Goal: Task Accomplishment & Management: Manage account settings

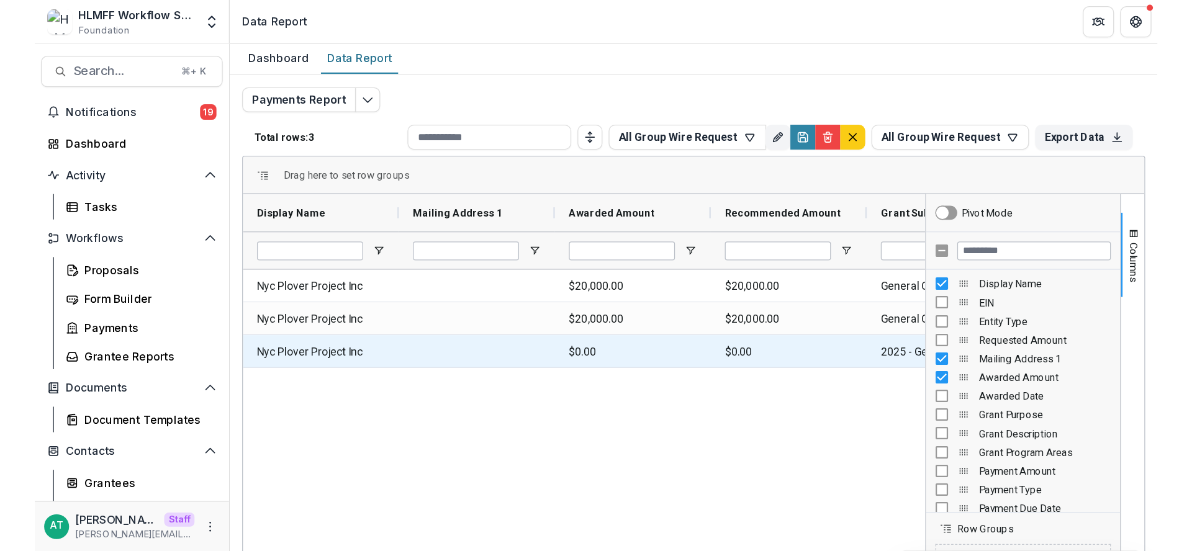
scroll to position [0, 81]
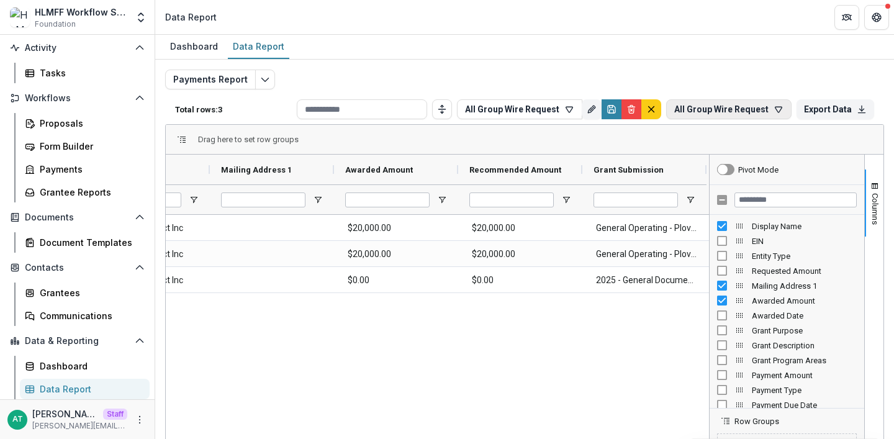
click at [689, 107] on button "All Group Wire Request" at bounding box center [728, 109] width 125 height 20
click at [707, 143] on button "All Group Wire Request" at bounding box center [736, 138] width 154 height 27
click at [711, 113] on button "All Group Wire Request" at bounding box center [728, 109] width 125 height 20
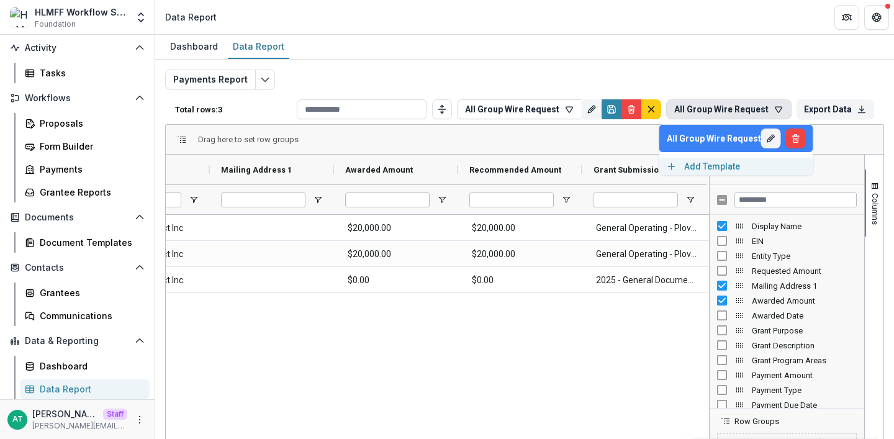
click at [710, 163] on button "Add Template" at bounding box center [736, 166] width 154 height 17
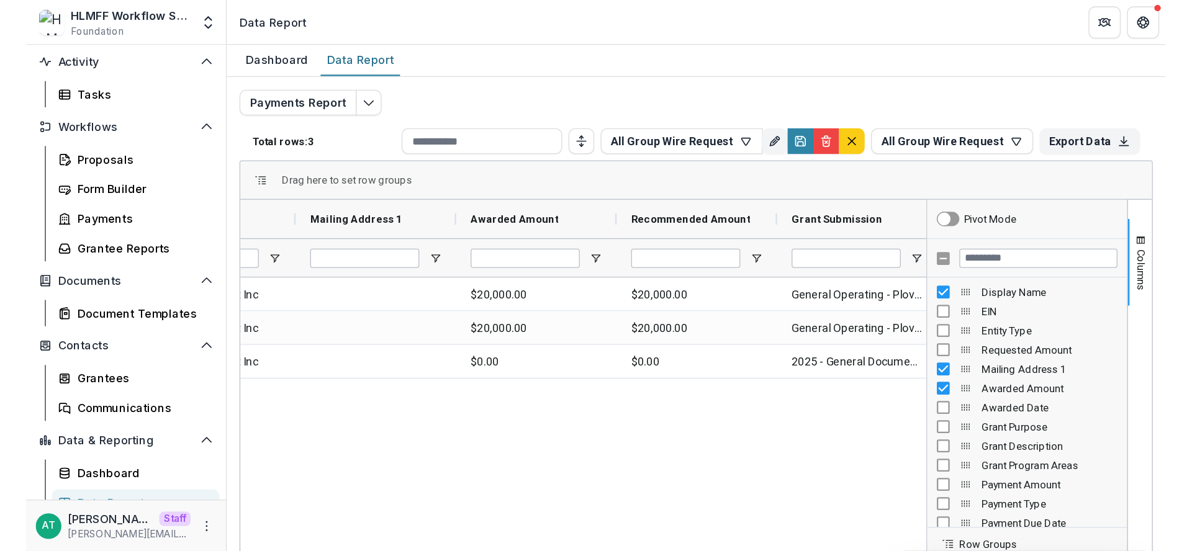
scroll to position [0, 0]
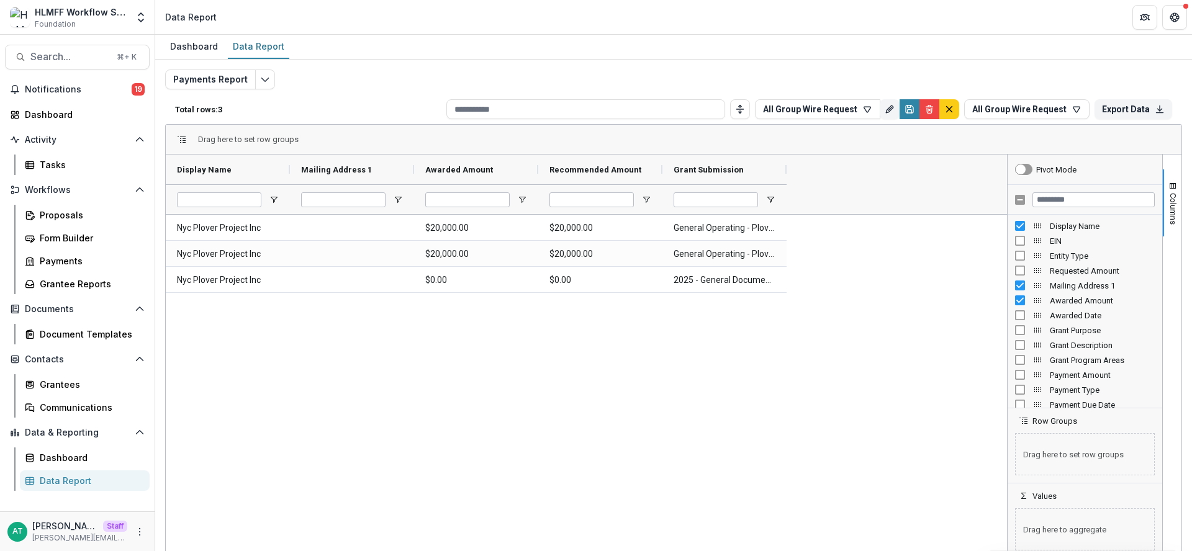
click at [60, 438] on div "Data Report" at bounding box center [90, 480] width 100 height 13
click at [893, 104] on button "All Group Wire Request" at bounding box center [1026, 109] width 125 height 20
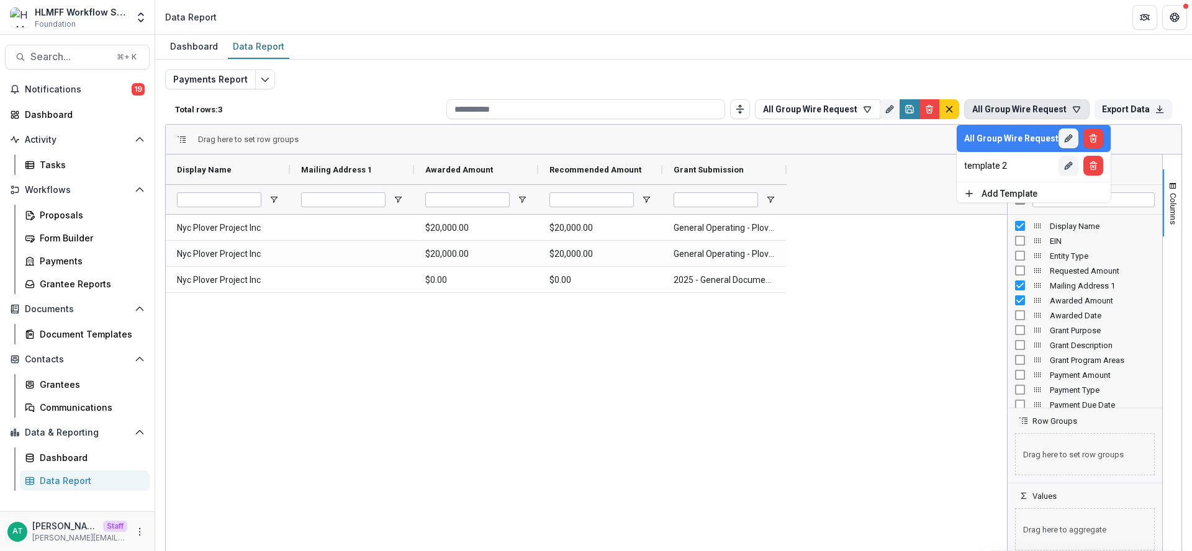
click at [893, 73] on div "Payments Report Total rows: 3 All Group Wire Request Personal Filters Team Filt…" at bounding box center [673, 299] width 1017 height 459
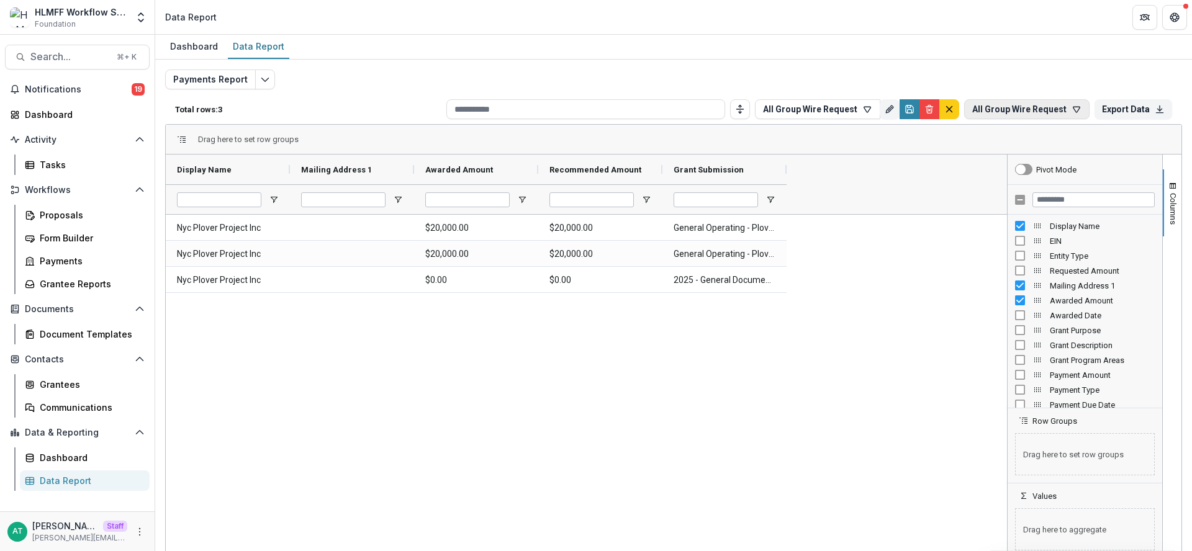
click at [893, 110] on button "All Group Wire Request" at bounding box center [1026, 109] width 125 height 20
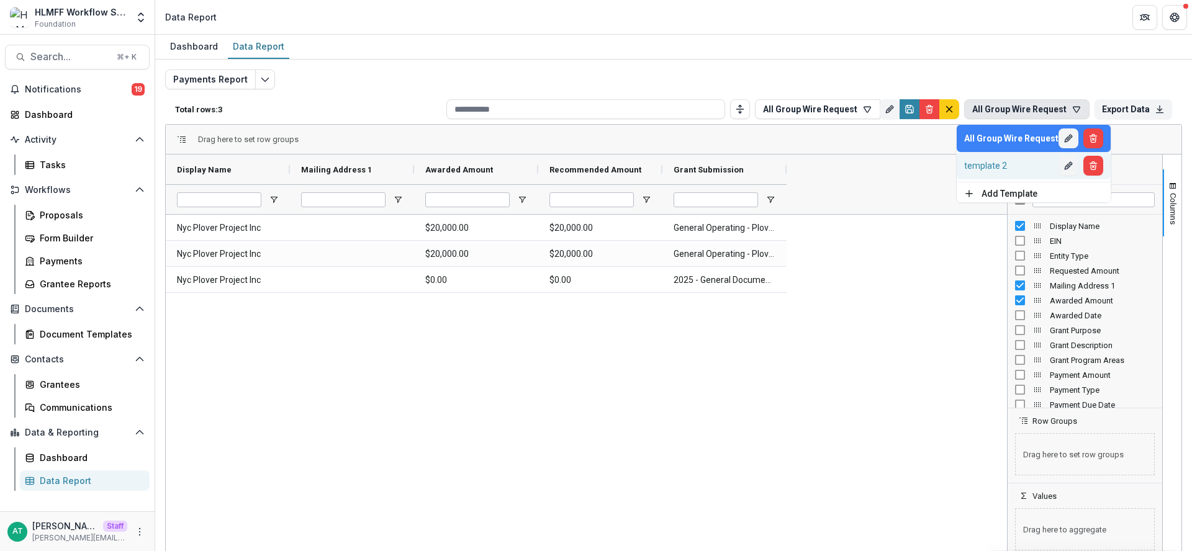
click at [893, 165] on div "template 2" at bounding box center [1011, 166] width 94 height 10
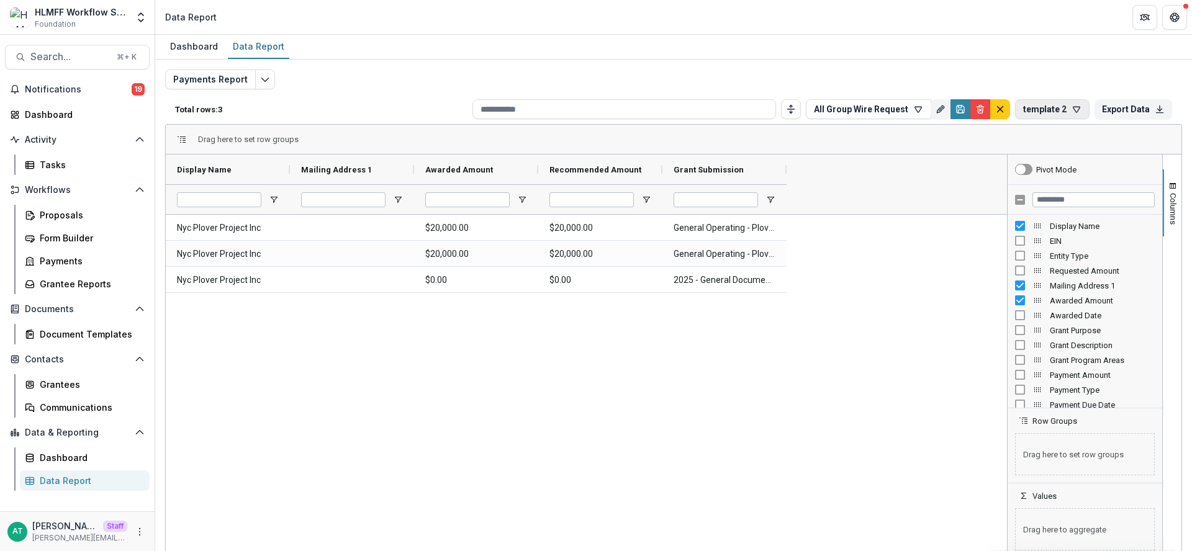
click at [893, 114] on button "template 2" at bounding box center [1052, 109] width 74 height 20
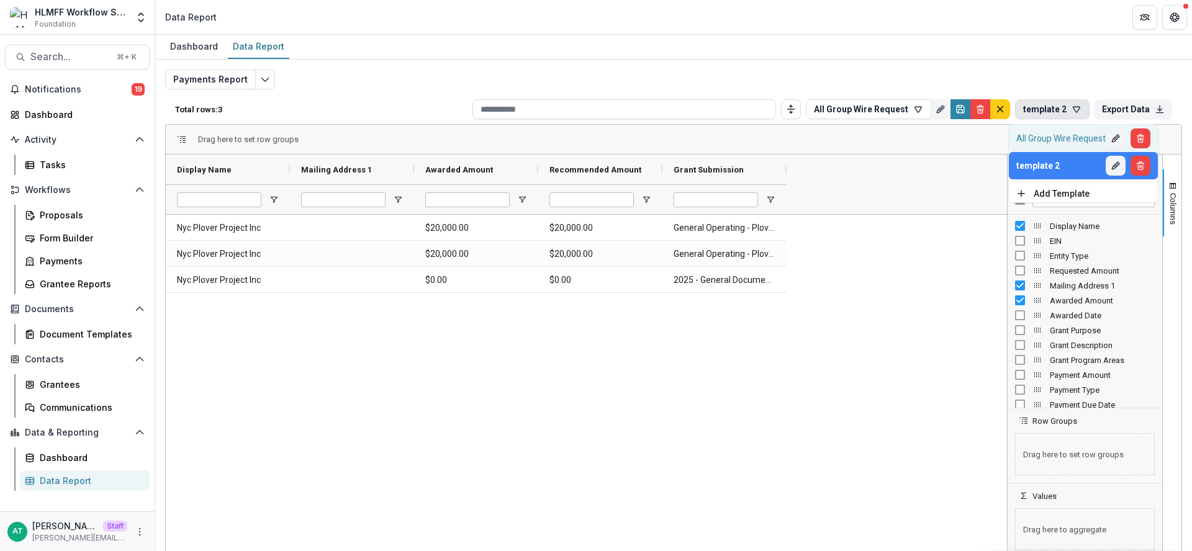
click at [893, 145] on button "All Group Wire Request" at bounding box center [1083, 138] width 149 height 27
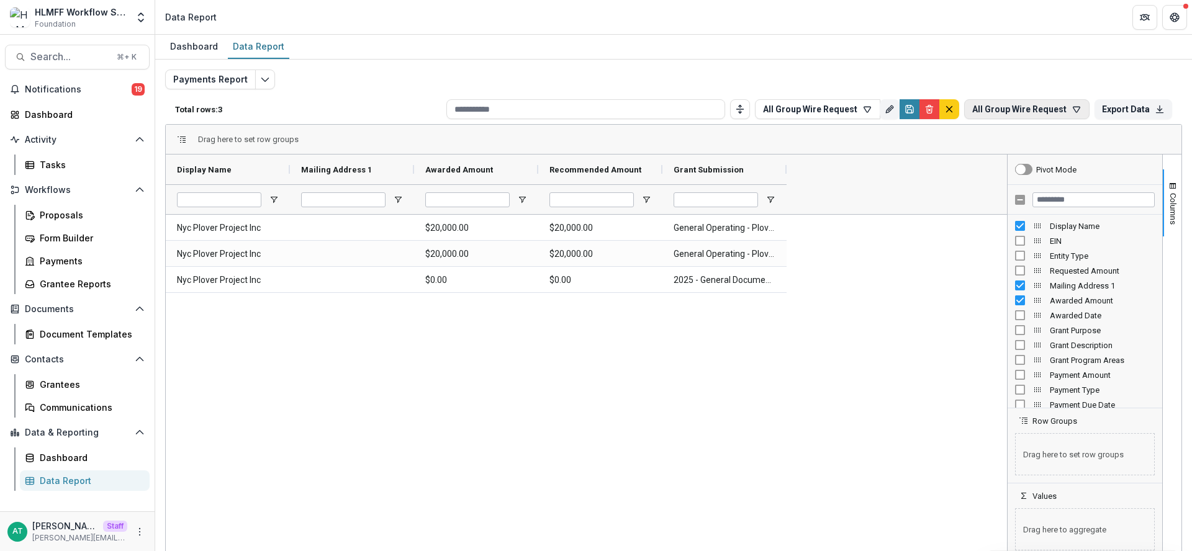
click at [893, 104] on button "All Group Wire Request" at bounding box center [1026, 109] width 125 height 20
click at [893, 135] on button "Edit" at bounding box center [1068, 138] width 20 height 20
click at [893, 115] on button "All Group Wire Request" at bounding box center [1026, 109] width 125 height 20
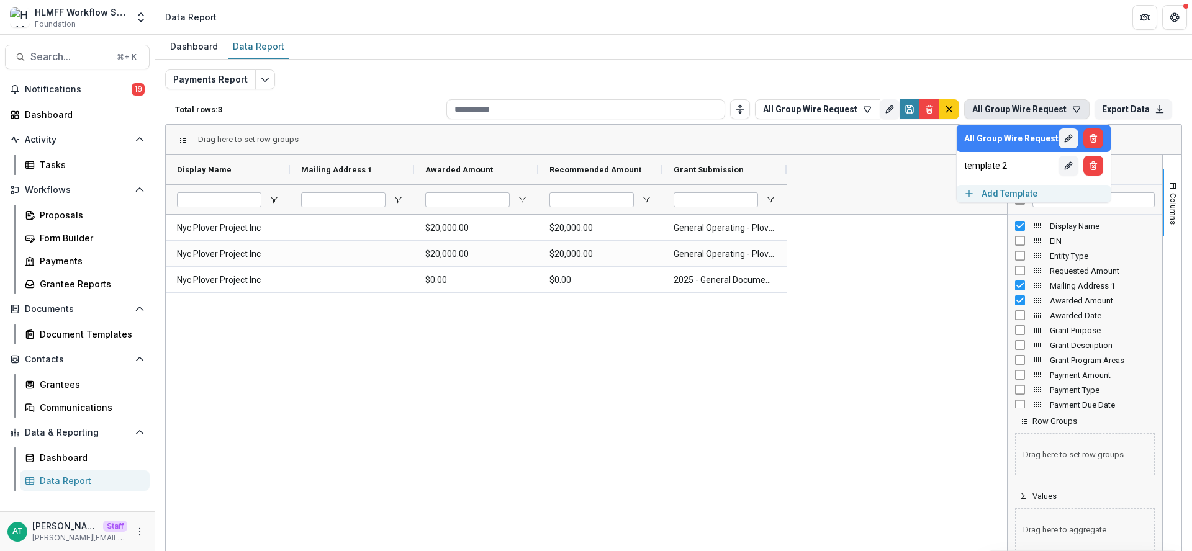
click at [893, 193] on button "Add Template" at bounding box center [1034, 193] width 154 height 17
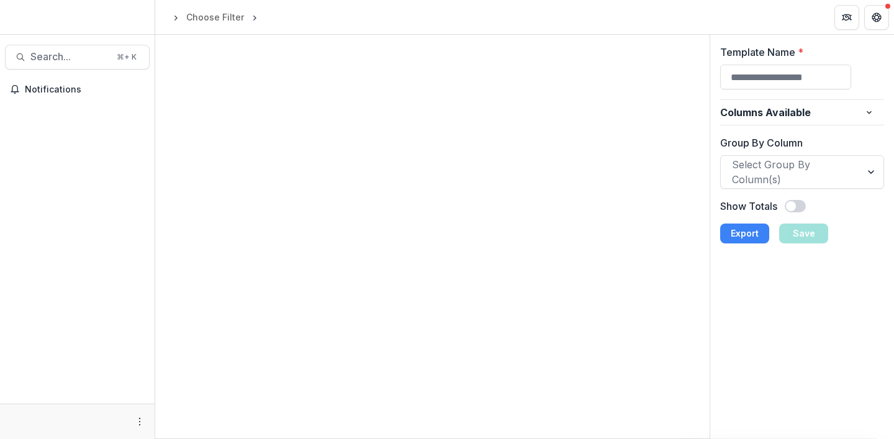
type input "**********"
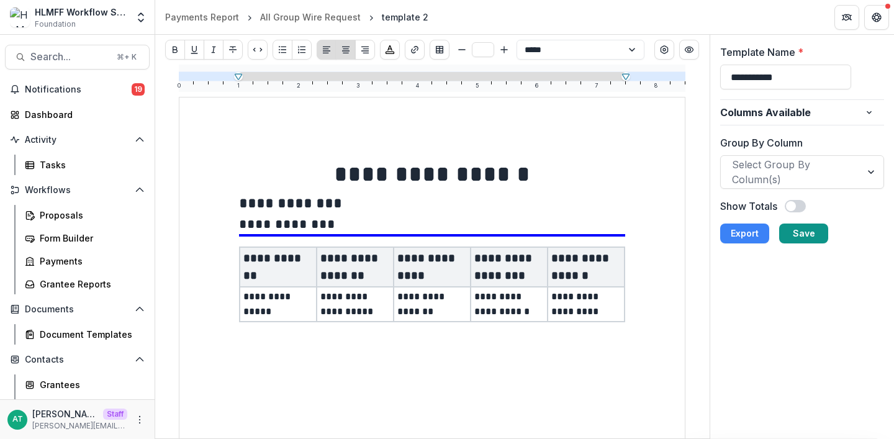
click at [797, 238] on button "Save" at bounding box center [803, 233] width 49 height 20
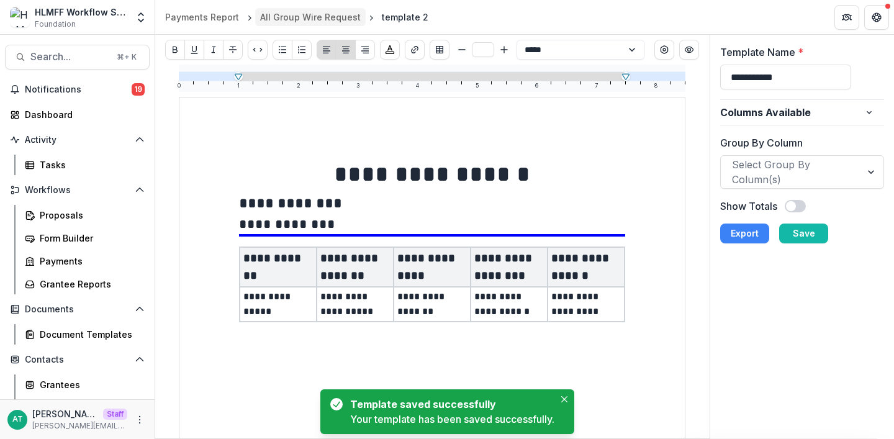
click at [294, 11] on div "All Group Wire Request" at bounding box center [310, 17] width 101 height 13
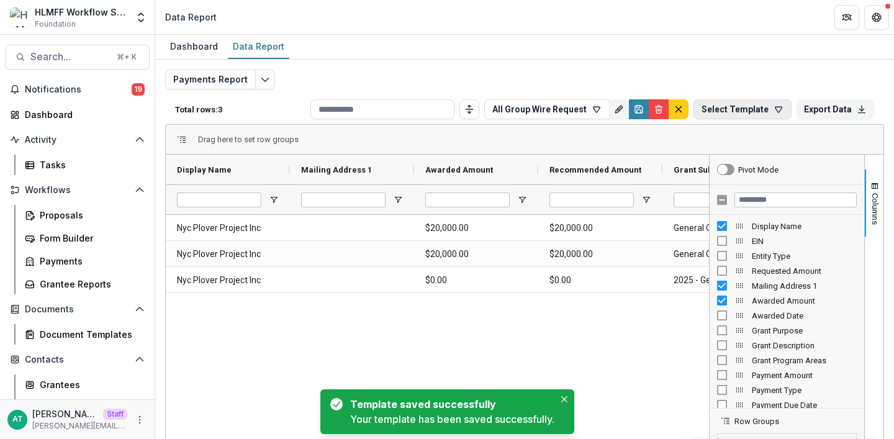
click at [721, 110] on button "Select Template" at bounding box center [742, 109] width 98 height 20
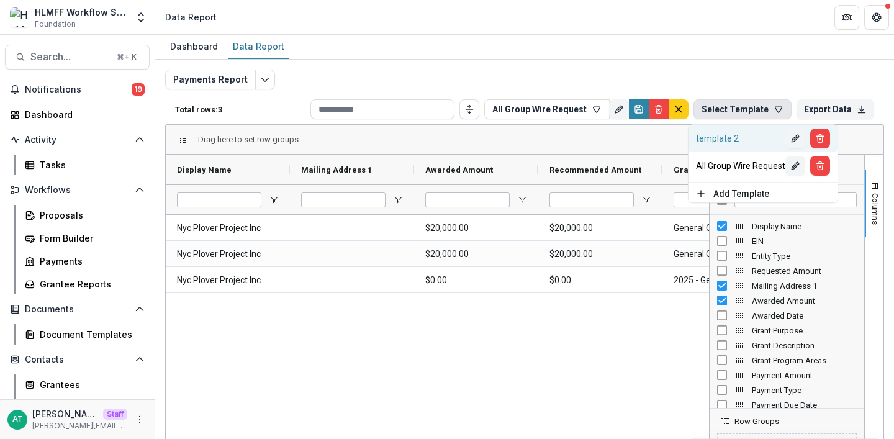
click at [725, 135] on div "template 2" at bounding box center [740, 138] width 89 height 10
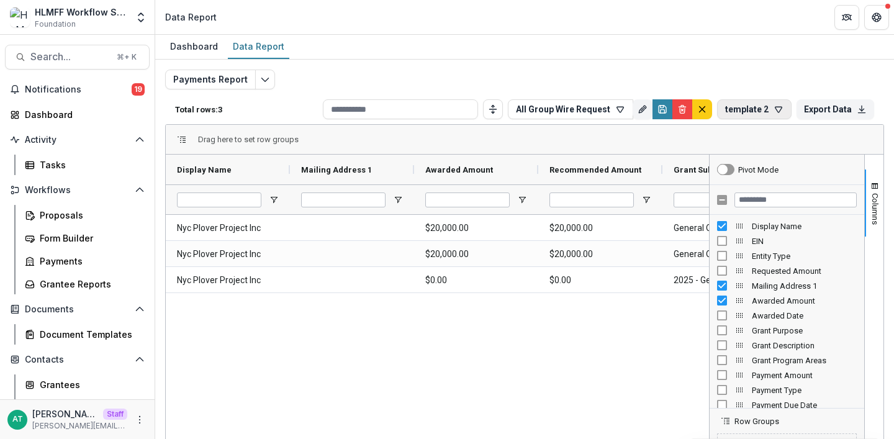
click at [757, 103] on button "template 2" at bounding box center [754, 109] width 74 height 20
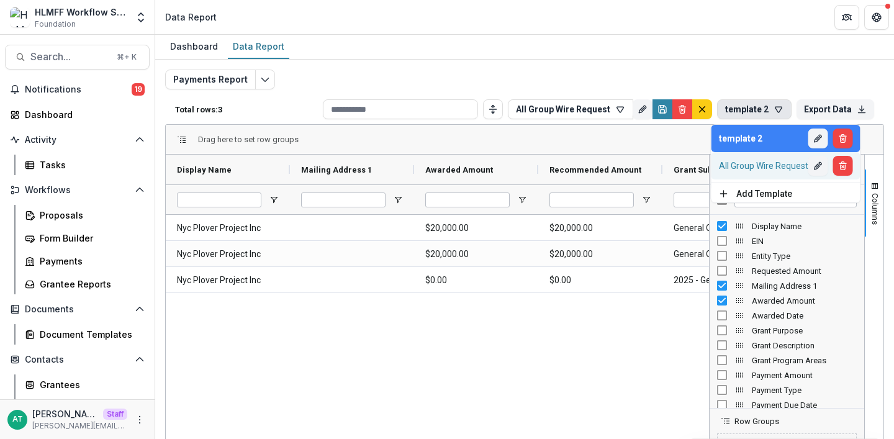
click at [752, 162] on div "All Group Wire Request" at bounding box center [763, 166] width 89 height 10
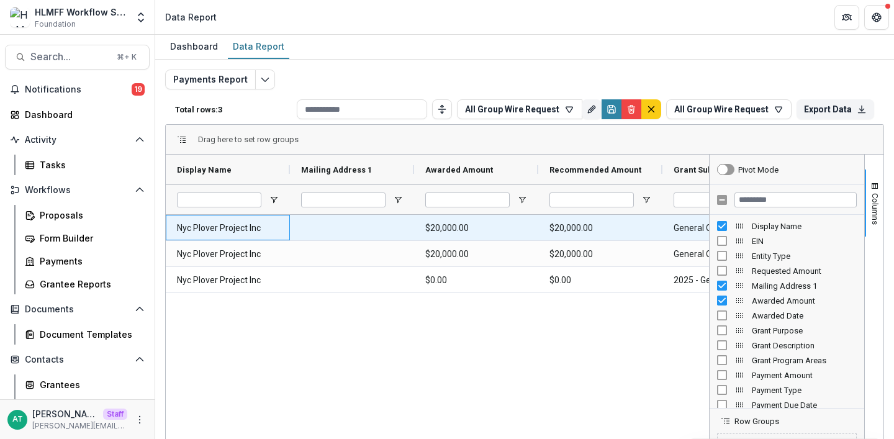
click at [207, 221] on Name-60 "Nyc Plover Project Inc" at bounding box center [228, 227] width 102 height 25
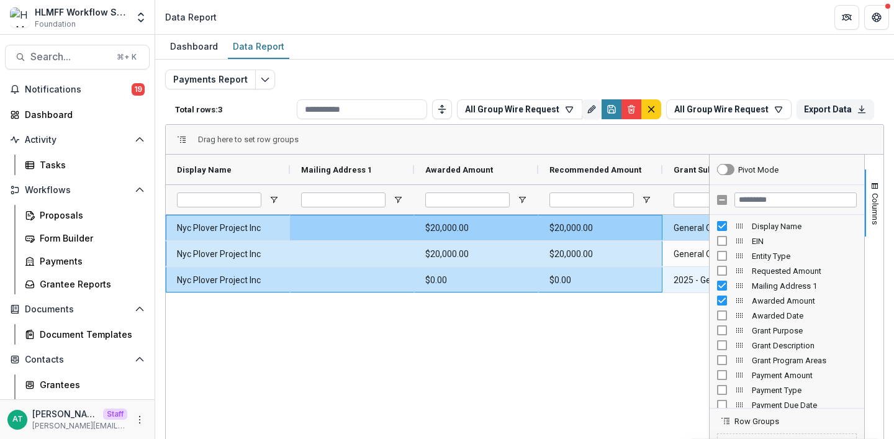
click at [658, 276] on div "$0.00" at bounding box center [600, 279] width 124 height 25
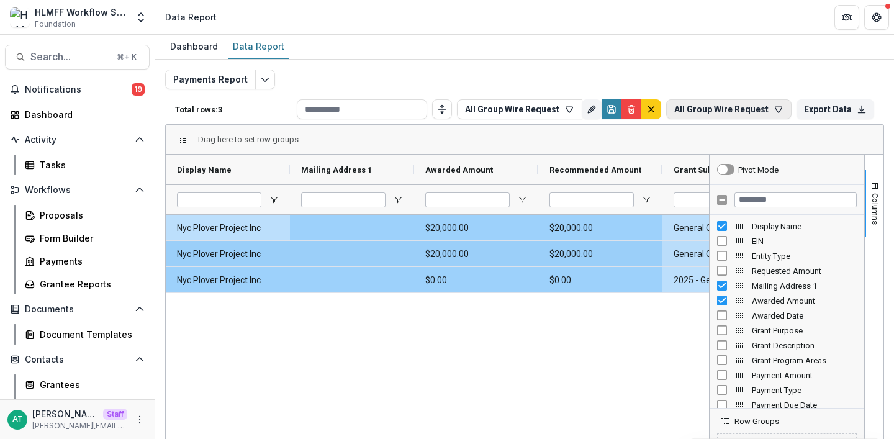
click at [700, 107] on button "All Group Wire Request" at bounding box center [728, 109] width 125 height 20
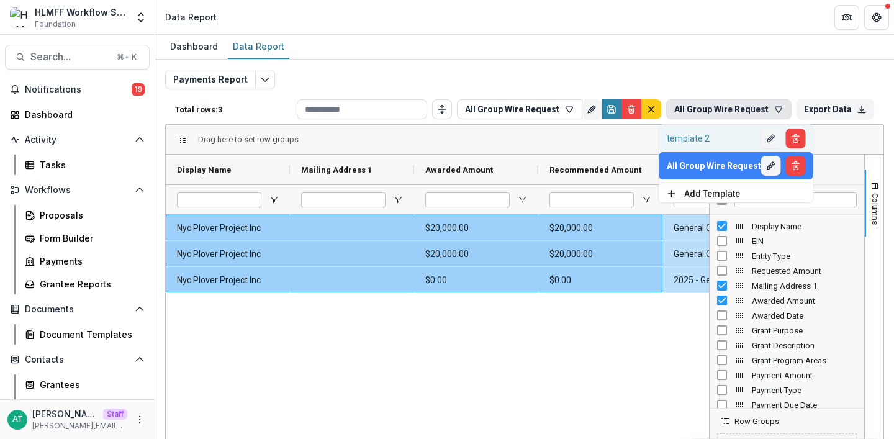
click at [688, 130] on button "template 2" at bounding box center [736, 138] width 154 height 27
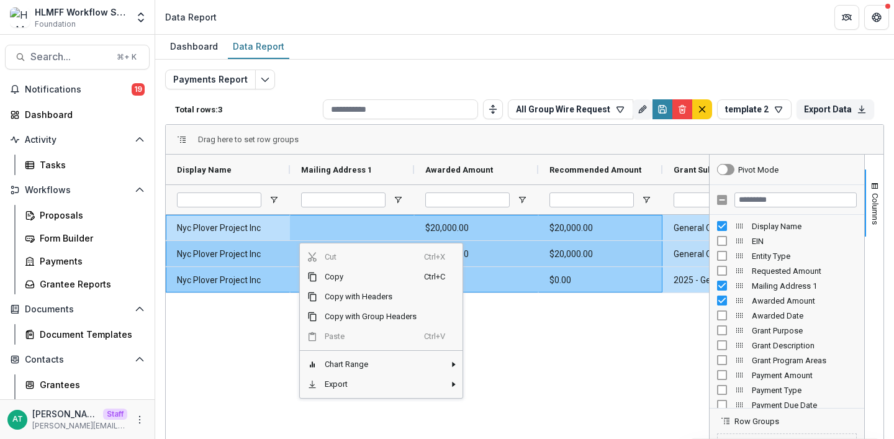
click at [671, 36] on div "Dashboard Data Report" at bounding box center [524, 47] width 739 height 25
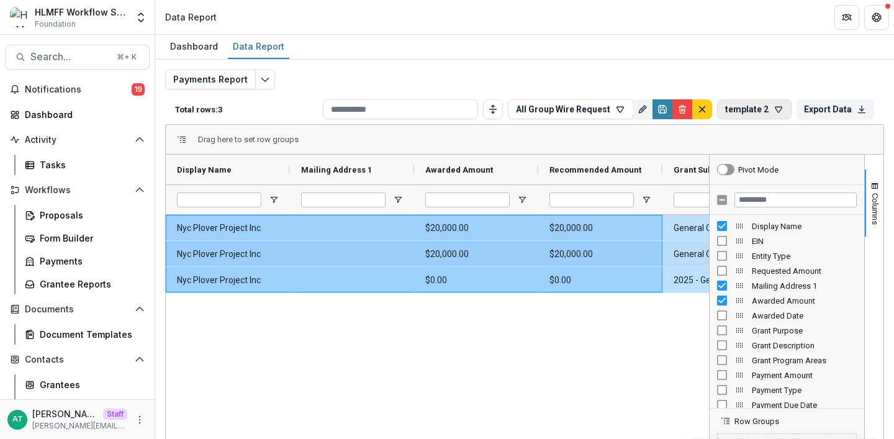
click at [739, 106] on button "template 2" at bounding box center [754, 109] width 74 height 20
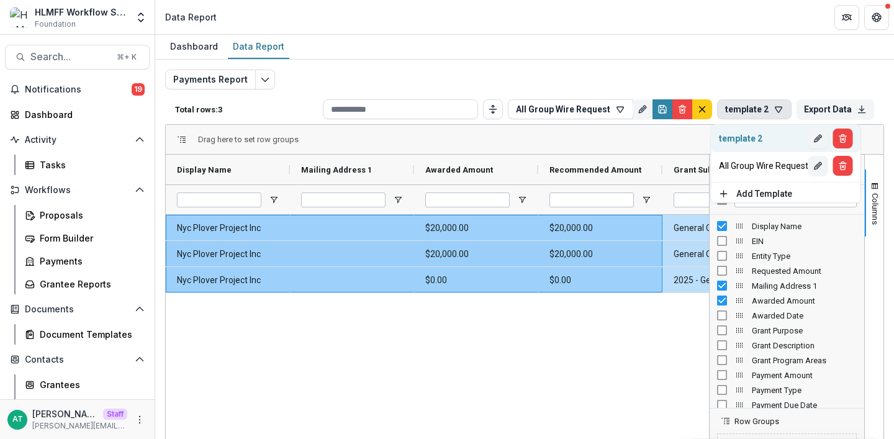
click at [778, 140] on div "template 2" at bounding box center [763, 138] width 89 height 10
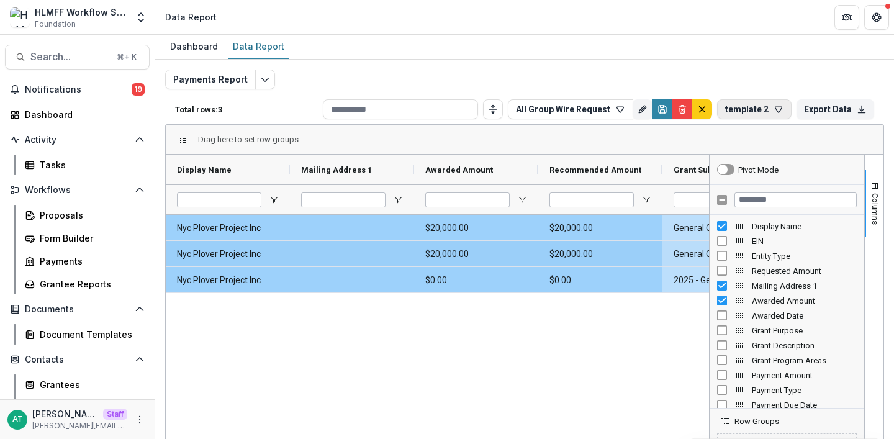
click at [746, 101] on button "template 2" at bounding box center [754, 109] width 74 height 20
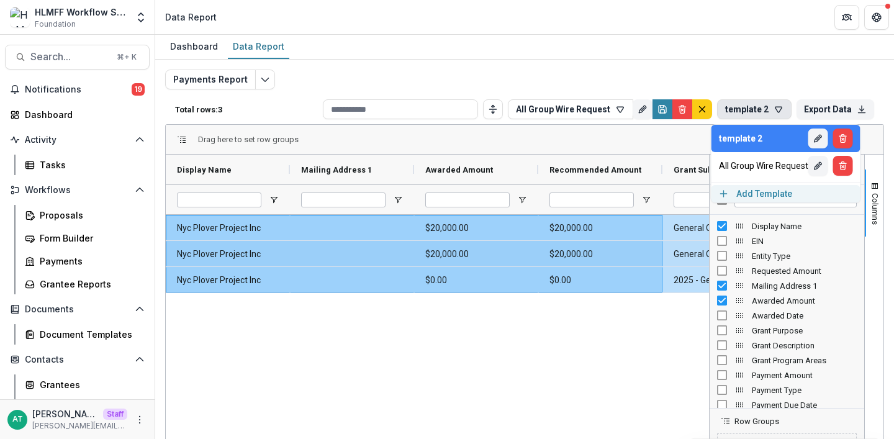
click at [774, 196] on button "Add Template" at bounding box center [785, 193] width 149 height 17
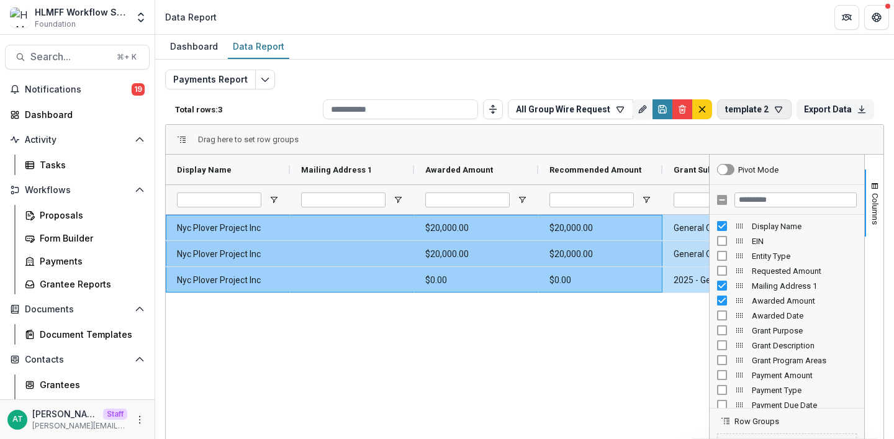
click at [760, 104] on button "template 2" at bounding box center [754, 109] width 74 height 20
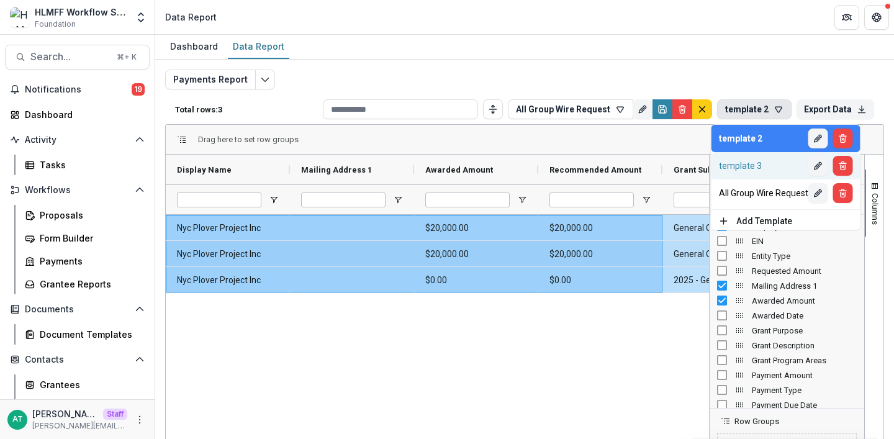
click at [749, 162] on div "template 3" at bounding box center [763, 166] width 89 height 10
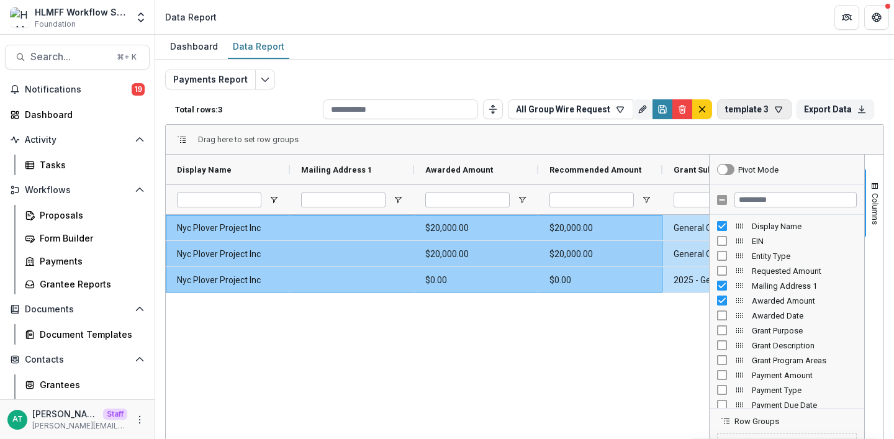
click at [747, 106] on button "template 3" at bounding box center [754, 109] width 74 height 20
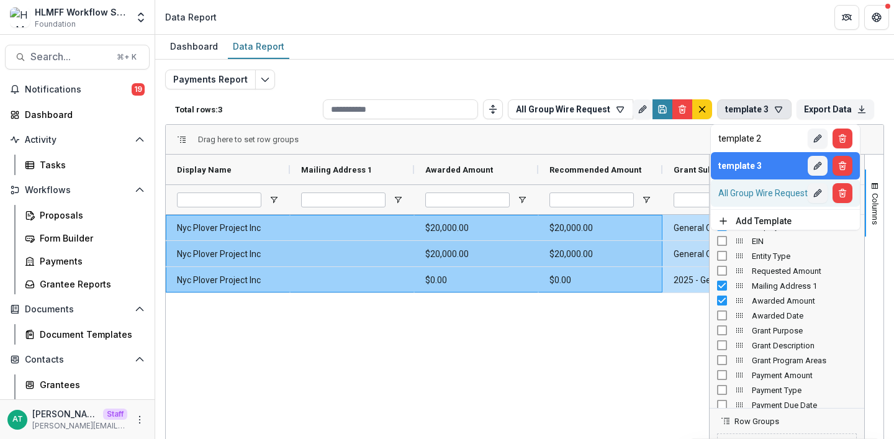
click at [738, 194] on div "All Group Wire Request" at bounding box center [762, 193] width 89 height 10
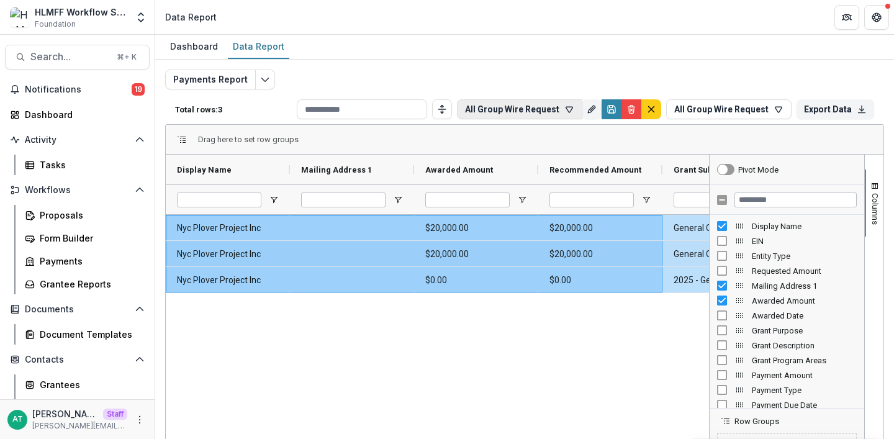
click at [504, 112] on button "All Group Wire Request" at bounding box center [519, 109] width 125 height 20
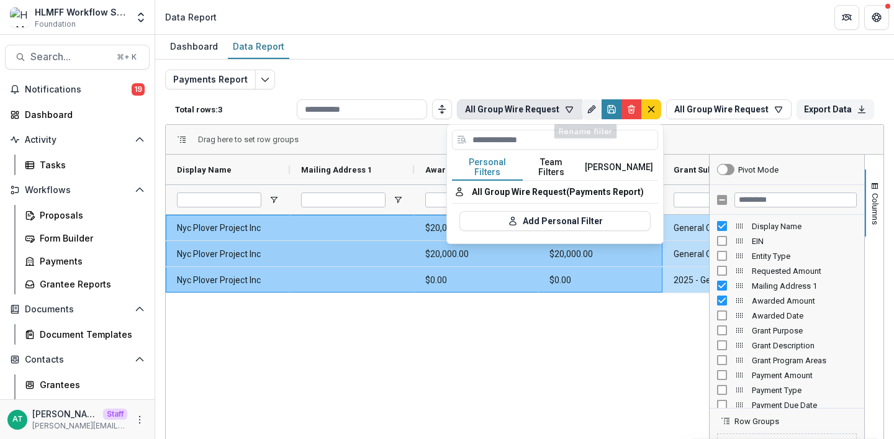
click at [636, 38] on div "Dashboard Data Report" at bounding box center [524, 47] width 739 height 25
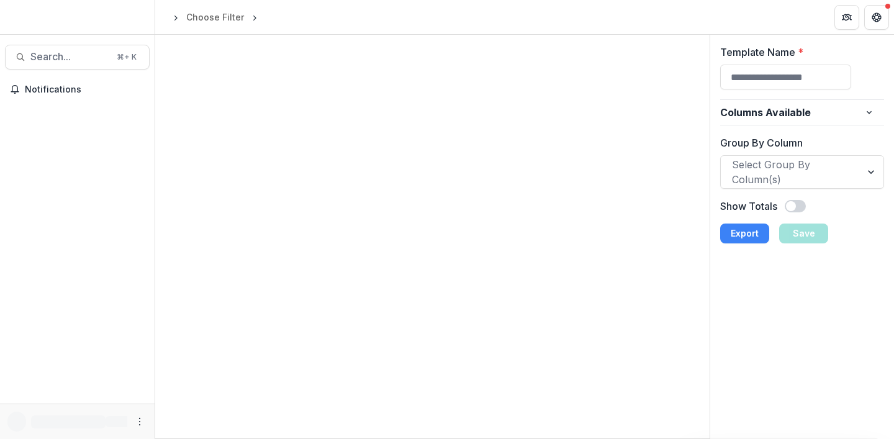
type input "**********"
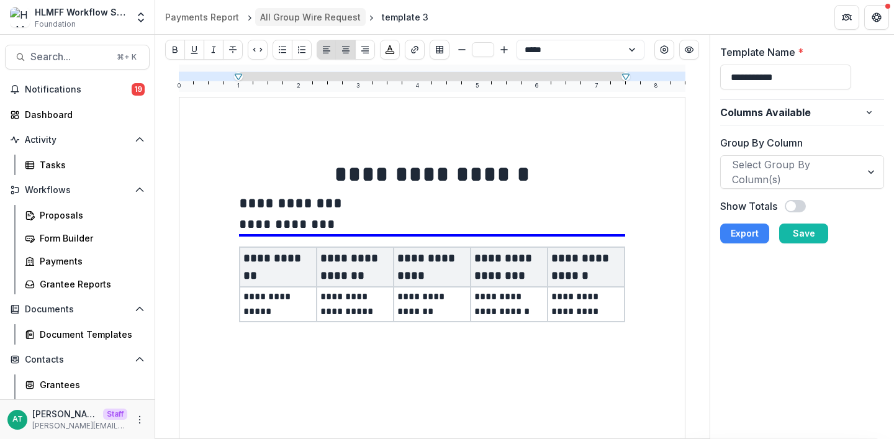
click at [320, 17] on div "All Group Wire Request" at bounding box center [310, 17] width 101 height 13
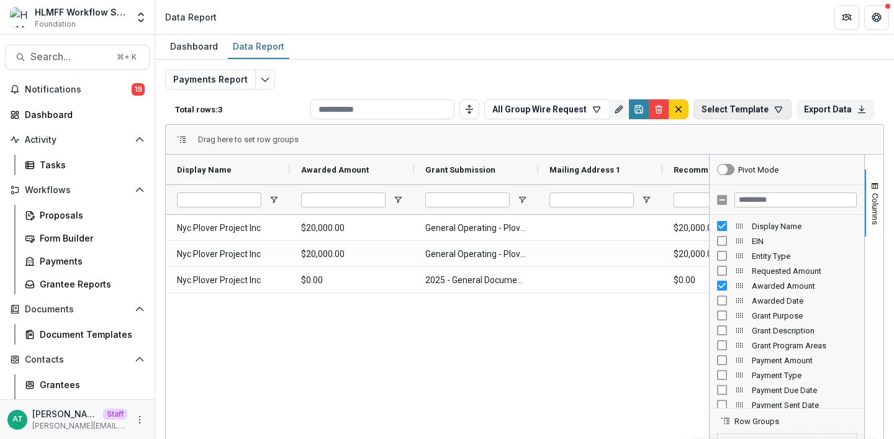
click at [744, 101] on button "Select Template" at bounding box center [742, 109] width 98 height 20
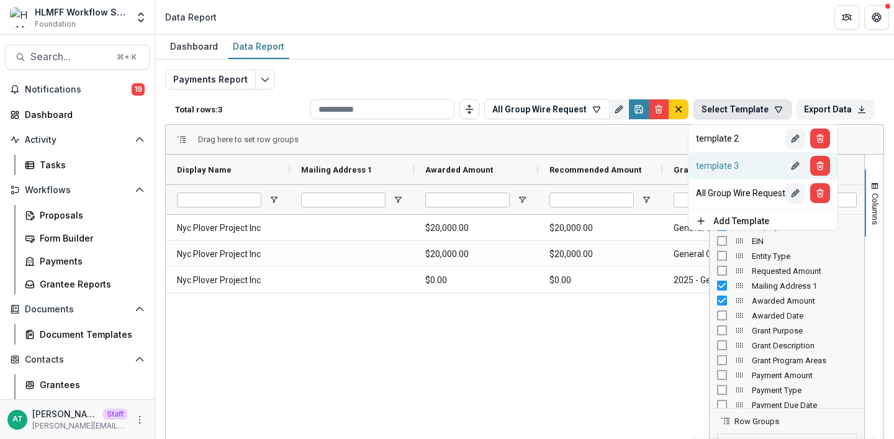
click at [719, 165] on div "template 3" at bounding box center [740, 166] width 89 height 10
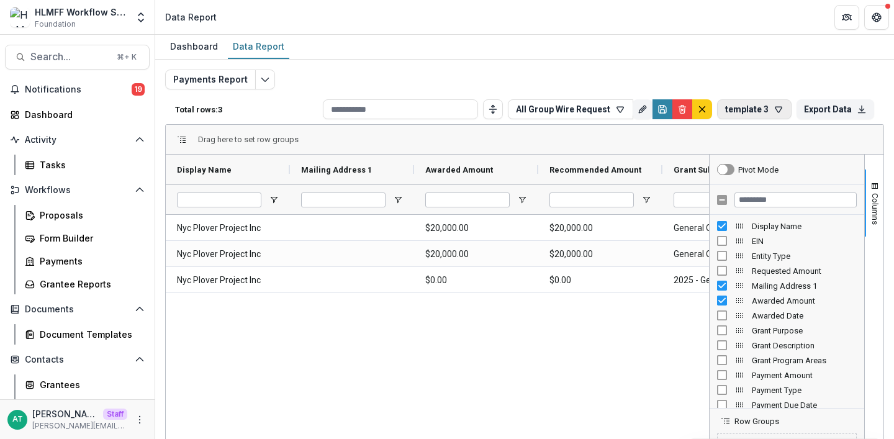
click at [740, 106] on button "template 3" at bounding box center [754, 109] width 74 height 20
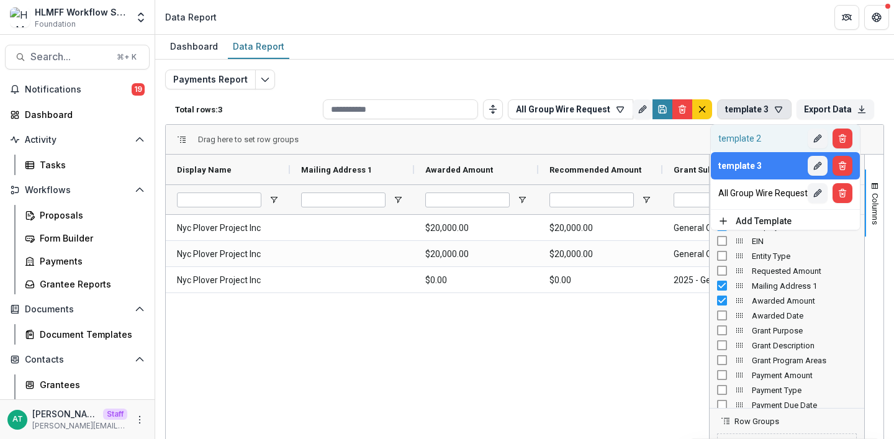
click at [750, 138] on div "template 2" at bounding box center [762, 138] width 89 height 10
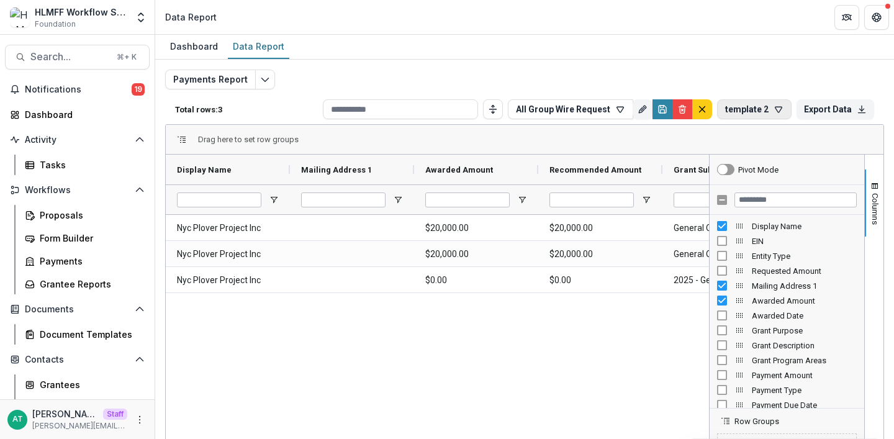
click at [741, 107] on button "template 2" at bounding box center [754, 109] width 74 height 20
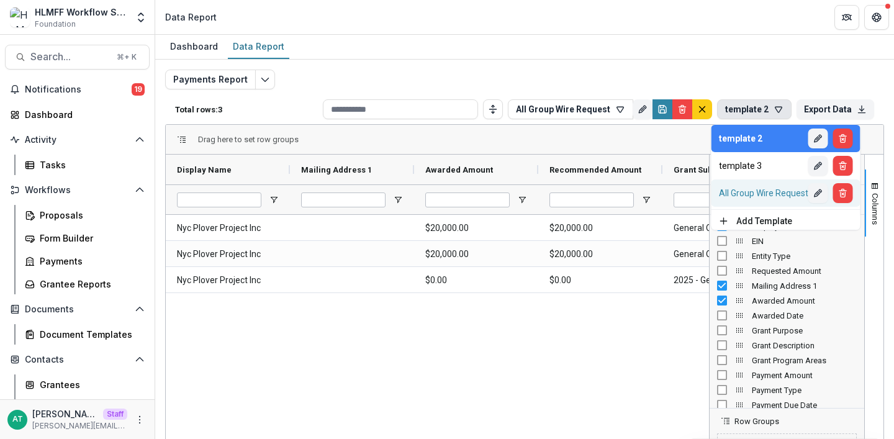
click at [768, 198] on div "All Group Wire Request" at bounding box center [763, 193] width 89 height 10
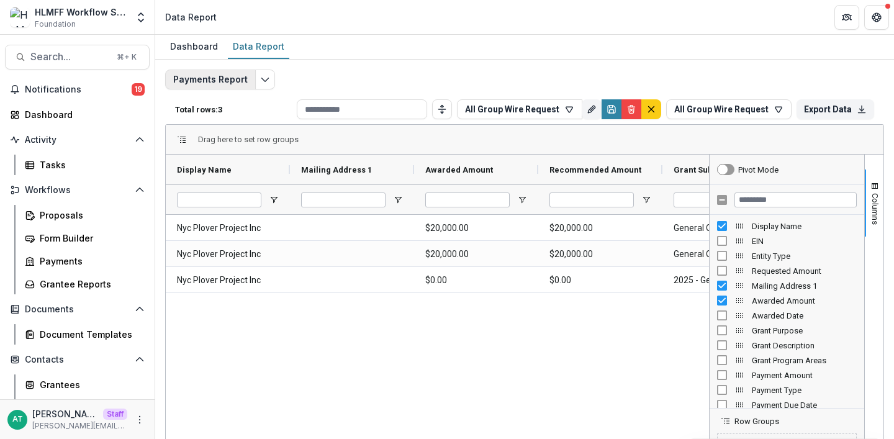
click at [224, 75] on button "Payments Report" at bounding box center [210, 80] width 91 height 20
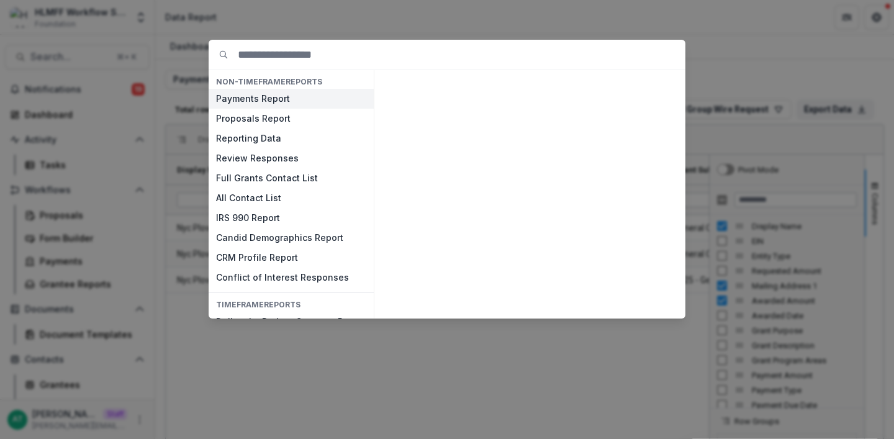
click at [265, 101] on button "Payments Report" at bounding box center [291, 99] width 165 height 20
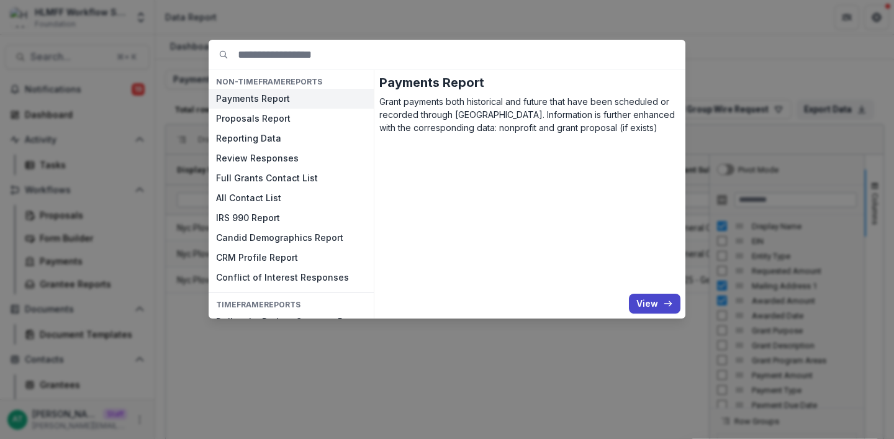
click at [265, 101] on button "Payments Report" at bounding box center [291, 99] width 165 height 20
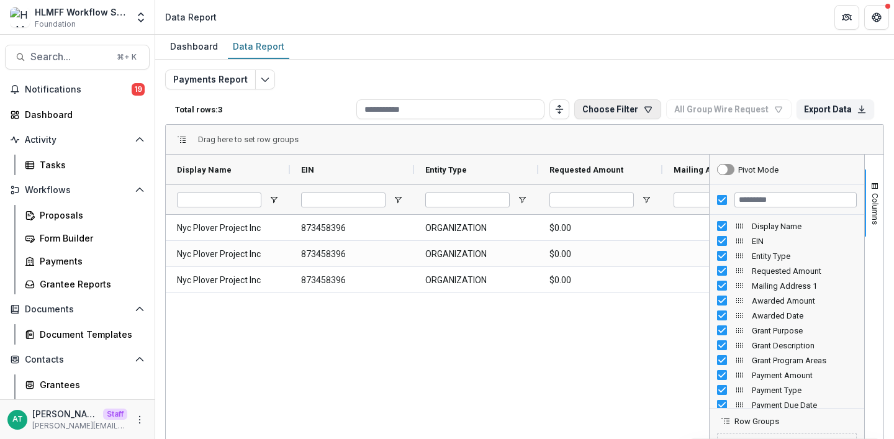
click at [610, 109] on button "Choose Filter" at bounding box center [617, 109] width 87 height 20
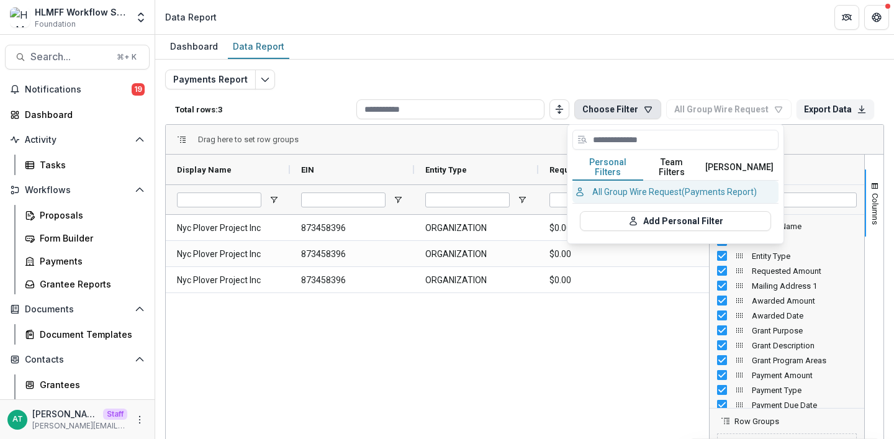
click at [672, 187] on button "All Group Wire Request (Payments Report)" at bounding box center [675, 192] width 206 height 22
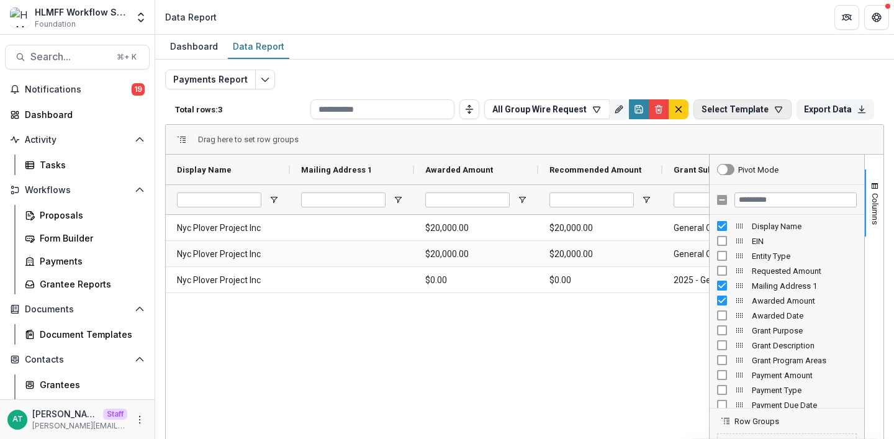
click at [740, 110] on button "Select Template" at bounding box center [742, 109] width 98 height 20
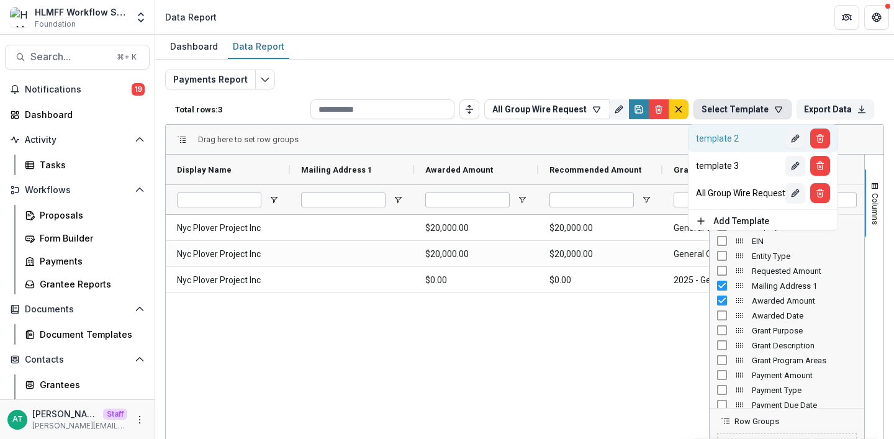
click at [728, 127] on button "template 2" at bounding box center [762, 138] width 149 height 27
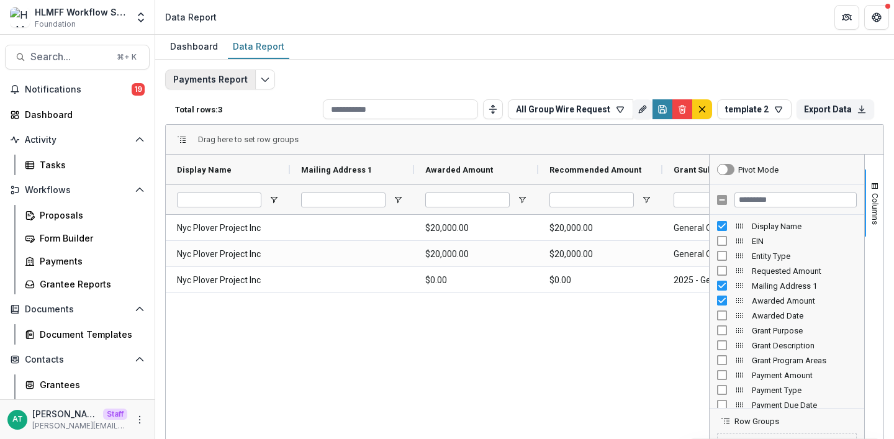
click at [241, 76] on button "Payments Report" at bounding box center [210, 80] width 91 height 20
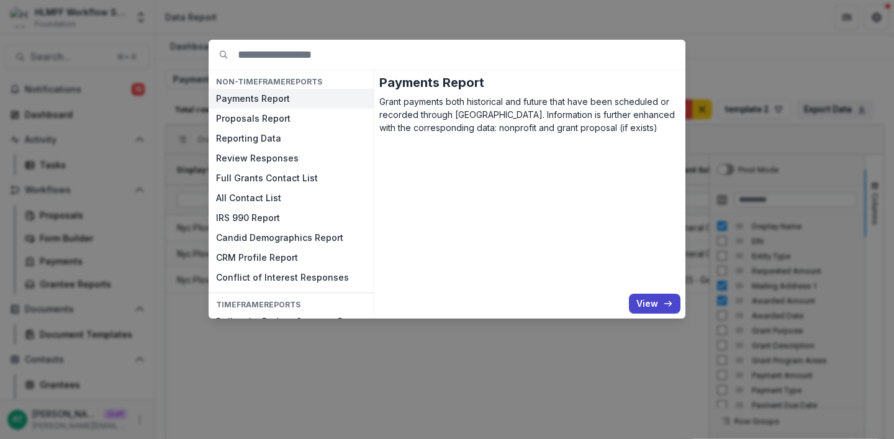
click at [296, 20] on div "NON-TIMEFRAME Reports Payments Report Proposals Report Reporting Data Review Re…" at bounding box center [447, 219] width 894 height 439
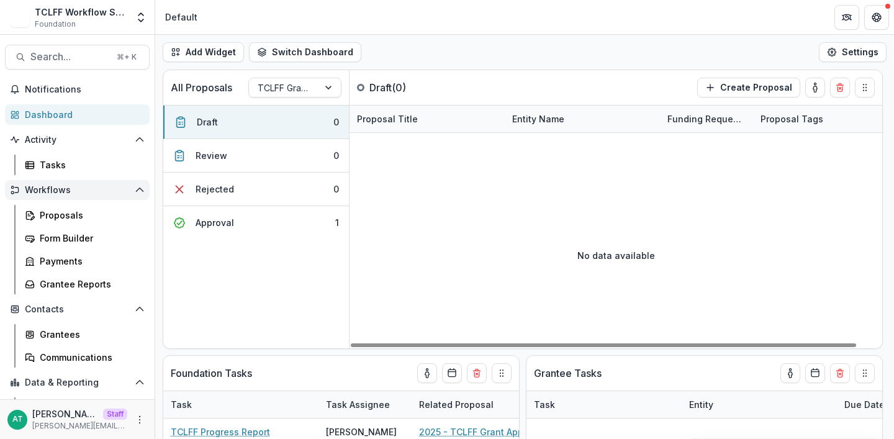
scroll to position [42, 0]
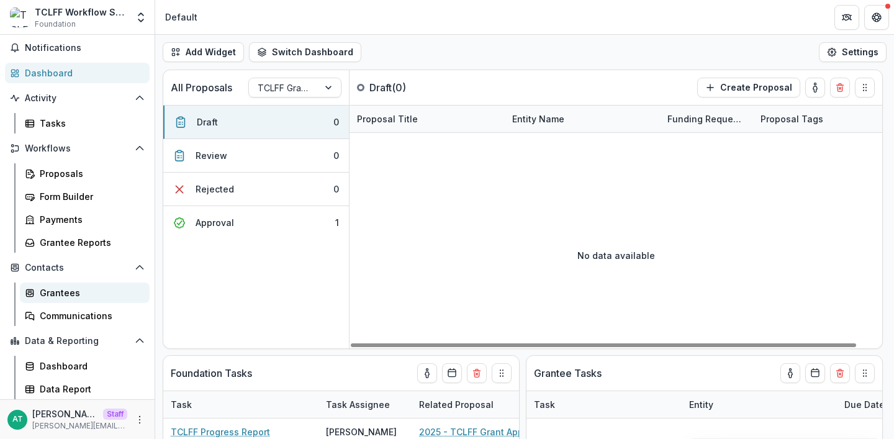
click at [75, 291] on div "Grantees" at bounding box center [90, 292] width 100 height 13
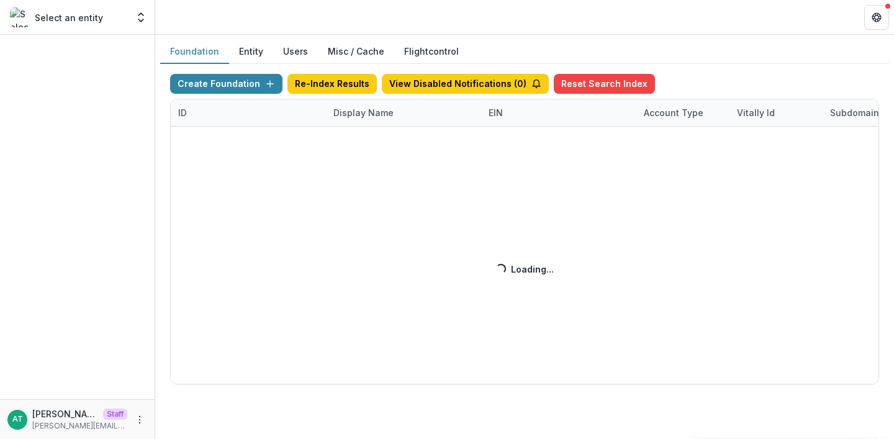
click at [345, 109] on div "Create Foundation Re-Index Results View Disabled Notifications ( 0 ) Reset Sear…" at bounding box center [524, 229] width 709 height 310
click at [364, 114] on div "Create Foundation Re-Index Results View Disabled Notifications ( 0 ) Reset Sear…" at bounding box center [524, 229] width 709 height 310
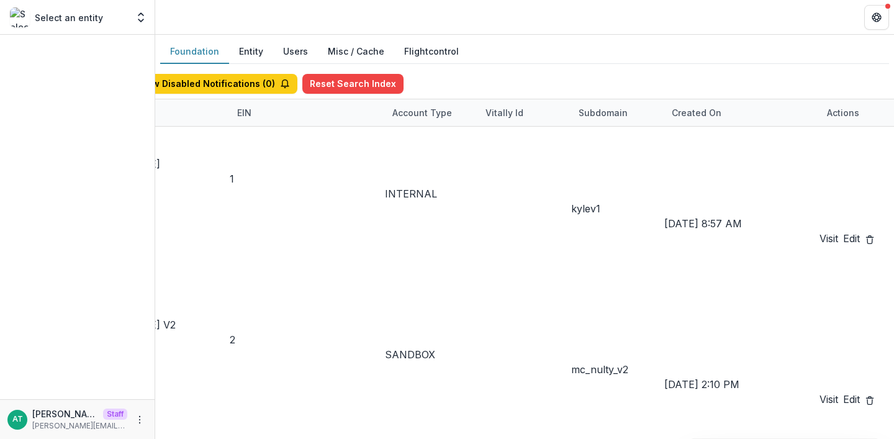
click at [230, 102] on div "Display Name" at bounding box center [151, 112] width 155 height 27
click at [364, 284] on input at bounding box center [375, 291] width 99 height 15
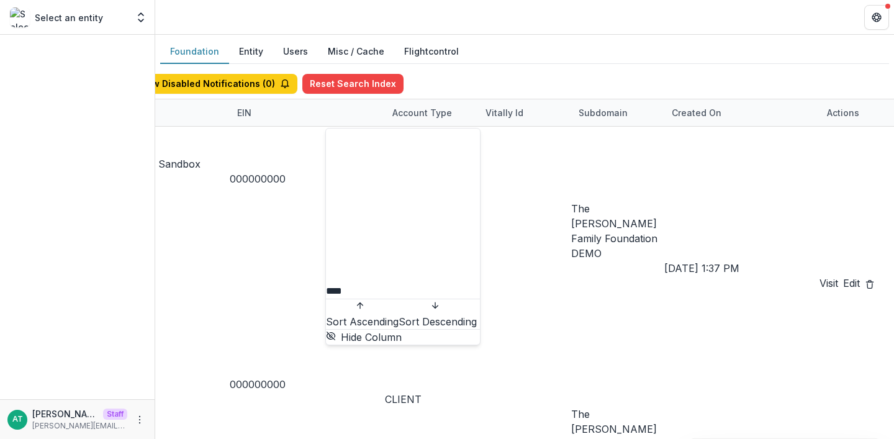
type input "****"
click at [413, 17] on header at bounding box center [524, 17] width 739 height 34
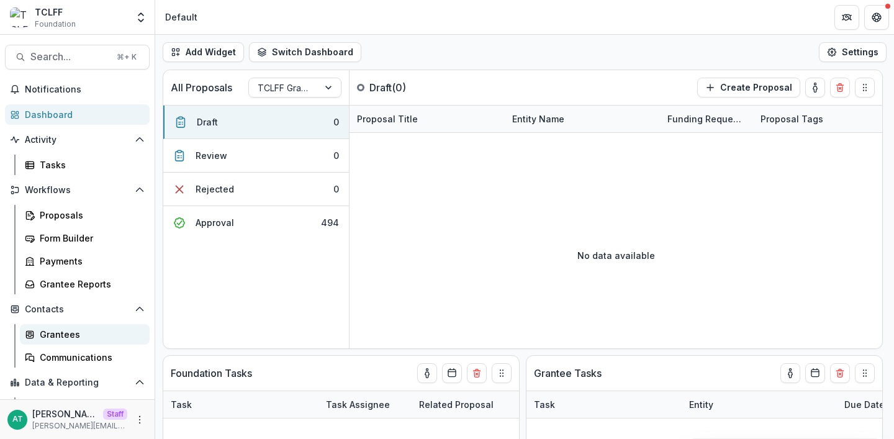
click at [50, 333] on div "Grantees" at bounding box center [90, 334] width 100 height 13
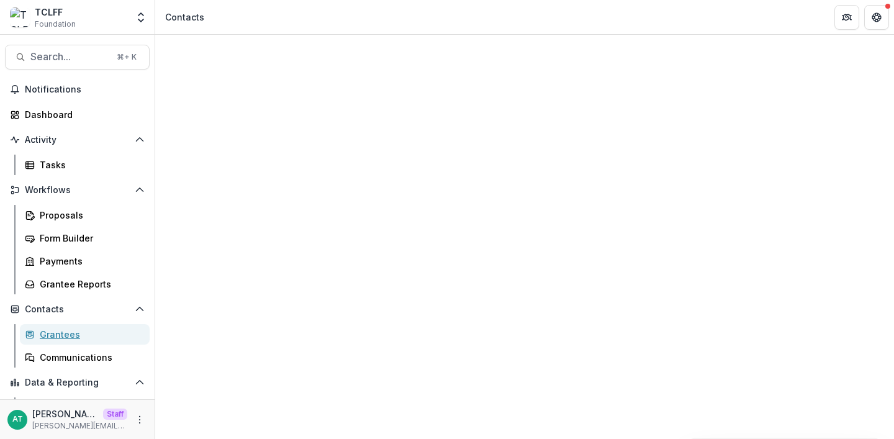
scroll to position [1365, 0]
drag, startPoint x: 608, startPoint y: 148, endPoint x: 821, endPoint y: 163, distance: 212.8
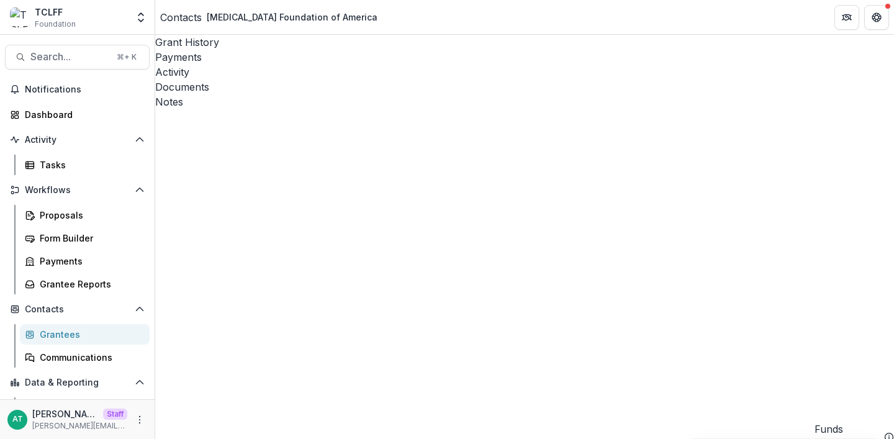
scroll to position [97, 0]
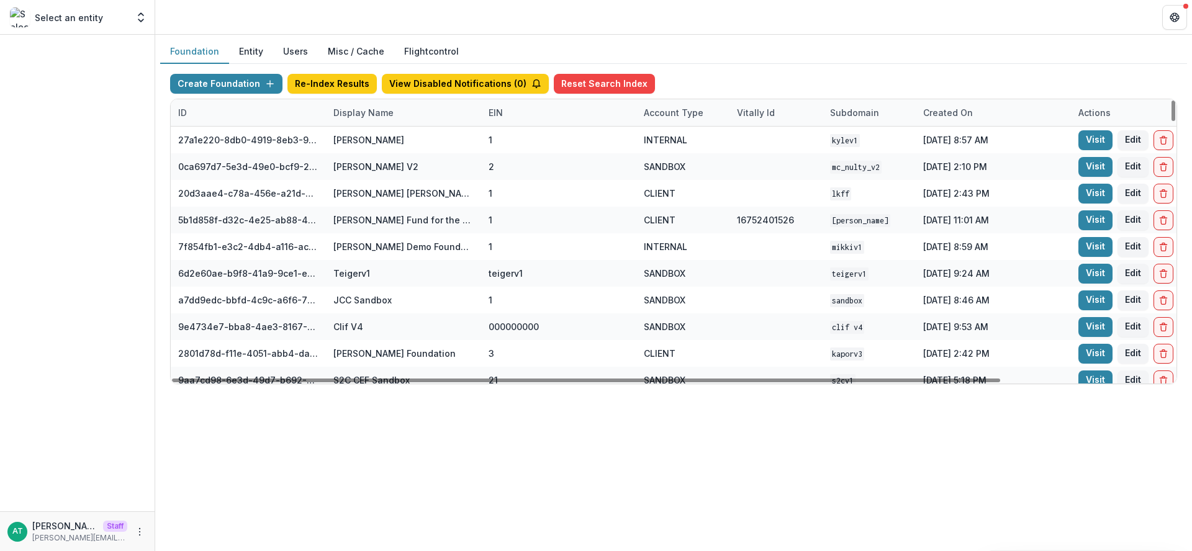
click at [348, 109] on div "Display Name" at bounding box center [363, 112] width 75 height 13
click at [369, 137] on input at bounding box center [402, 141] width 149 height 20
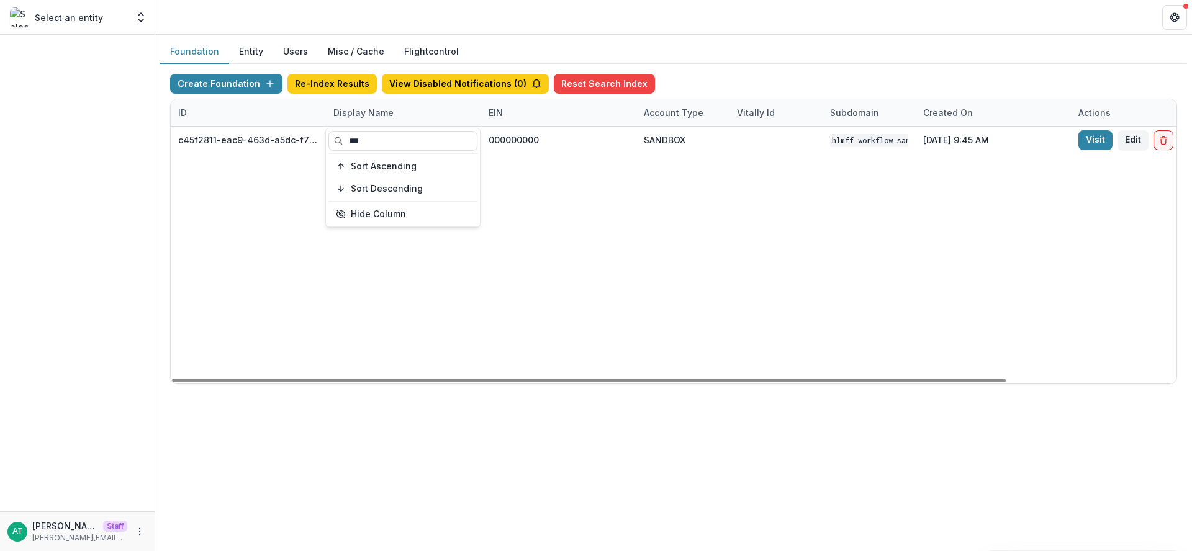
type input "***"
click at [412, 6] on header at bounding box center [673, 17] width 1037 height 34
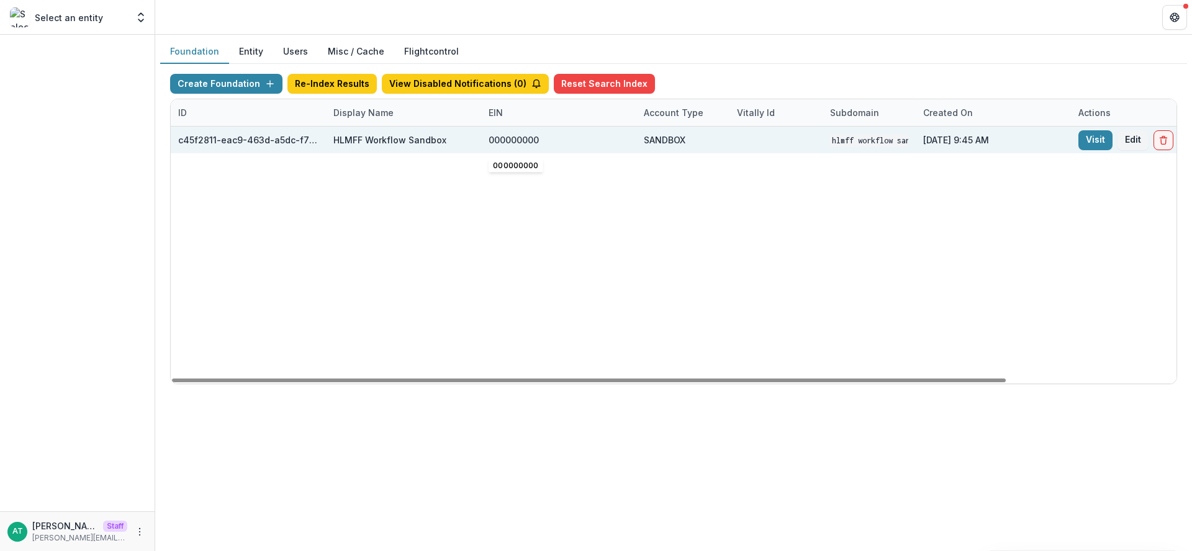
scroll to position [0, 205]
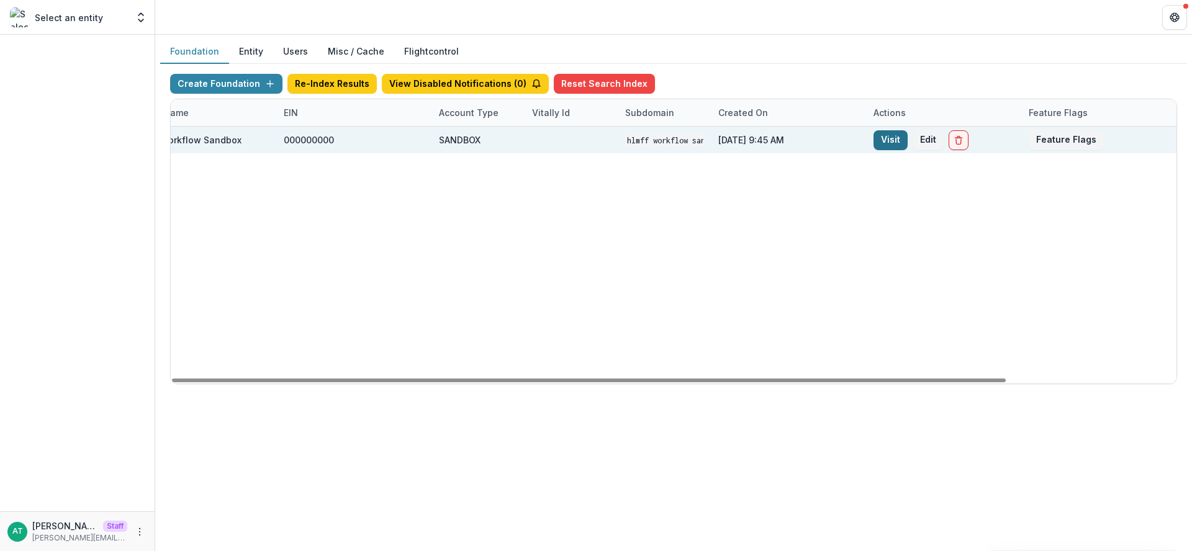
click at [890, 133] on link "Visit" at bounding box center [890, 140] width 34 height 20
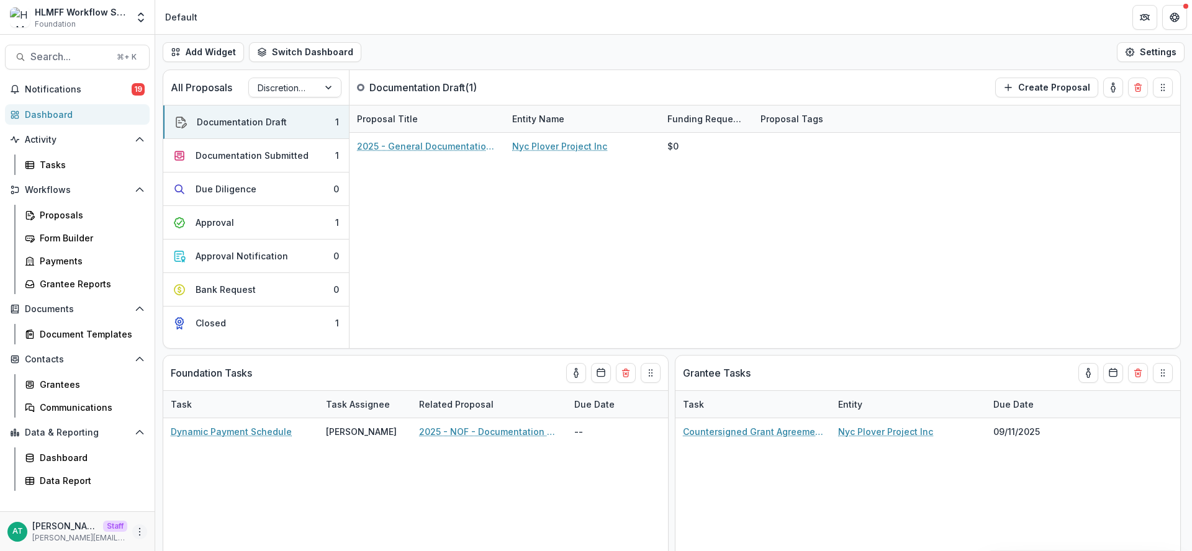
click at [137, 530] on icon "More" at bounding box center [140, 532] width 10 height 10
click at [196, 506] on link "User Settings" at bounding box center [221, 505] width 133 height 20
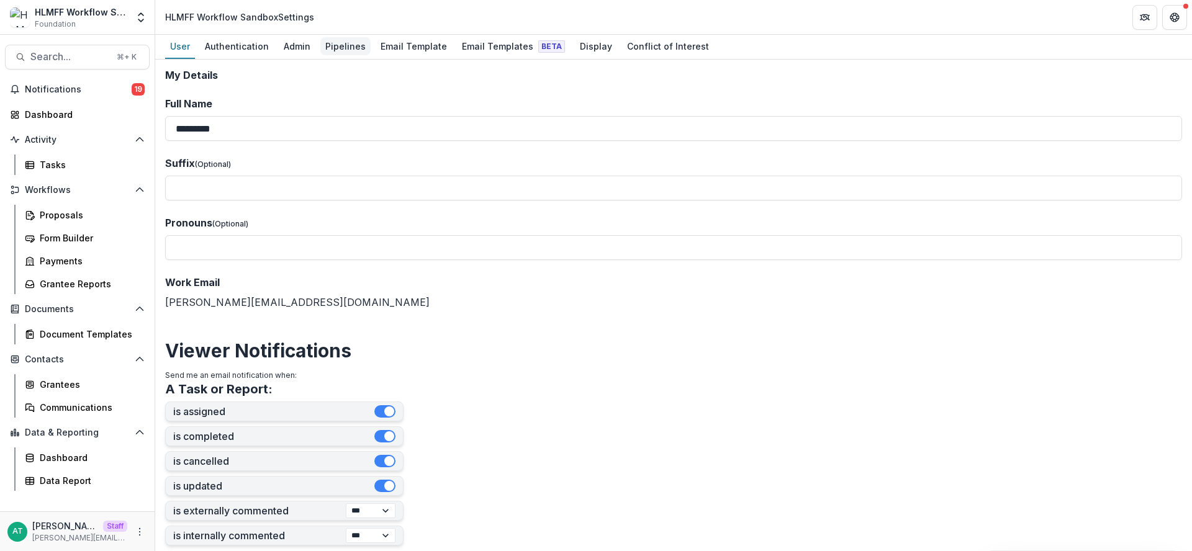
click at [327, 57] on link "Pipelines" at bounding box center [345, 47] width 50 height 24
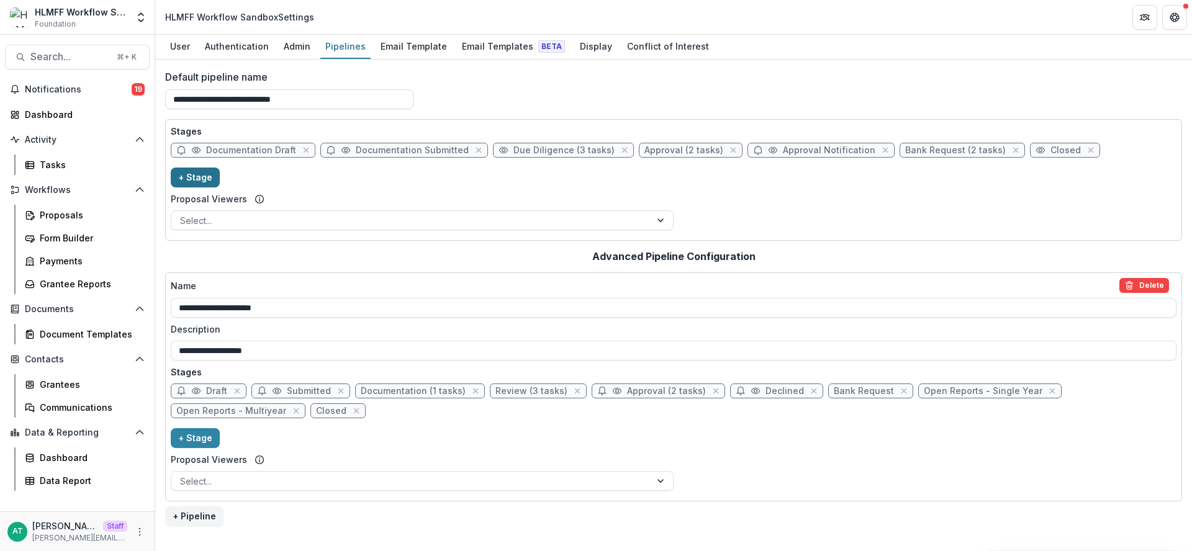
click at [202, 181] on button "+ Stage" at bounding box center [195, 178] width 49 height 20
select select "*****"
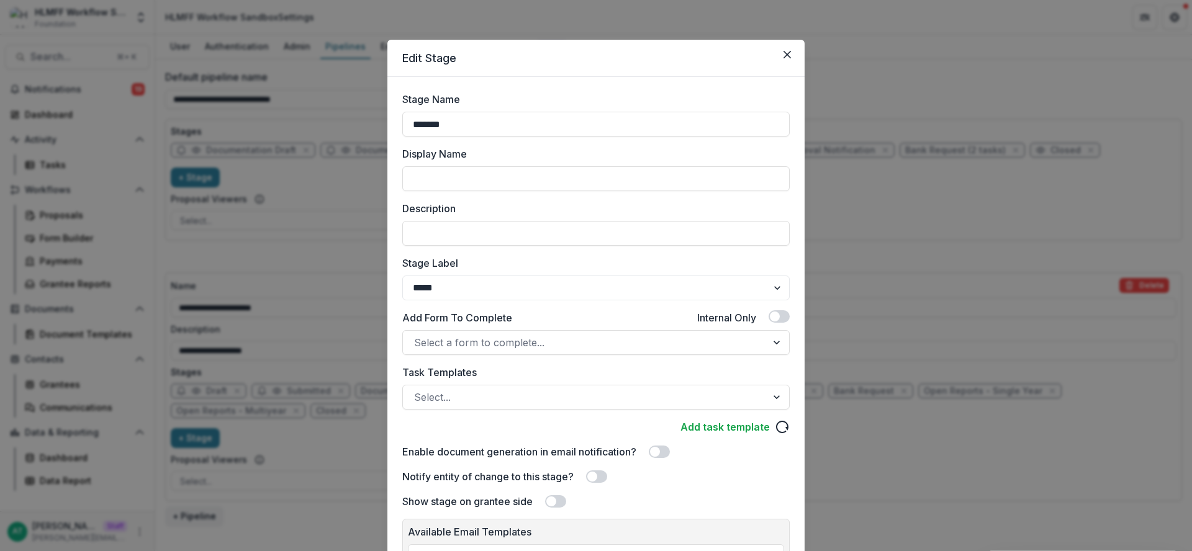
drag, startPoint x: 370, startPoint y: 121, endPoint x: 279, endPoint y: 119, distance: 90.7
click at [279, 119] on div "Edit Stage Stage Name ******* Display Name Description Stage Label ******* ****…" at bounding box center [596, 275] width 1192 height 551
type input "**********"
click at [473, 295] on select "******* ***** ********* ****** ******* ******** ******** ******* ********* ****…" at bounding box center [595, 288] width 387 height 25
select select "******"
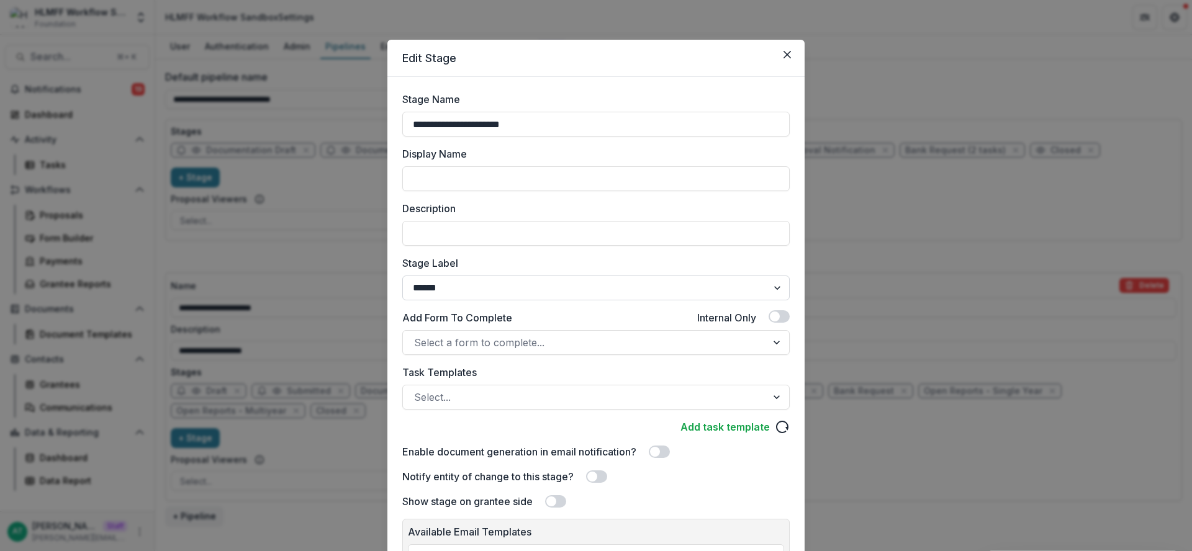
click at [402, 276] on select "******* ***** ********* ****** ******* ******** ******** ******* ********* ****…" at bounding box center [595, 288] width 387 height 25
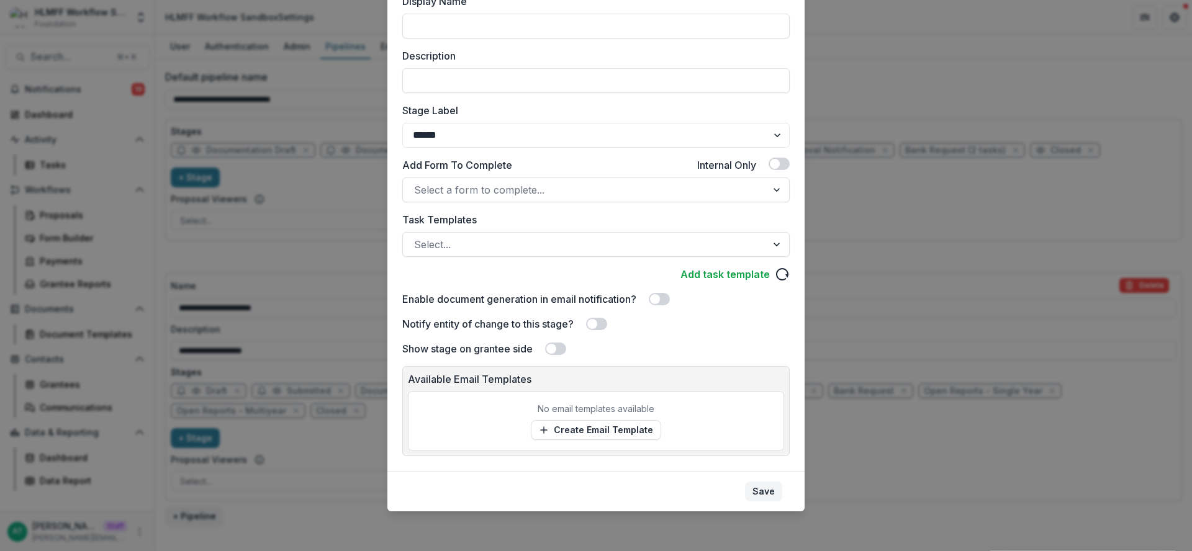
click at [767, 493] on button "Save" at bounding box center [763, 492] width 37 height 20
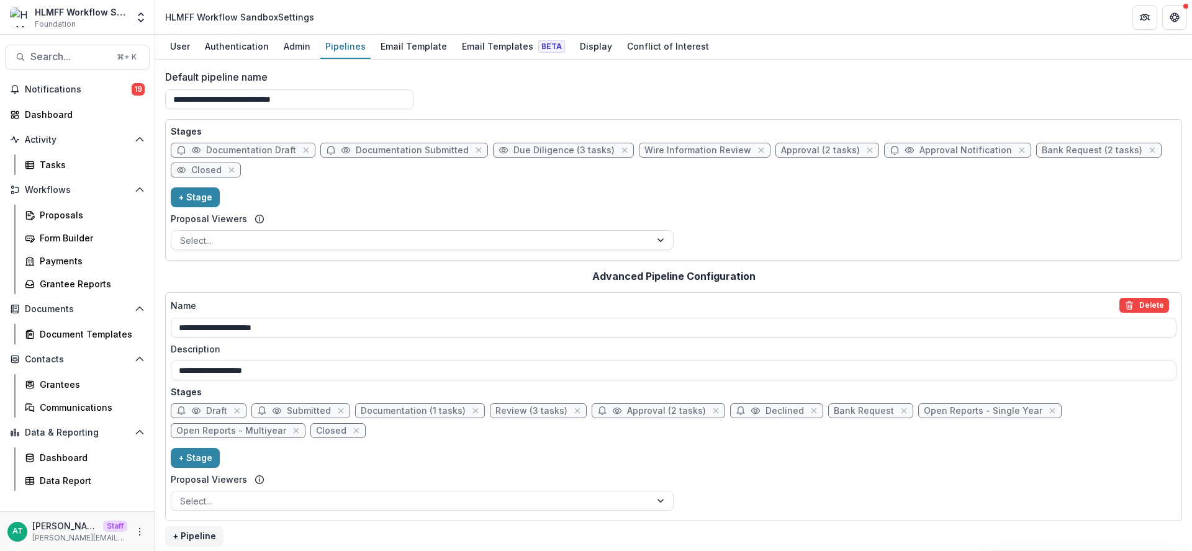
click at [550, 152] on span "Due Diligence (3 tasks)" at bounding box center [563, 150] width 101 height 11
select select "******"
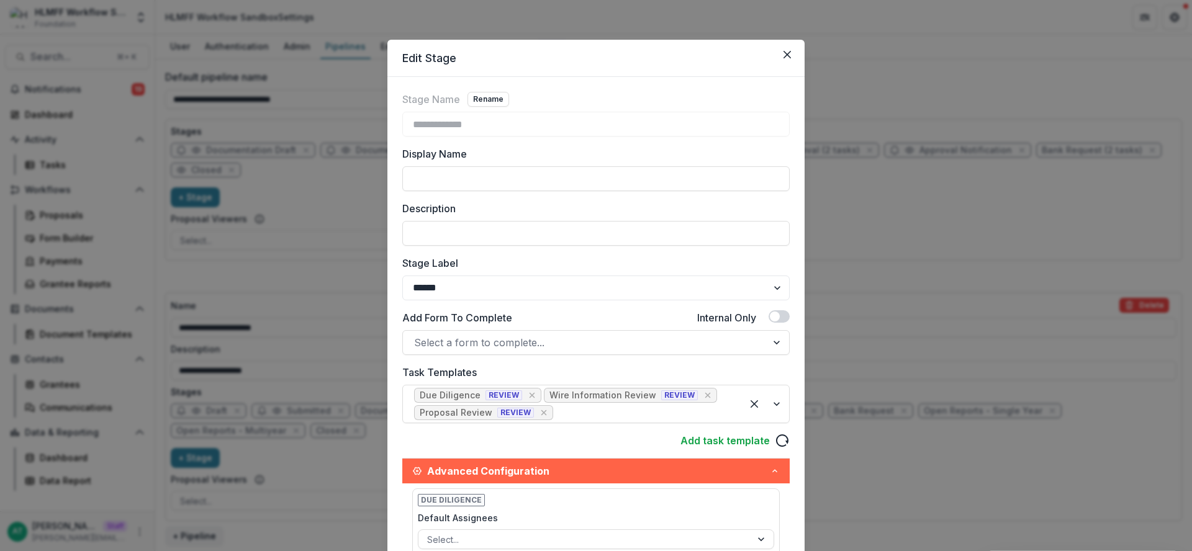
scroll to position [61, 0]
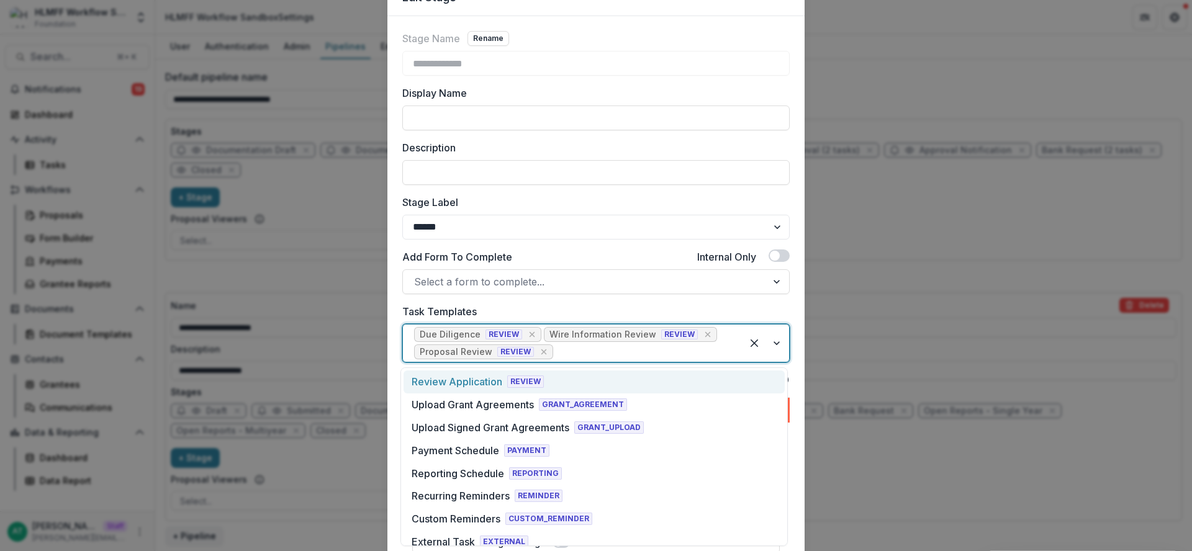
click at [688, 333] on span "Wire Information Review REVIEW" at bounding box center [630, 334] width 173 height 15
click at [703, 333] on icon "Remove [object Object]" at bounding box center [708, 335] width 10 height 10
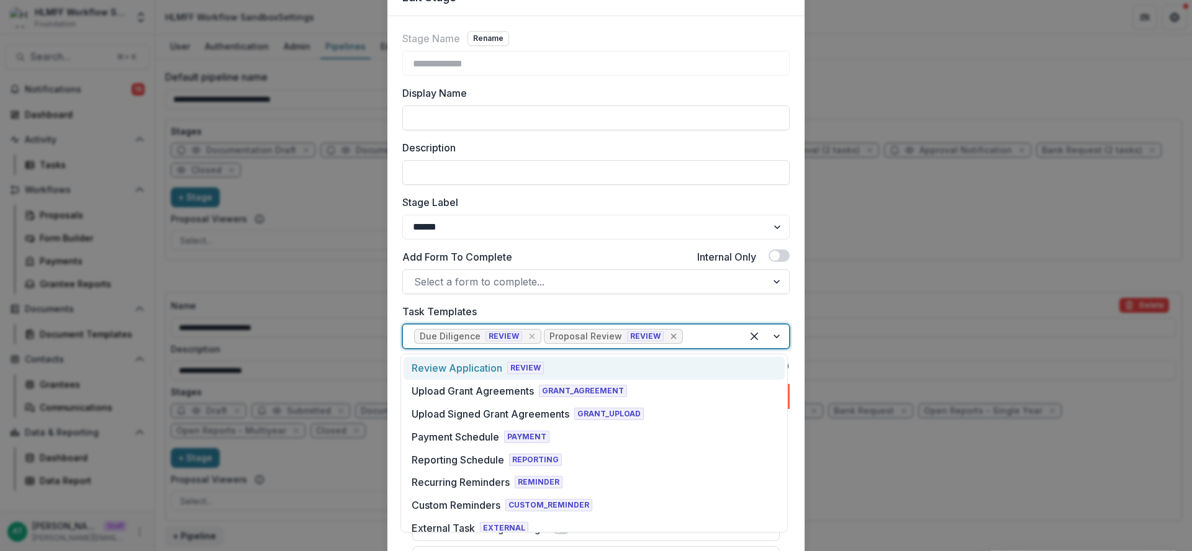
click at [671, 335] on icon "Remove [object Object]" at bounding box center [674, 337] width 6 height 6
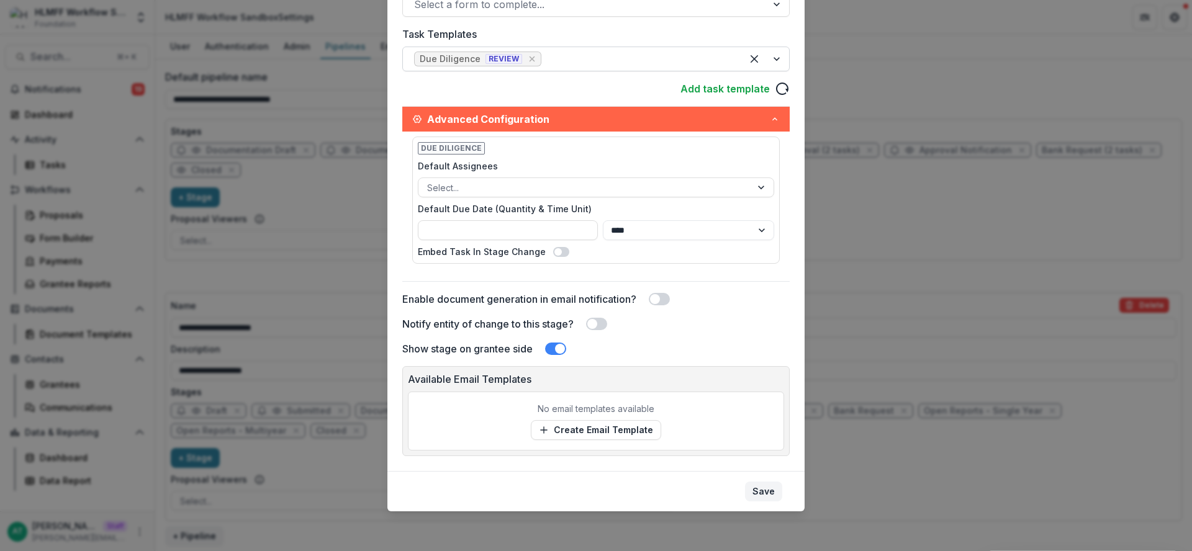
click at [770, 486] on button "Save" at bounding box center [763, 492] width 37 height 20
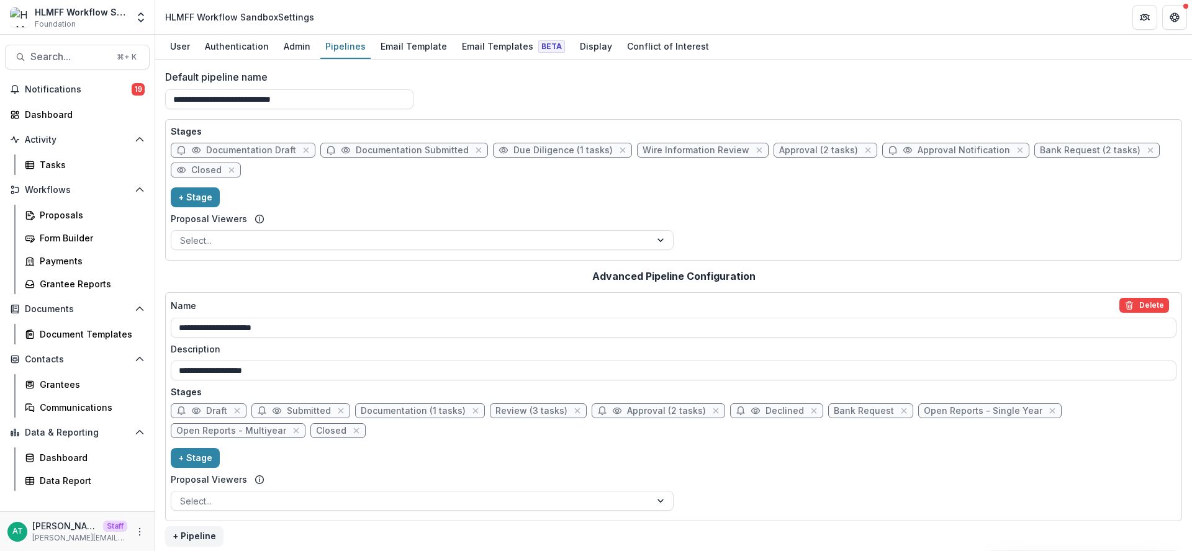
click at [667, 152] on span "Wire Information Review" at bounding box center [695, 150] width 107 height 11
select select "******"
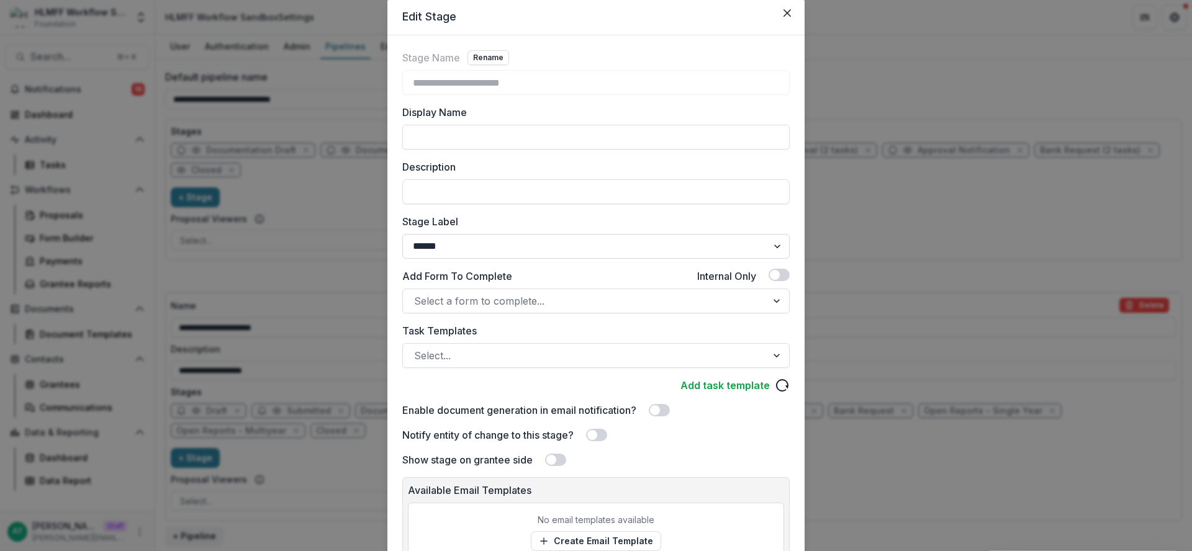
scroll to position [43, 0]
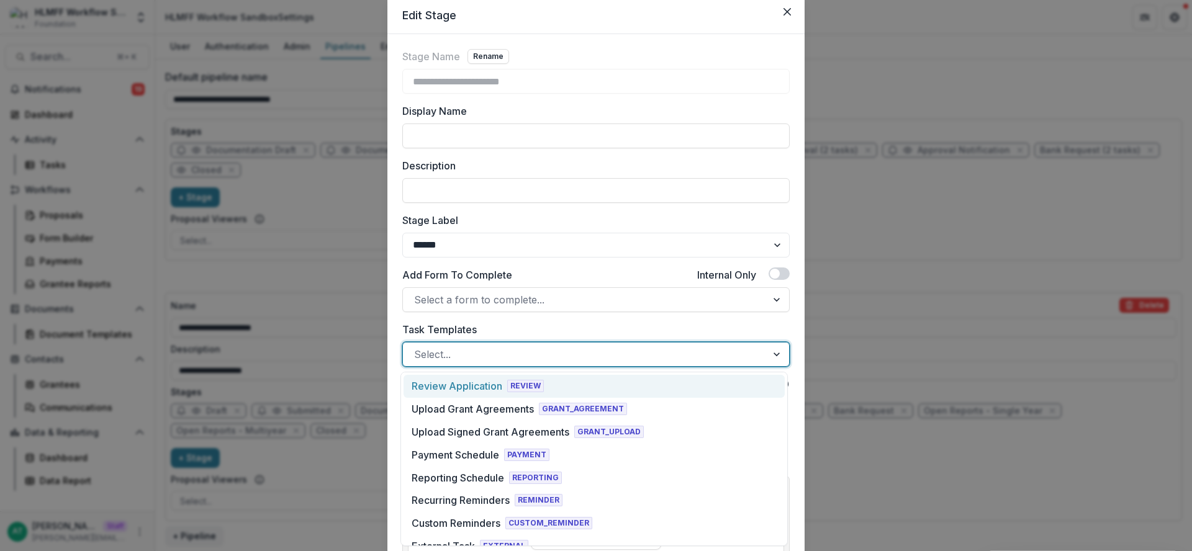
click at [477, 357] on div at bounding box center [584, 354] width 341 height 17
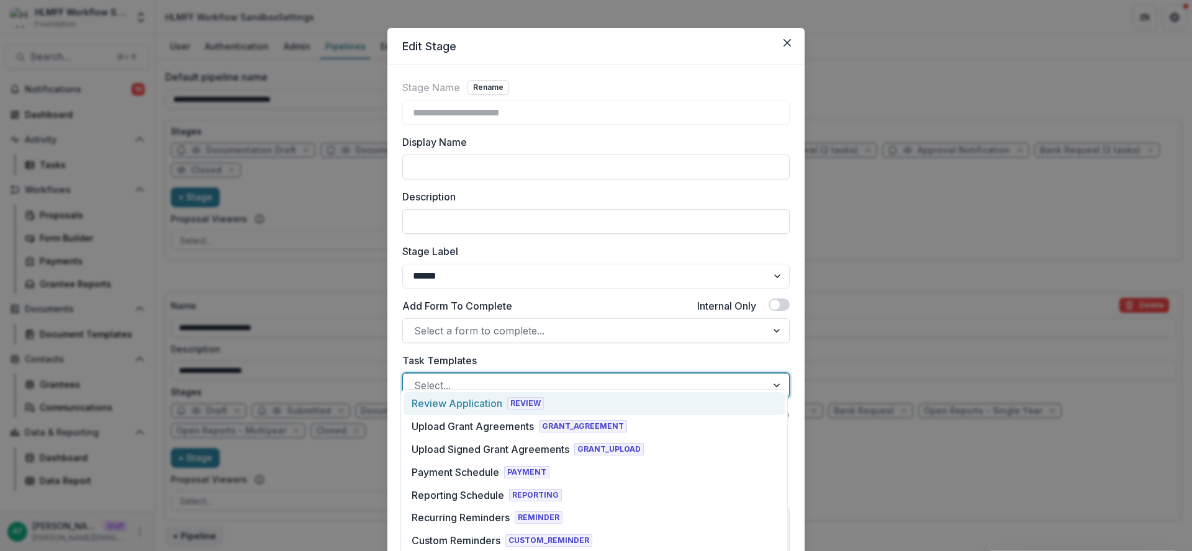
scroll to position [0, 0]
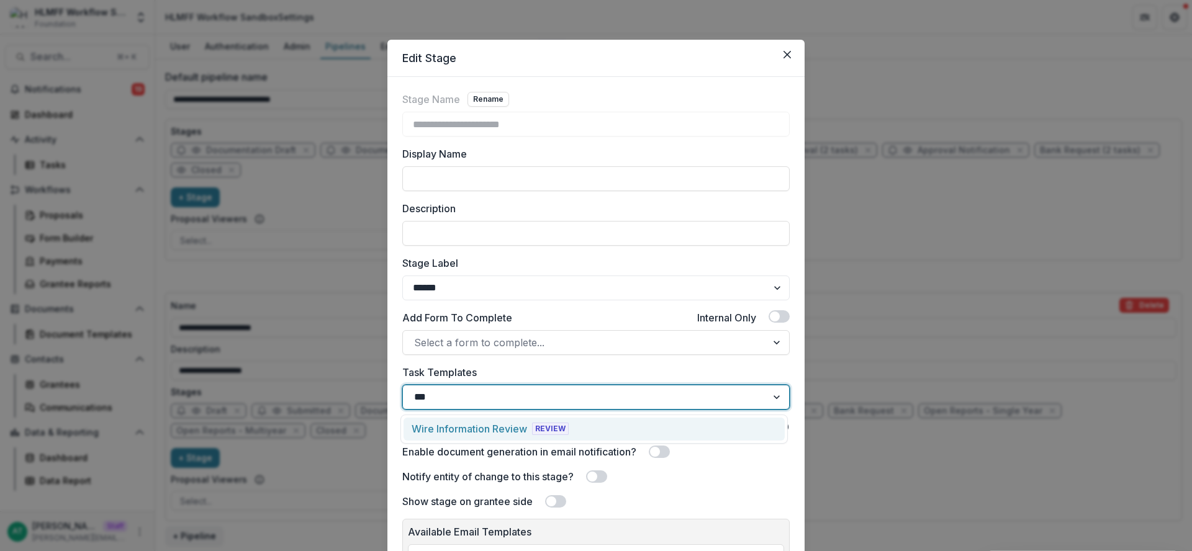
type input "****"
click at [603, 424] on div "Wire Information Review REVIEW" at bounding box center [593, 429] width 381 height 23
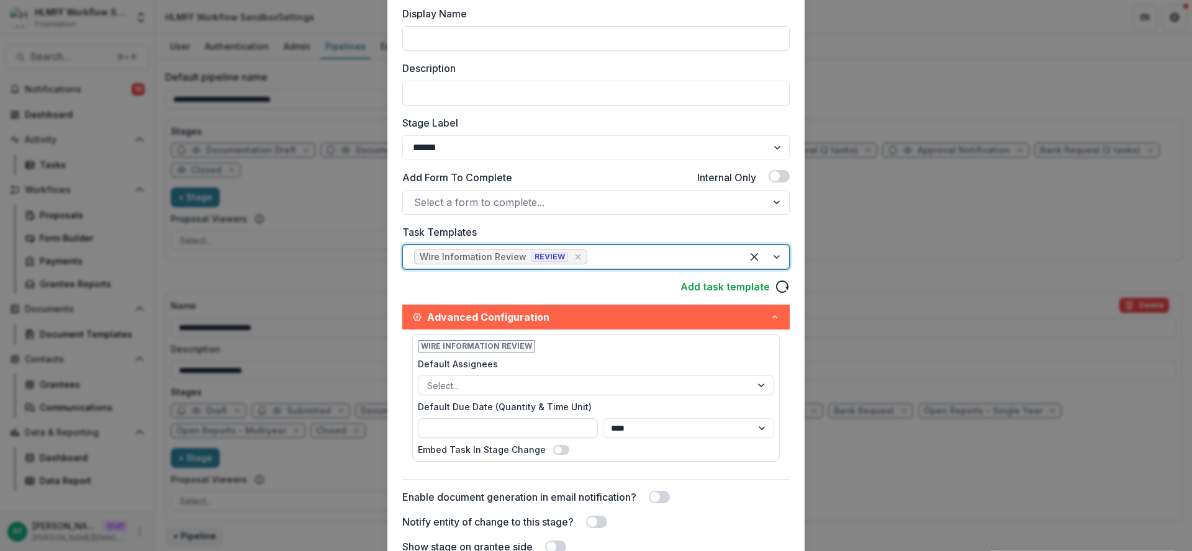
scroll to position [338, 0]
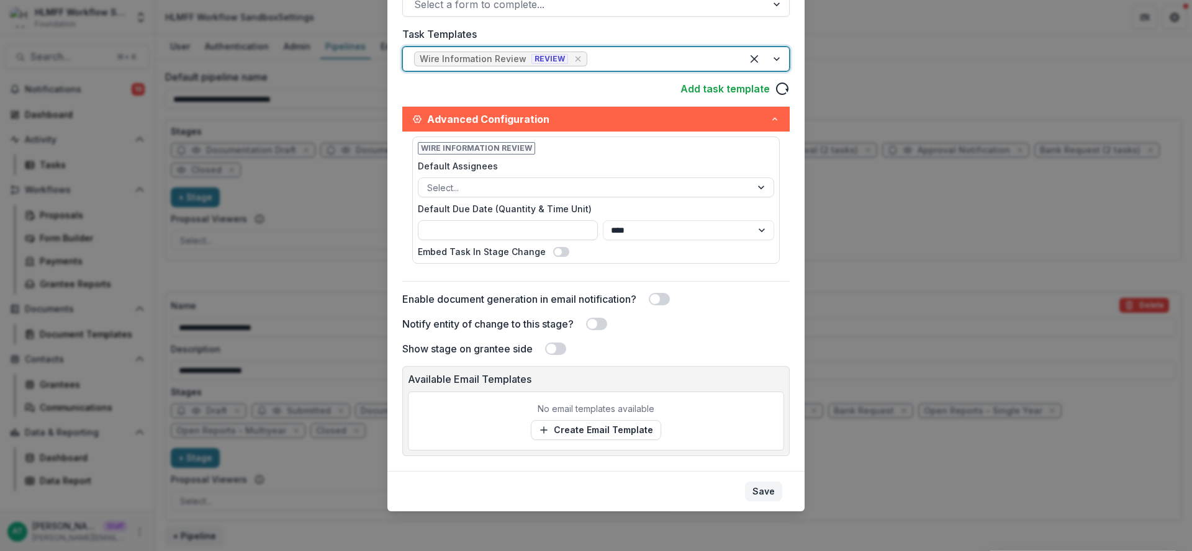
click at [762, 499] on button "Save" at bounding box center [763, 492] width 37 height 20
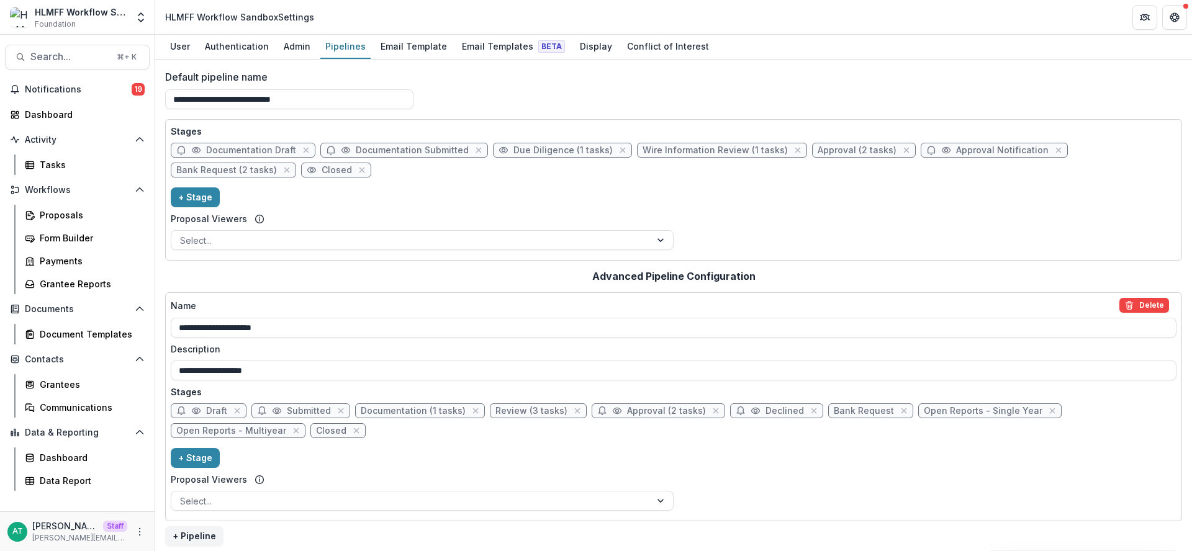
click at [538, 146] on span "Due Diligence (1 tasks)" at bounding box center [562, 150] width 99 height 11
select select "******"
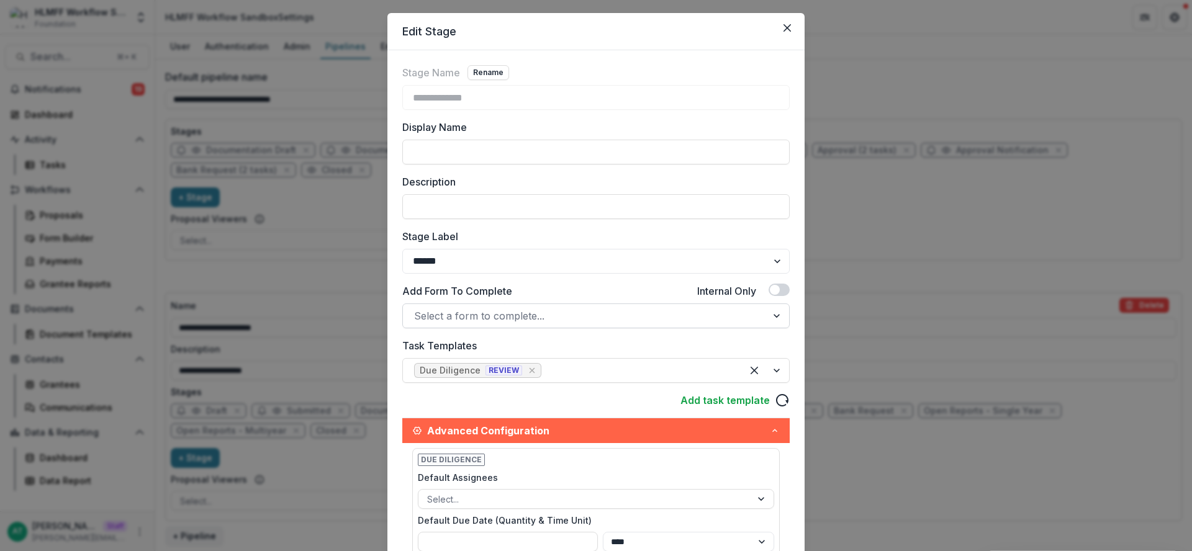
scroll to position [31, 0]
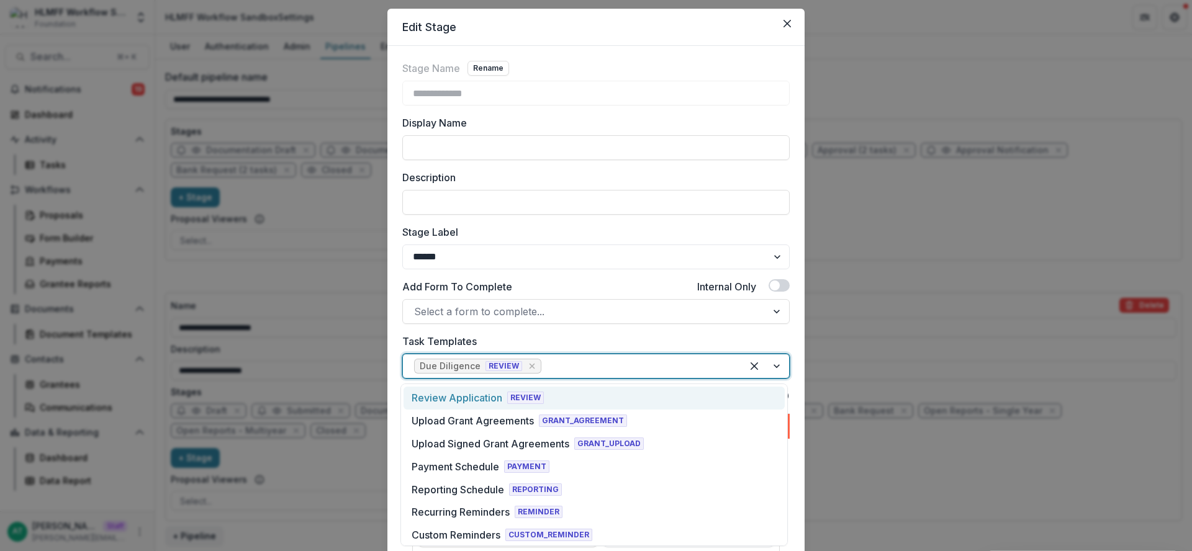
click at [593, 366] on div at bounding box center [637, 366] width 187 height 17
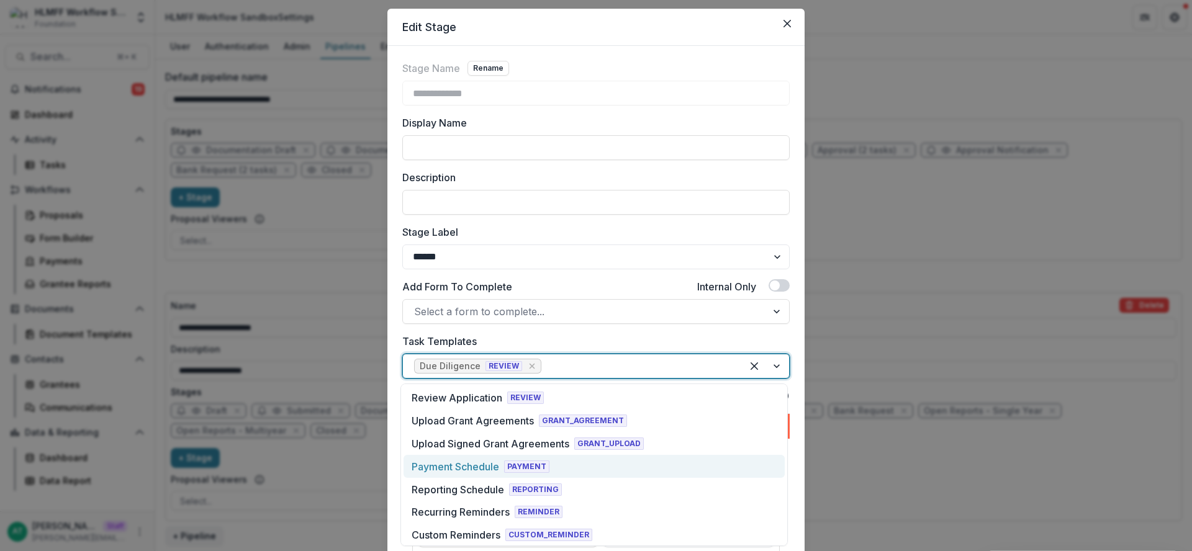
scroll to position [346, 0]
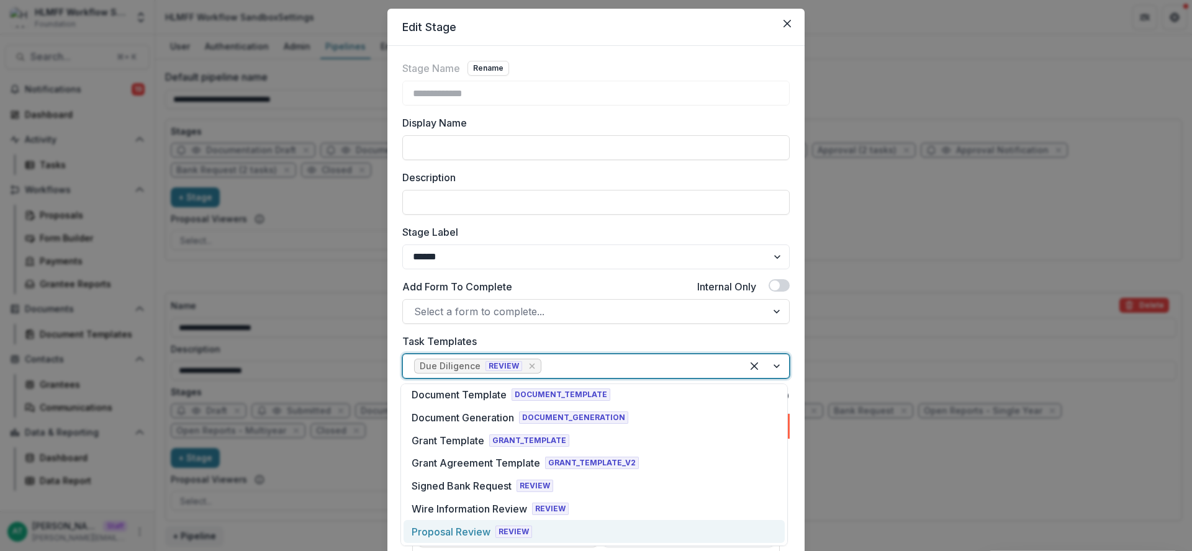
click at [454, 539] on div "Proposal Review" at bounding box center [451, 532] width 79 height 15
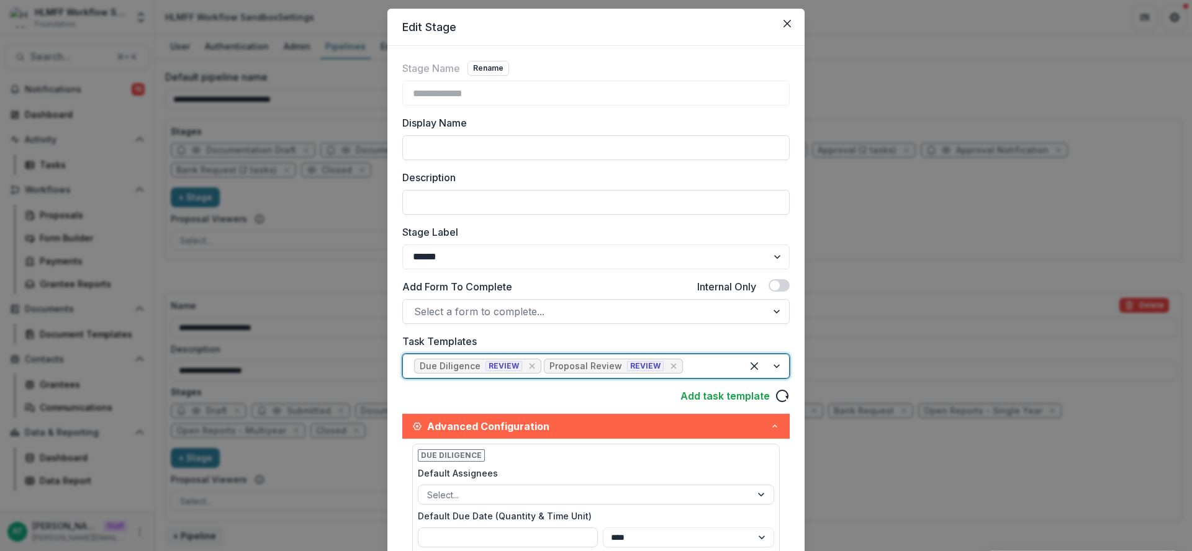
scroll to position [471, 0]
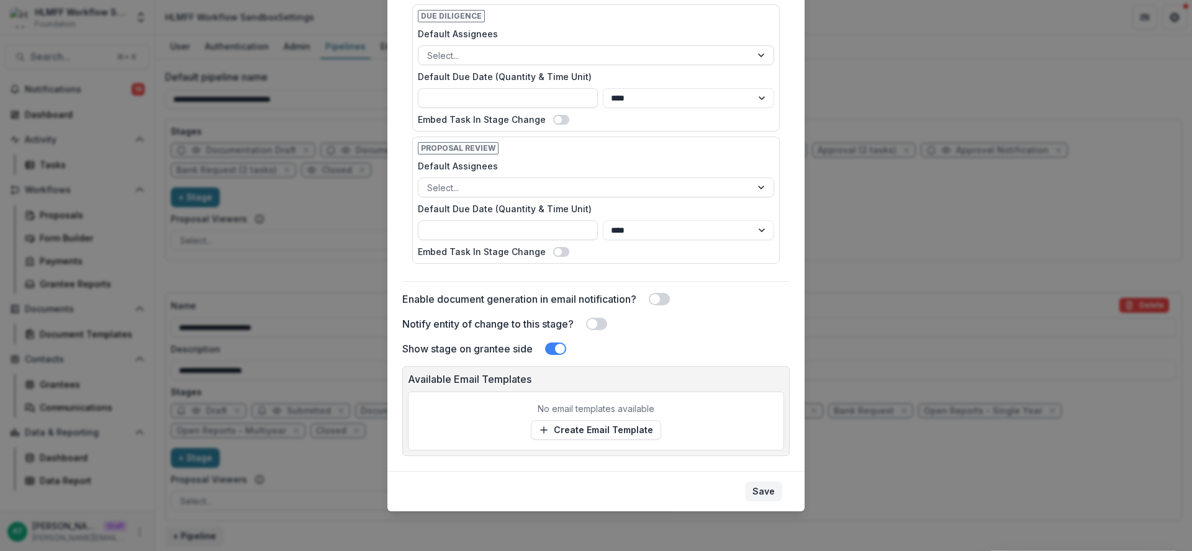
click at [754, 498] on button "Save" at bounding box center [763, 492] width 37 height 20
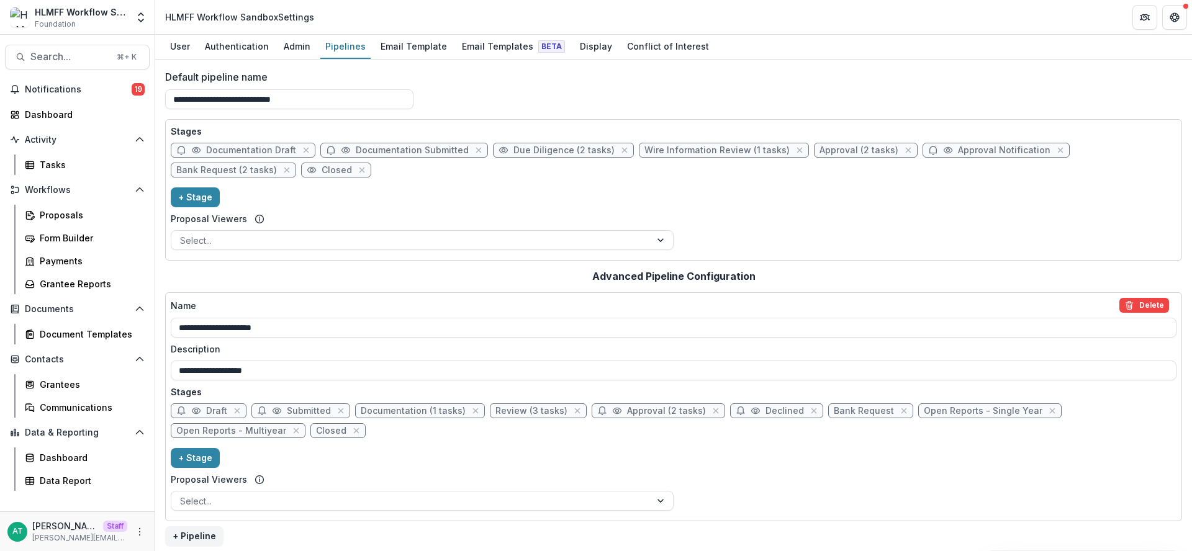
scroll to position [5, 0]
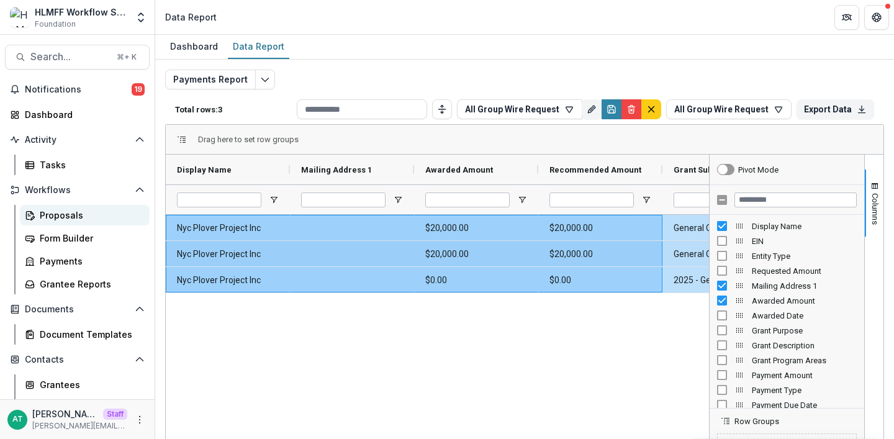
click at [77, 206] on link "Proposals" at bounding box center [85, 215] width 130 height 20
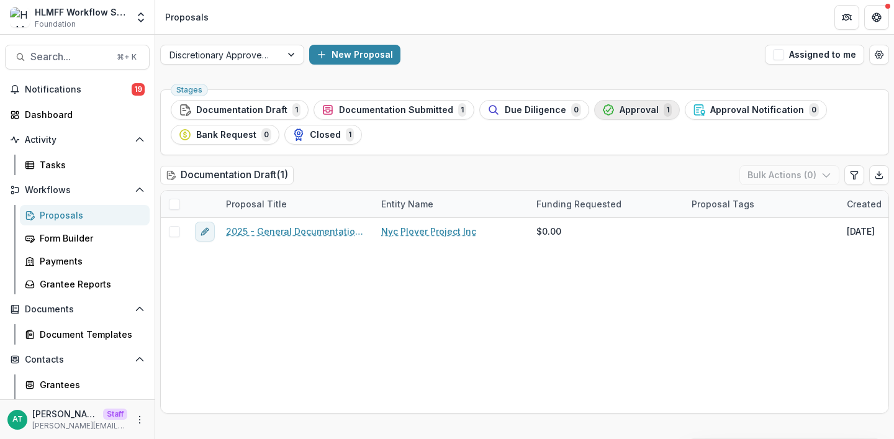
click at [622, 114] on span "Approval" at bounding box center [639, 110] width 39 height 11
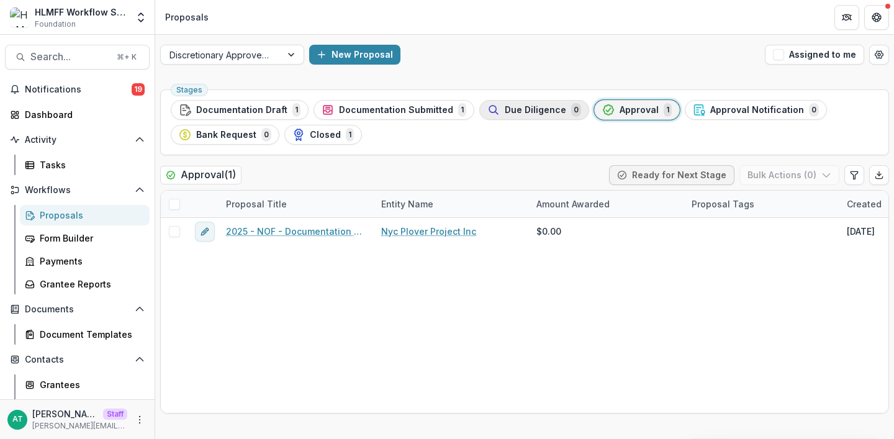
click at [534, 117] on button "Due Diligence 0" at bounding box center [534, 110] width 110 height 20
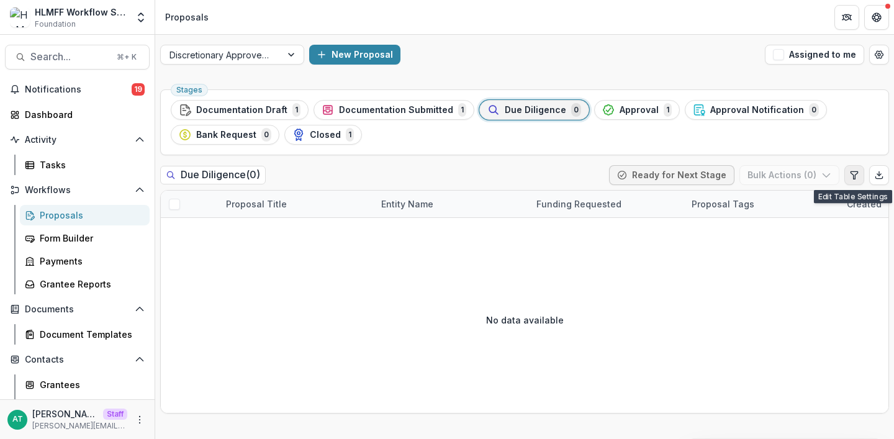
click at [852, 181] on button "Edit table settings" at bounding box center [854, 175] width 20 height 20
select select "******"
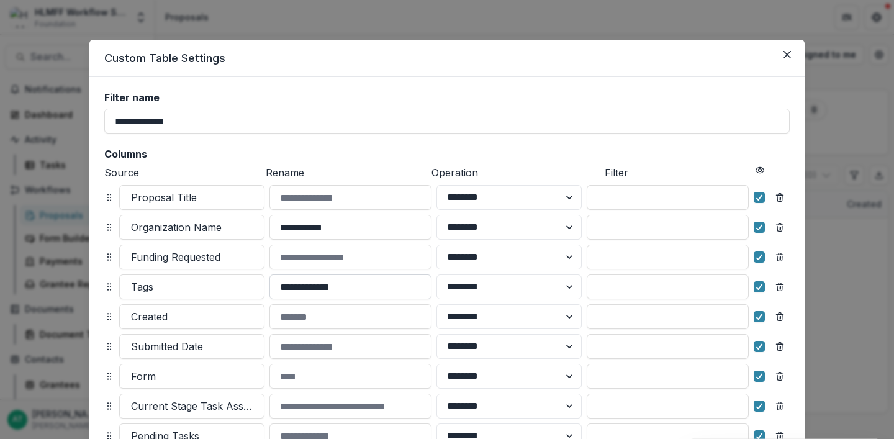
scroll to position [184, 0]
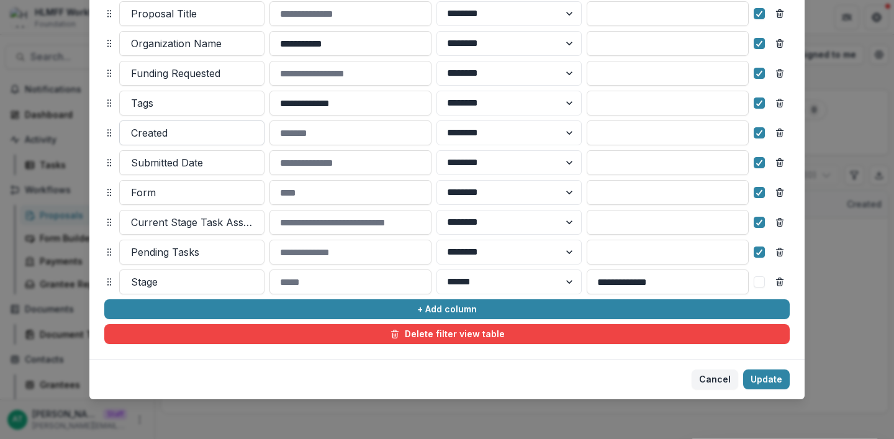
click at [155, 131] on div at bounding box center [192, 132] width 122 height 17
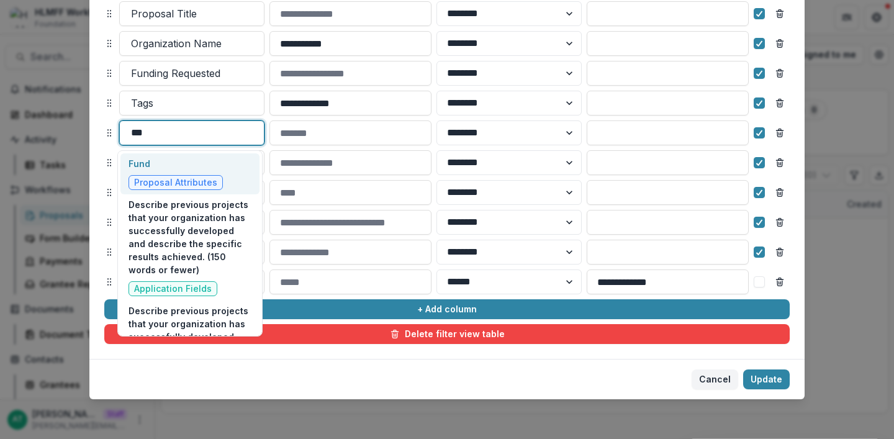
type input "****"
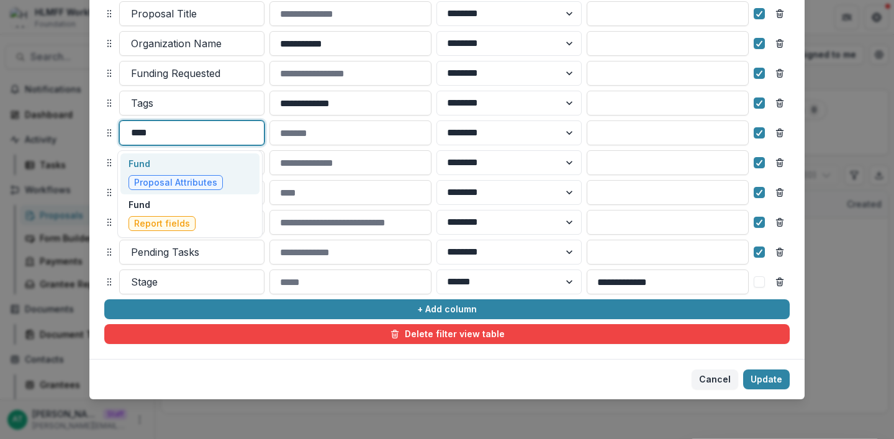
click at [156, 155] on div "Fund Proposal Attributes" at bounding box center [189, 173] width 139 height 41
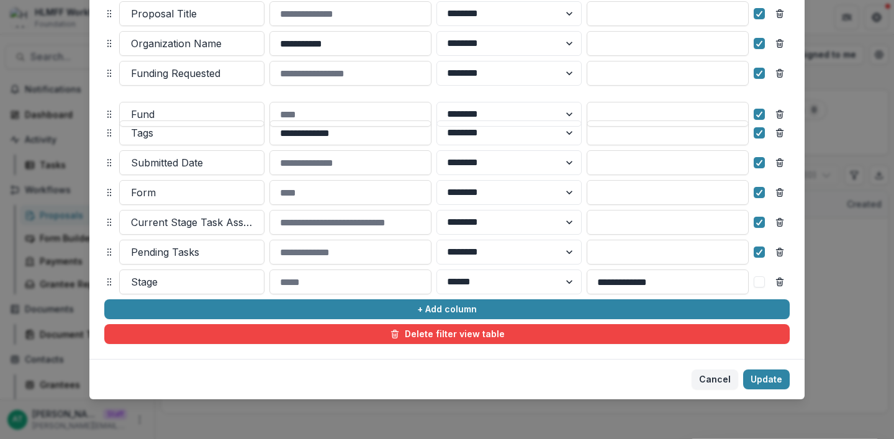
drag, startPoint x: 109, startPoint y: 133, endPoint x: 109, endPoint y: 114, distance: 18.6
click at [109, 114] on icon at bounding box center [109, 114] width 10 height 10
click at [143, 161] on div at bounding box center [192, 162] width 122 height 17
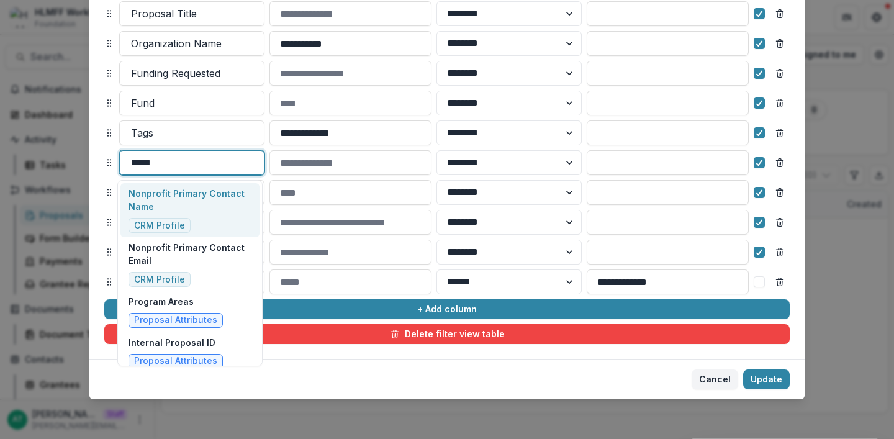
type input "******"
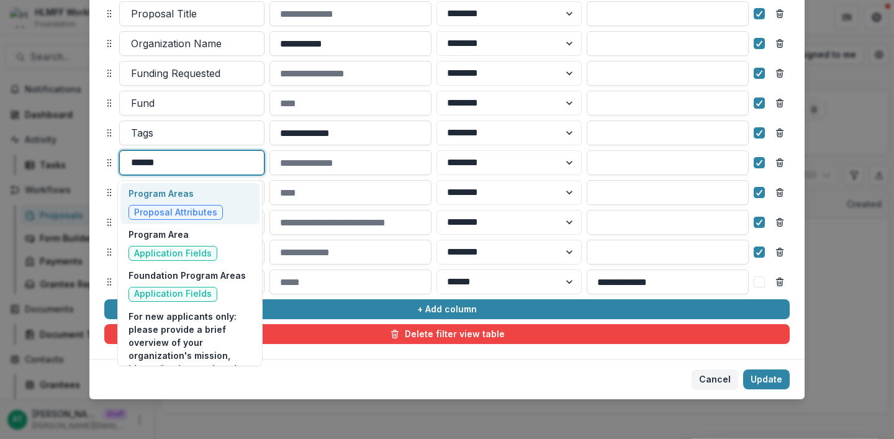
click at [162, 191] on p "Program Areas" at bounding box center [175, 193] width 94 height 13
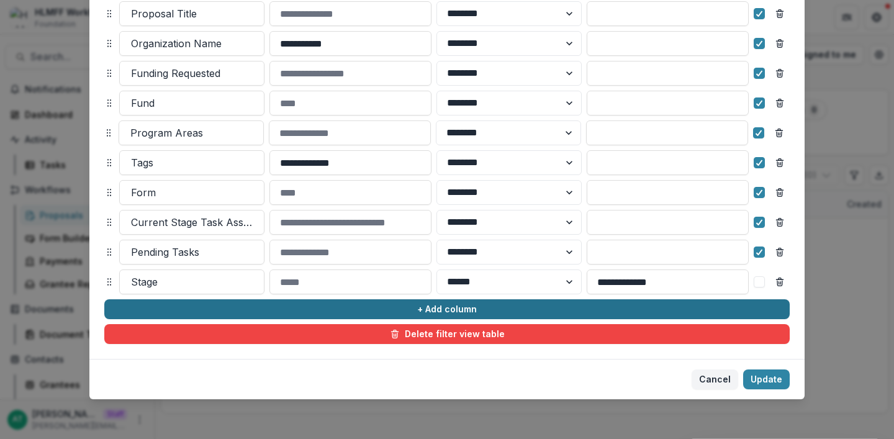
drag, startPoint x: 104, startPoint y: 163, endPoint x: 633, endPoint y: 309, distance: 548.5
click at [104, 133] on icon at bounding box center [109, 133] width 10 height 10
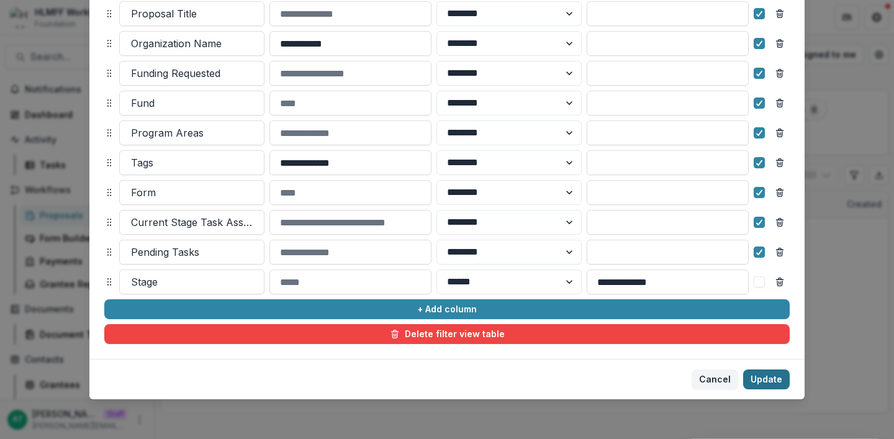
click at [753, 387] on button "Update" at bounding box center [766, 379] width 47 height 20
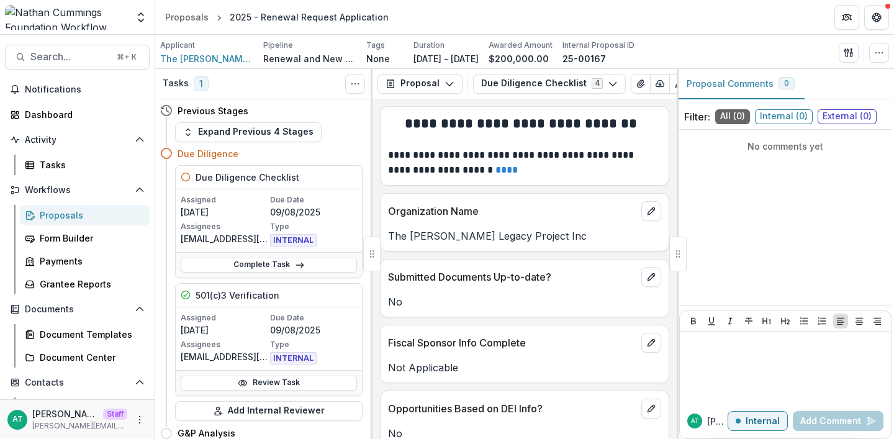
click at [66, 214] on div "Proposals" at bounding box center [90, 215] width 100 height 13
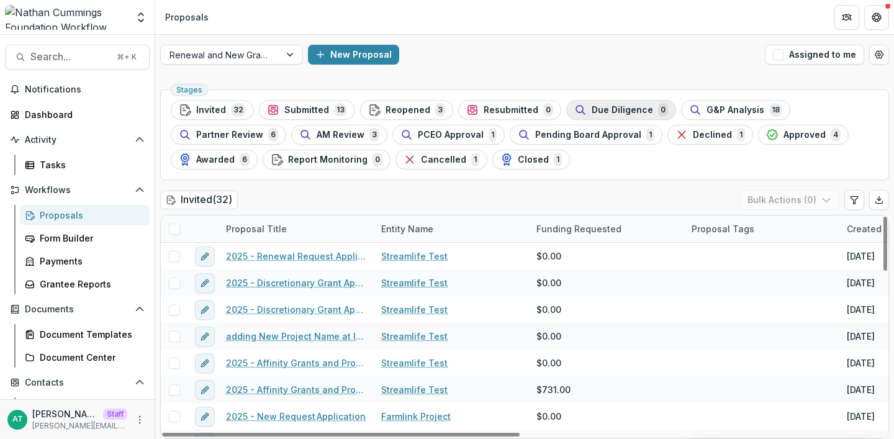
click at [595, 105] on span "Due Diligence" at bounding box center [622, 110] width 61 height 11
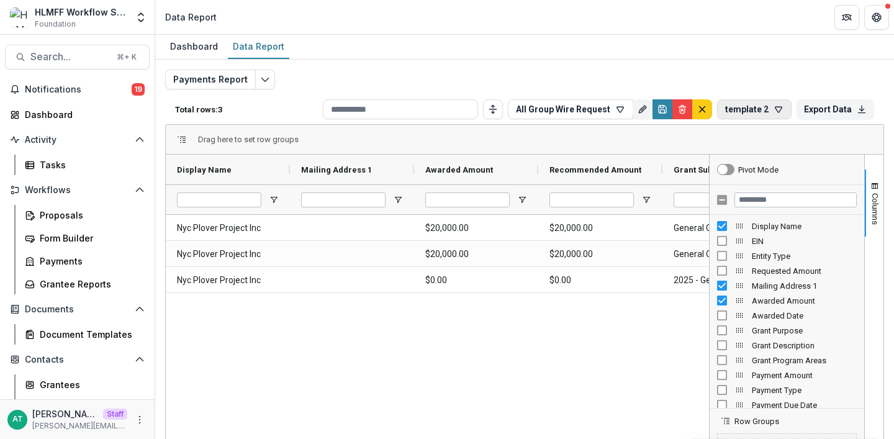
click at [761, 115] on button "template 2" at bounding box center [754, 109] width 74 height 20
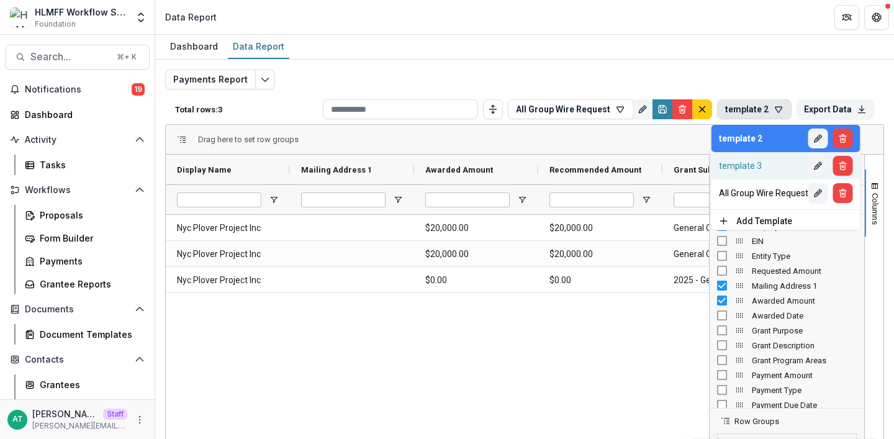
click at [752, 161] on div "template 3" at bounding box center [763, 166] width 89 height 10
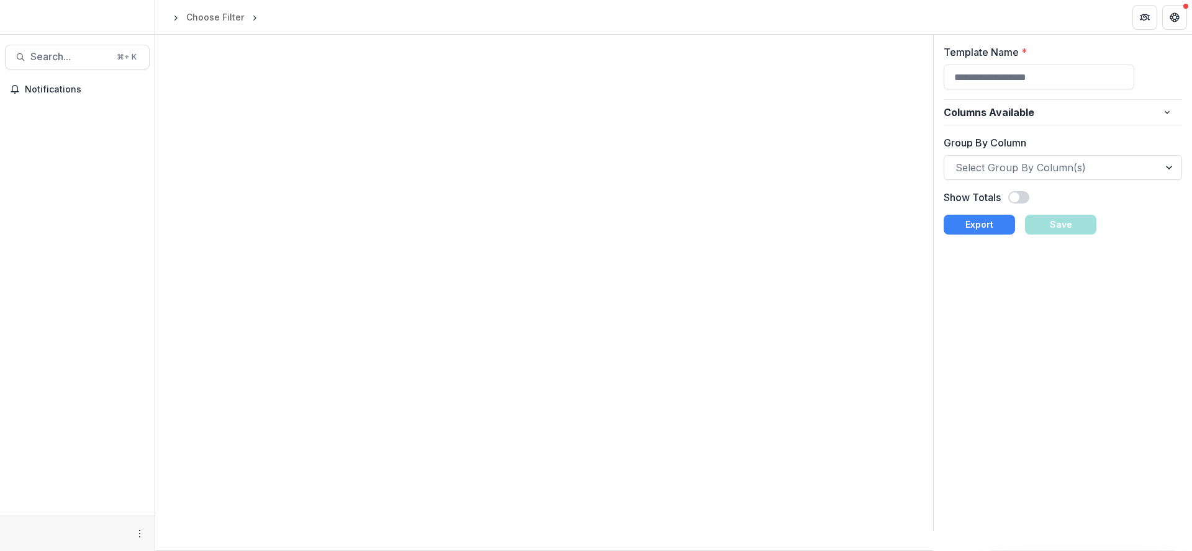
type input "**********"
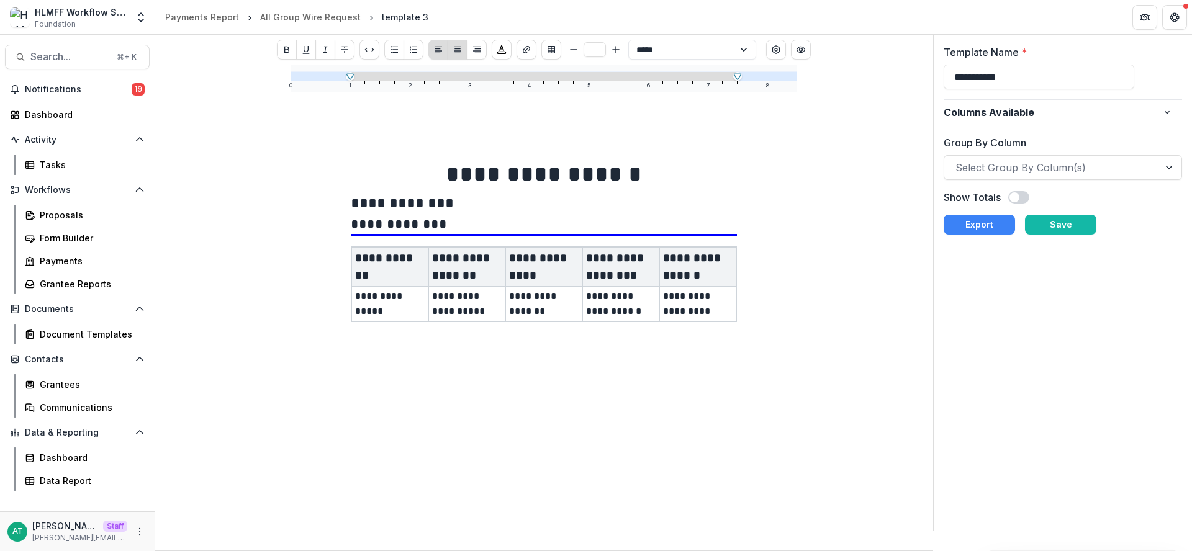
drag, startPoint x: 998, startPoint y: 224, endPoint x: 1170, endPoint y: 259, distance: 175.6
click at [1170, 259] on div "**********" at bounding box center [1062, 283] width 259 height 497
click at [1085, 230] on button "Save" at bounding box center [1060, 225] width 71 height 20
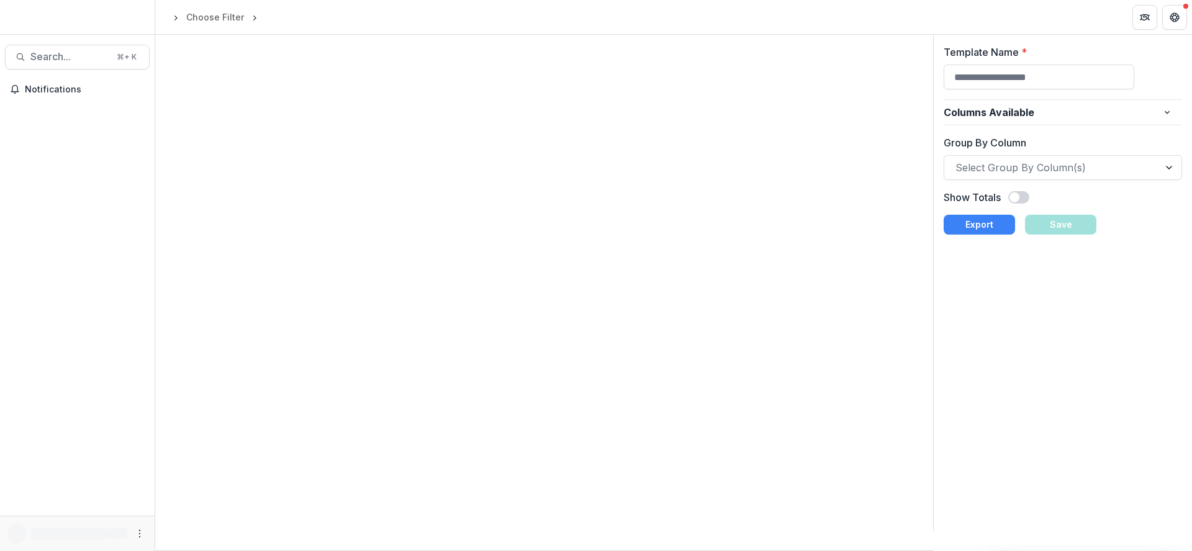
type input "**********"
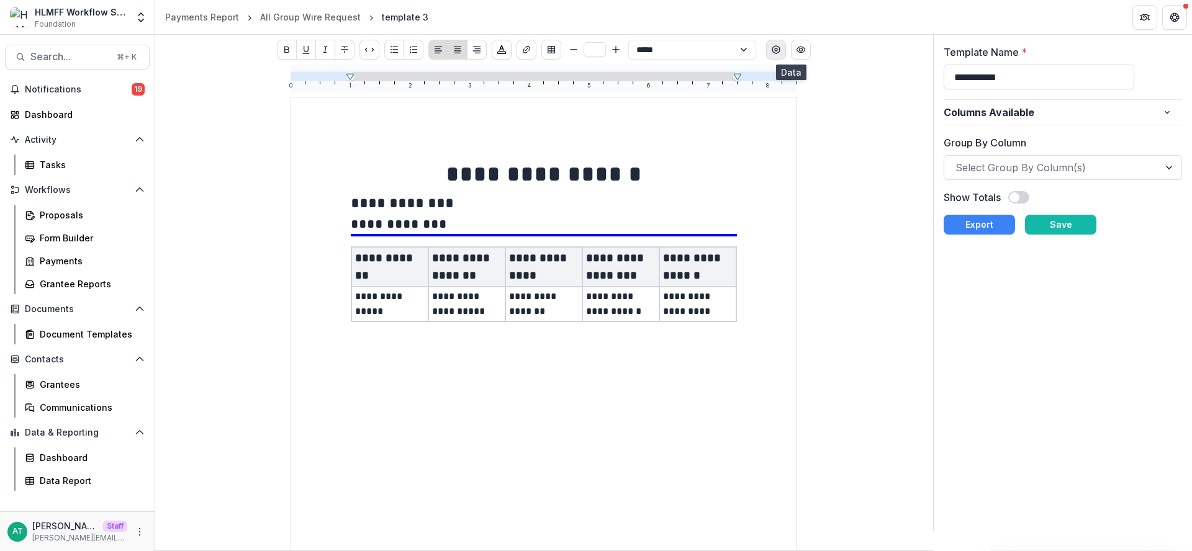
click at [781, 49] on icon "Data" at bounding box center [776, 50] width 10 height 10
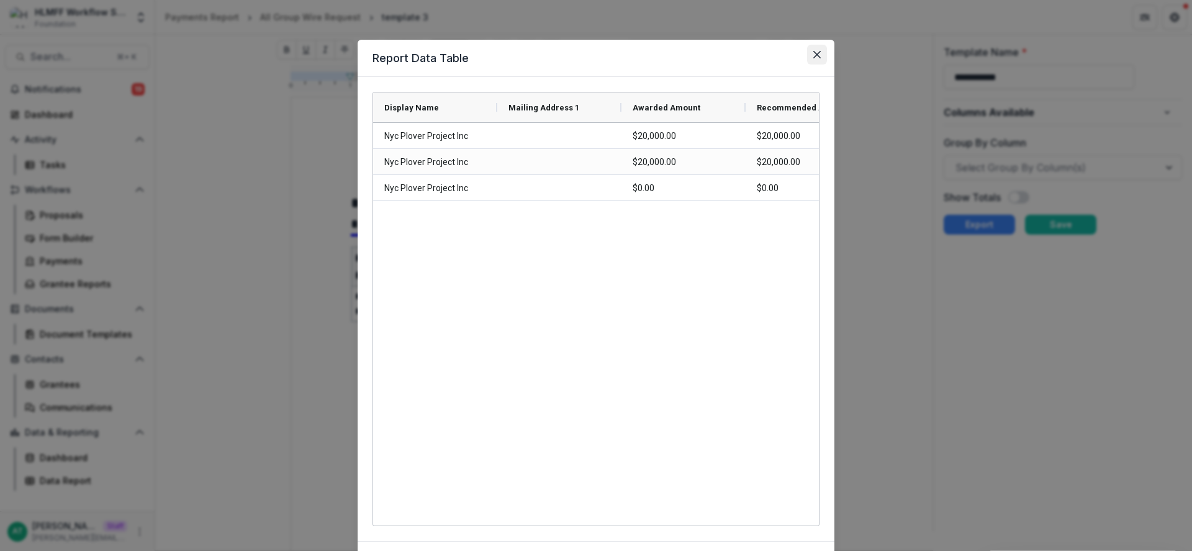
click at [814, 53] on icon "Close" at bounding box center [816, 54] width 7 height 7
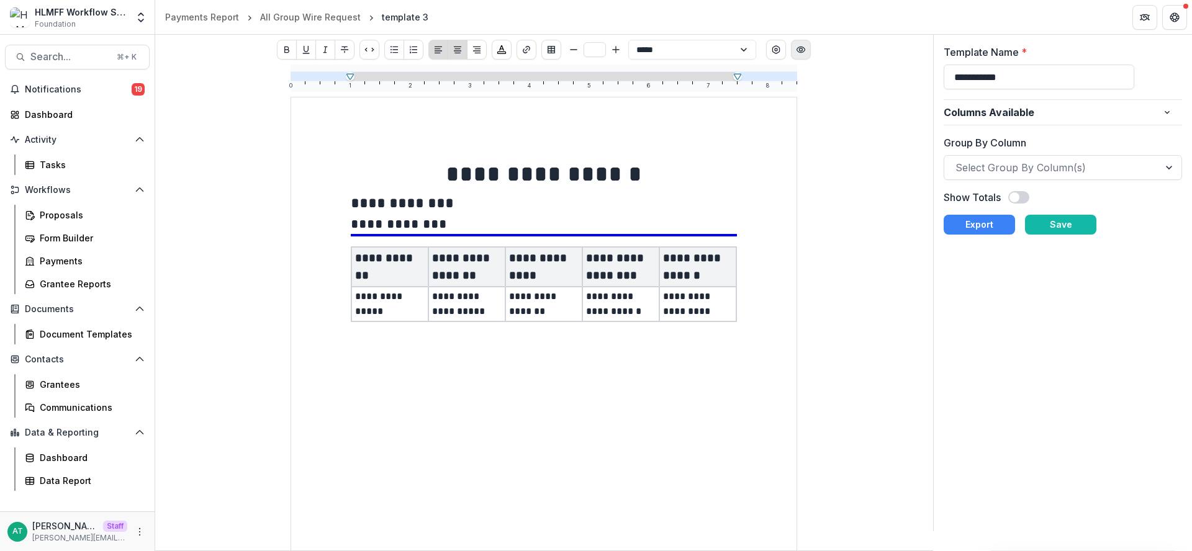
click at [805, 47] on icon "Preview" at bounding box center [801, 50] width 8 height 6
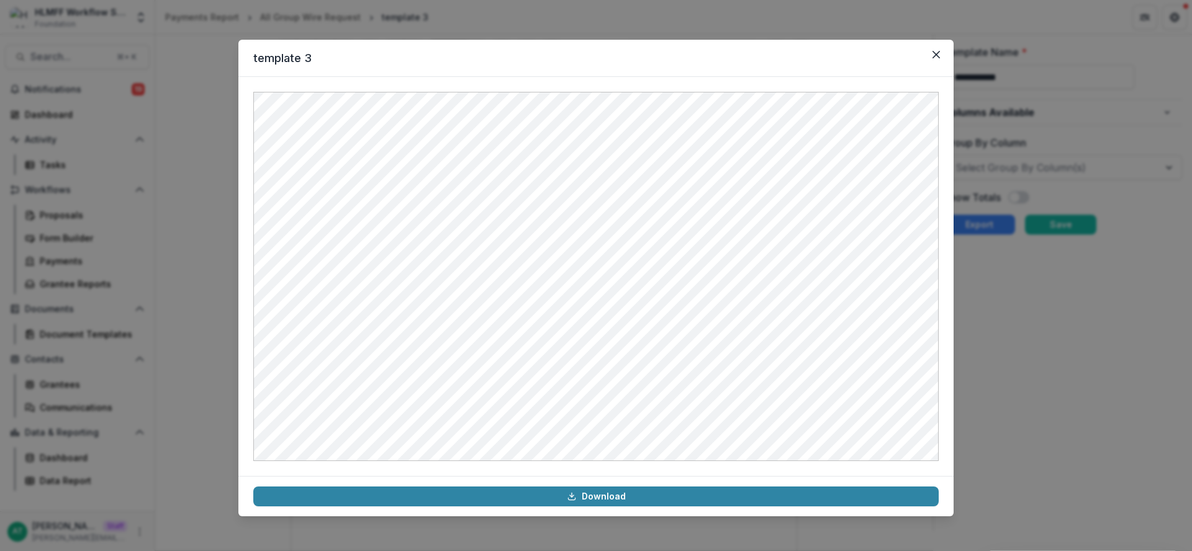
click at [190, 249] on div "template 3 Download" at bounding box center [596, 275] width 1192 height 551
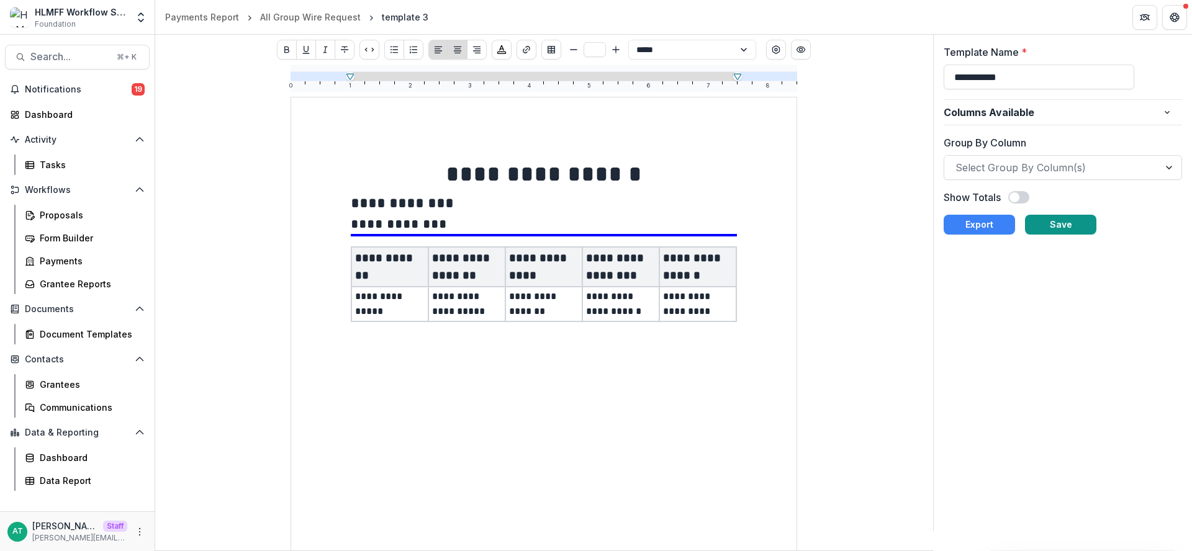
click at [1050, 220] on button "Save" at bounding box center [1060, 225] width 71 height 20
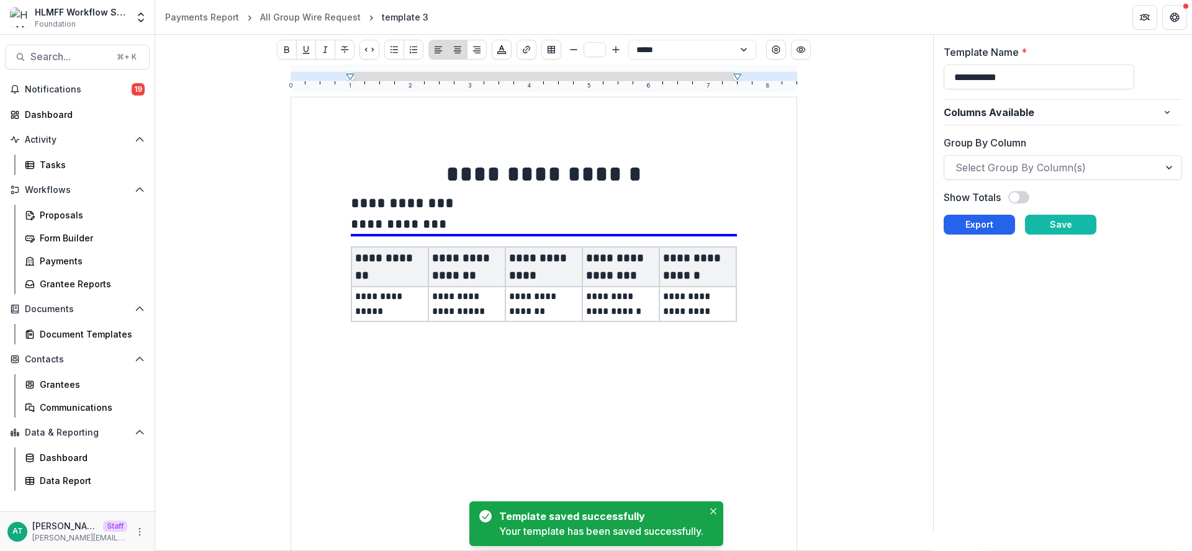
click at [967, 222] on button "Export" at bounding box center [979, 225] width 71 height 20
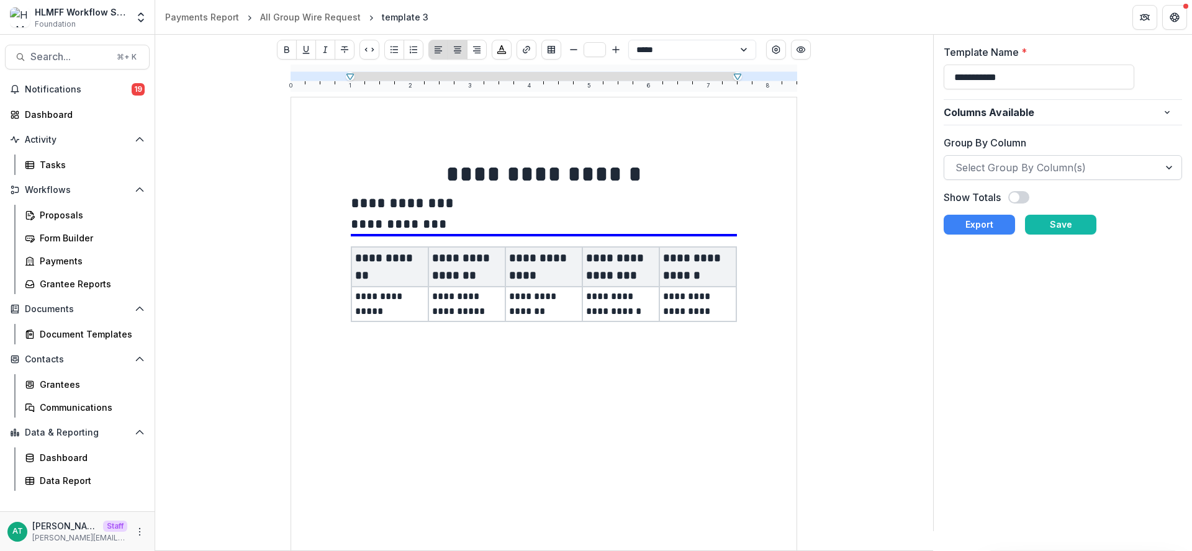
click at [996, 163] on div at bounding box center [1051, 167] width 193 height 17
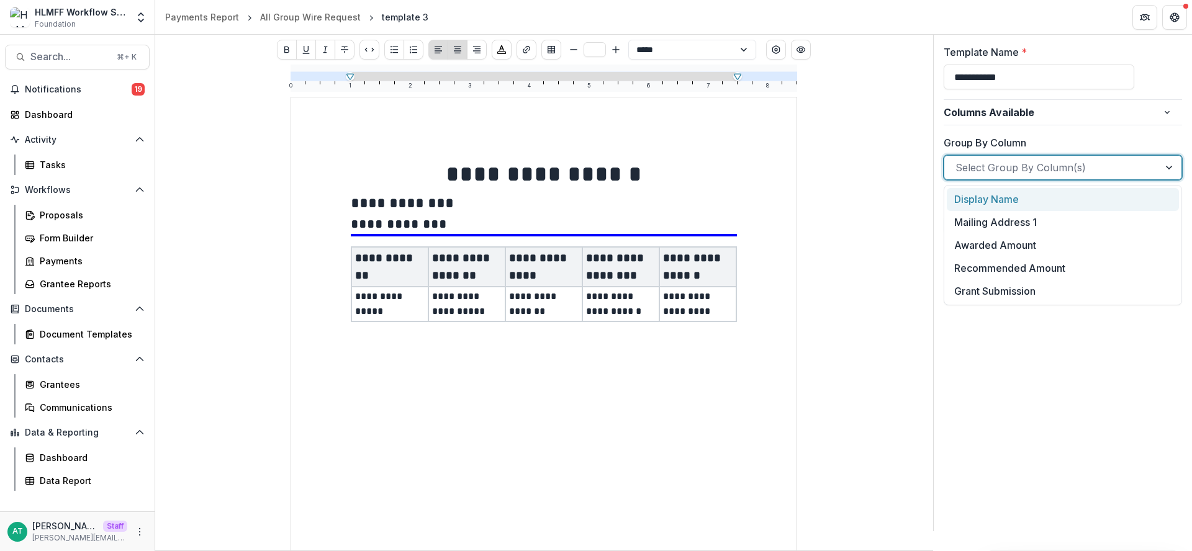
click at [986, 205] on div "Display Name" at bounding box center [1063, 199] width 233 height 23
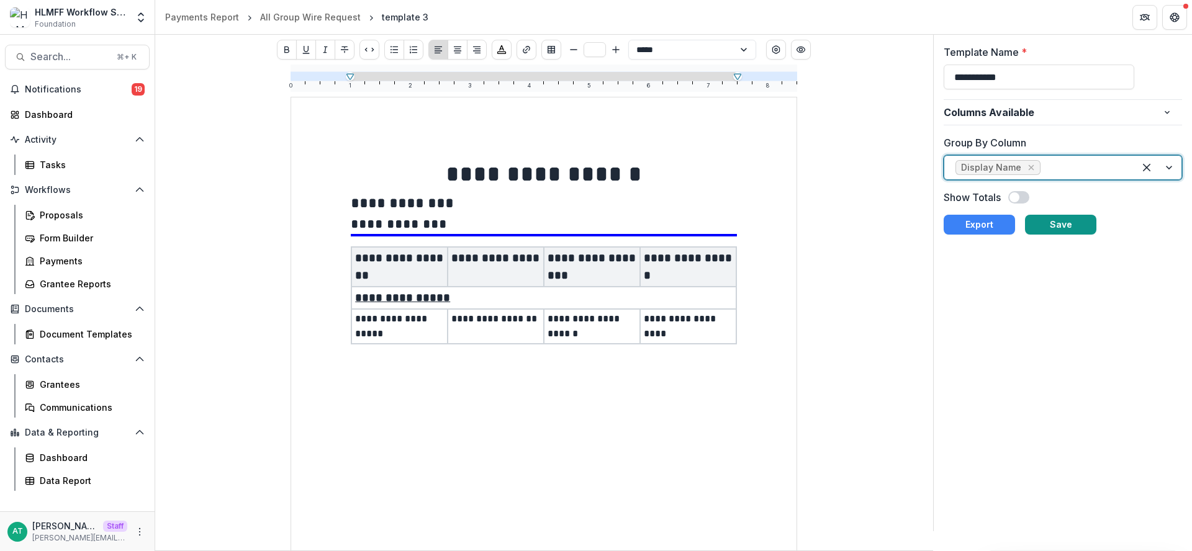
click at [1062, 230] on button "Save" at bounding box center [1060, 225] width 71 height 20
type input "**"
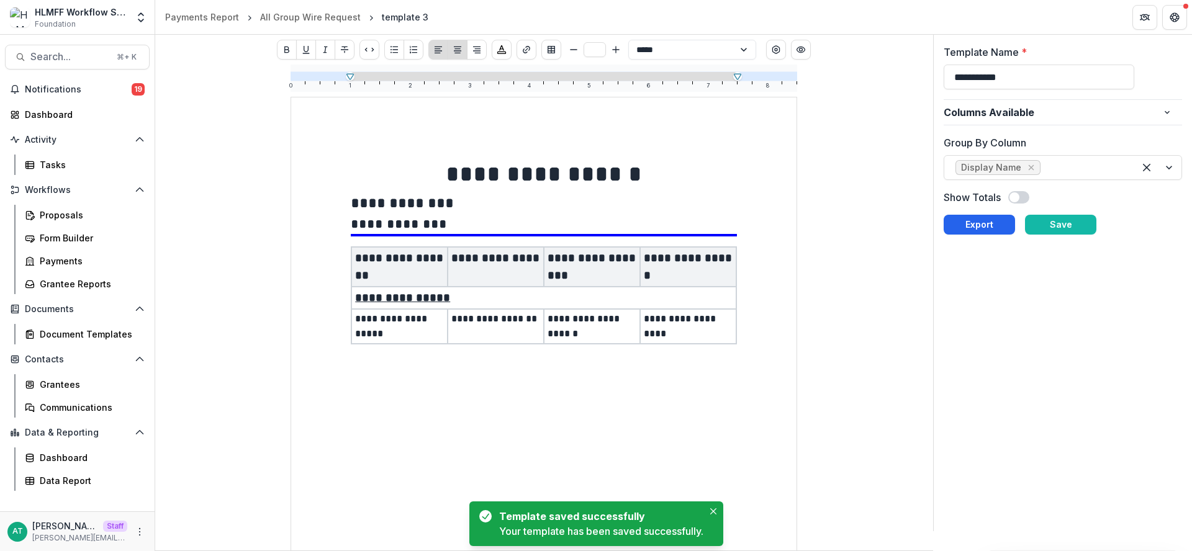
click at [993, 227] on button "Export" at bounding box center [979, 225] width 71 height 20
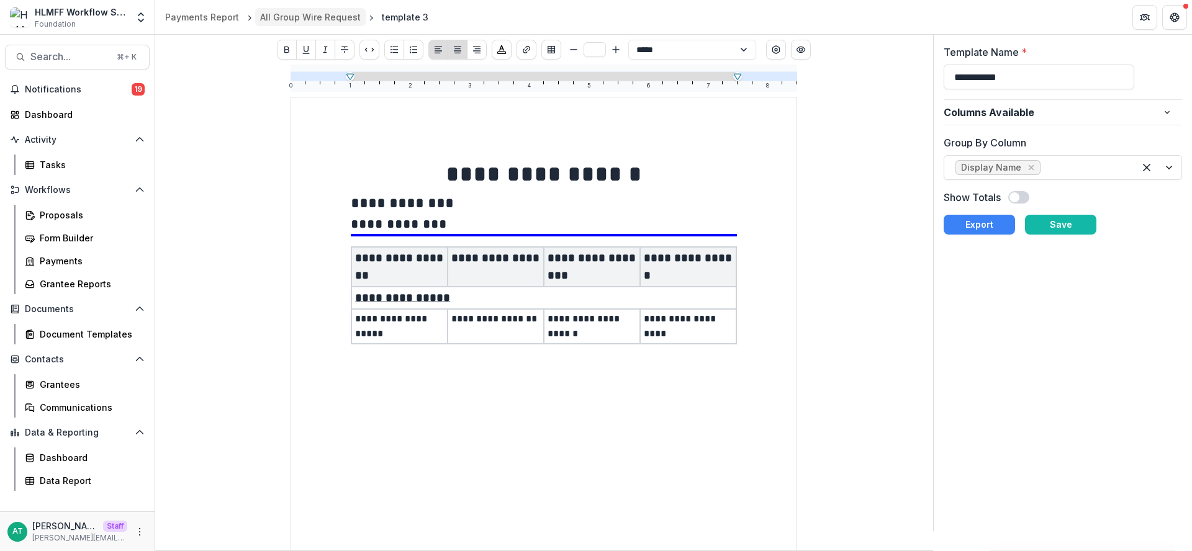
click at [301, 17] on div "All Group Wire Request" at bounding box center [310, 17] width 101 height 13
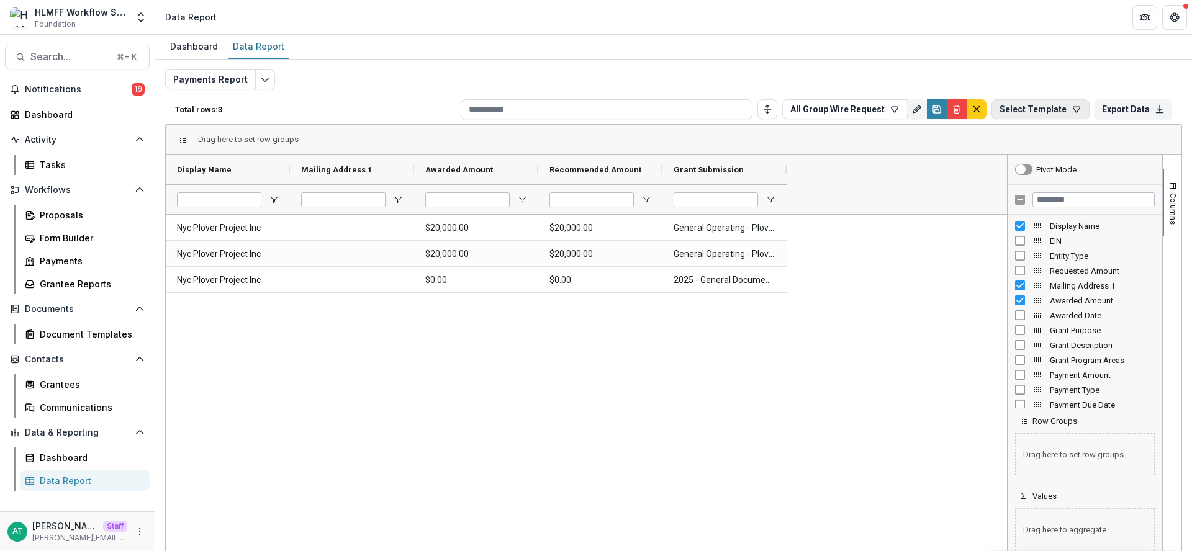
click at [1059, 114] on button "Select Template" at bounding box center [1040, 109] width 98 height 20
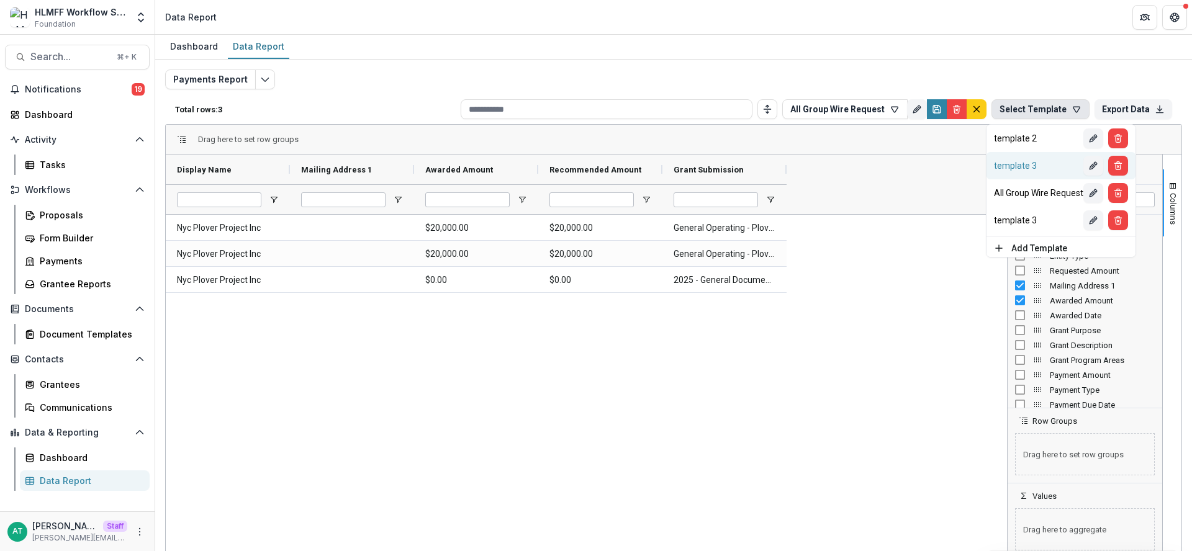
click at [1035, 157] on button "template 3" at bounding box center [1060, 165] width 149 height 27
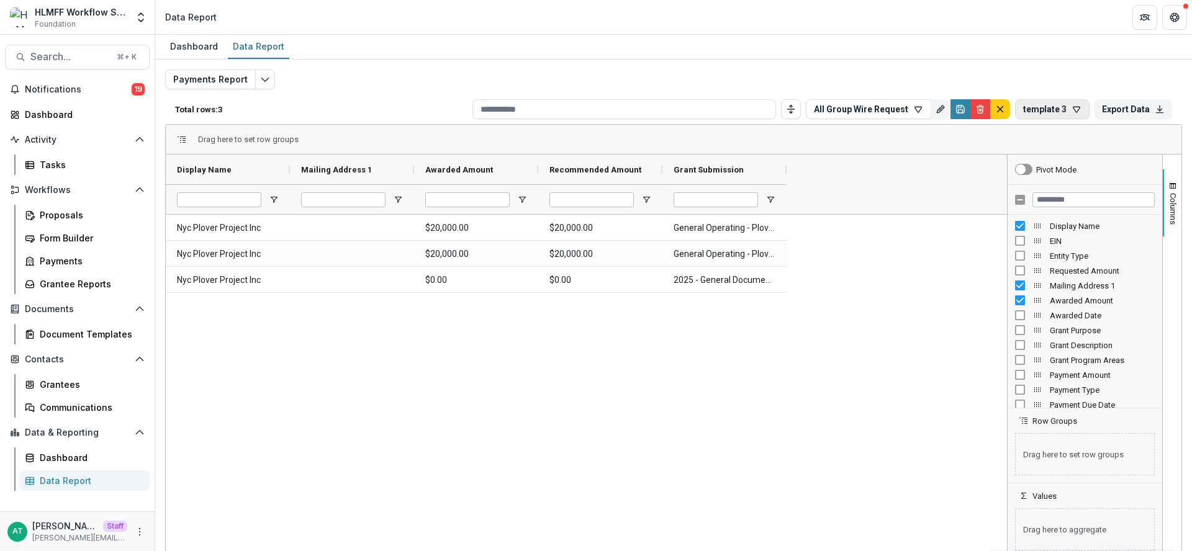
click at [1031, 113] on button "template 3" at bounding box center [1052, 109] width 74 height 20
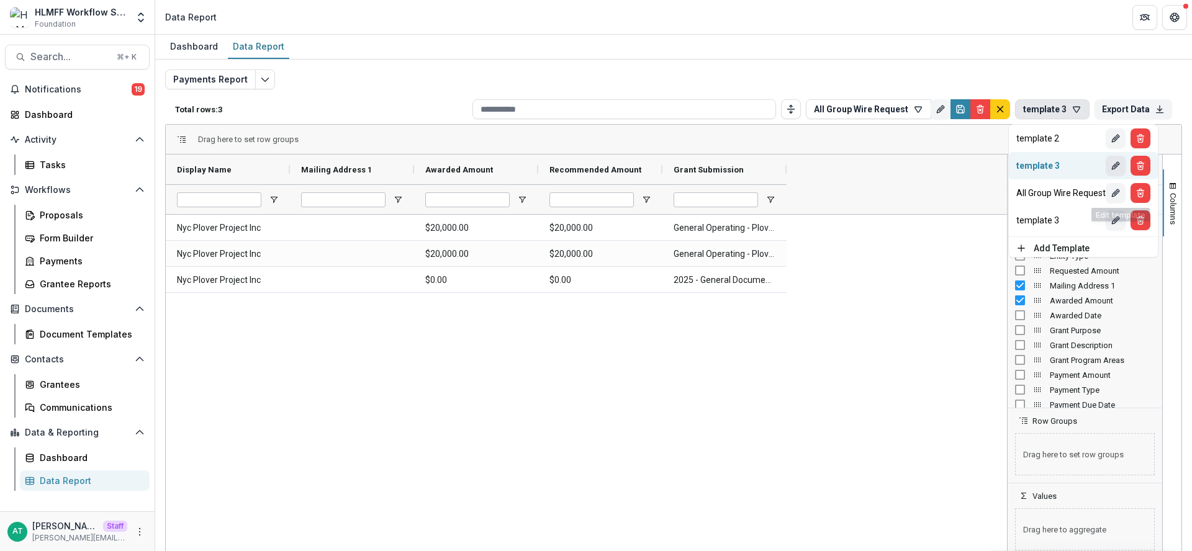
click at [1117, 170] on icon "Edit" at bounding box center [1116, 166] width 10 height 10
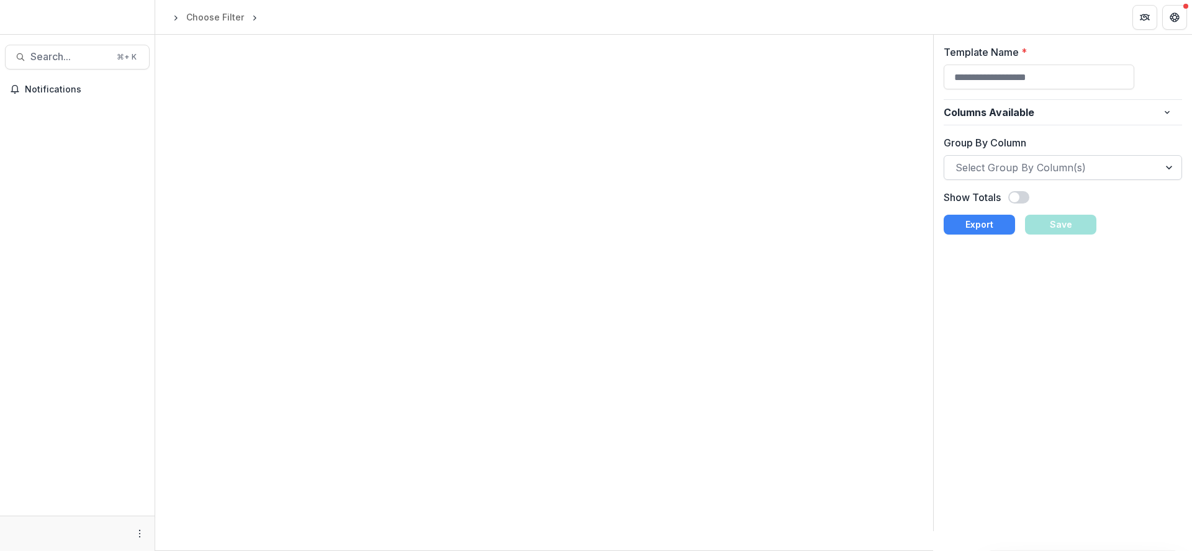
type input "**********"
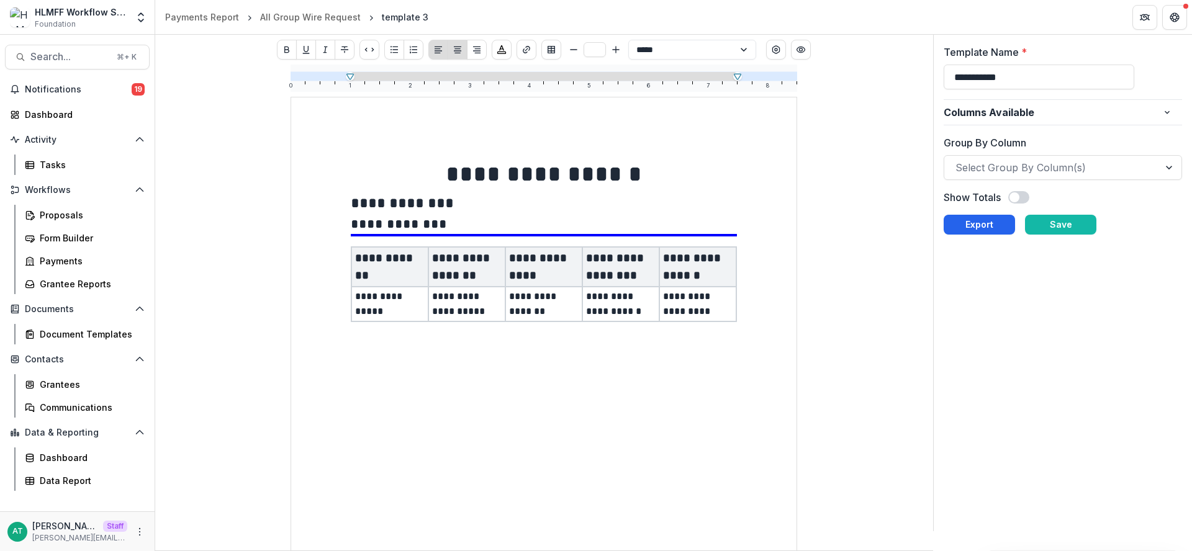
click at [969, 231] on button "Export" at bounding box center [979, 225] width 71 height 20
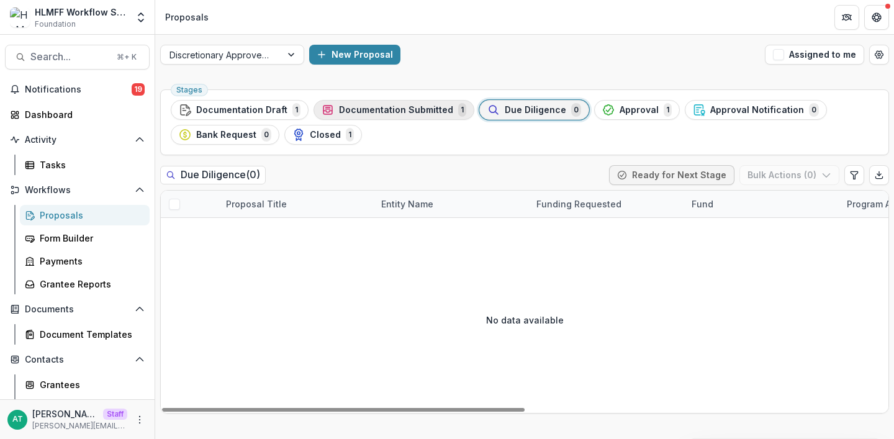
click at [347, 103] on div "Documentation Submitted 1" at bounding box center [394, 110] width 145 height 14
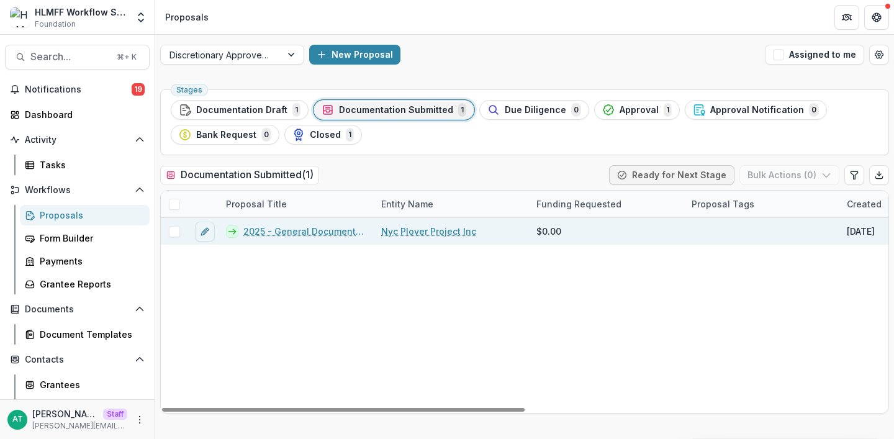
click at [277, 234] on link "2025 - General Documentation Requirement" at bounding box center [304, 231] width 123 height 13
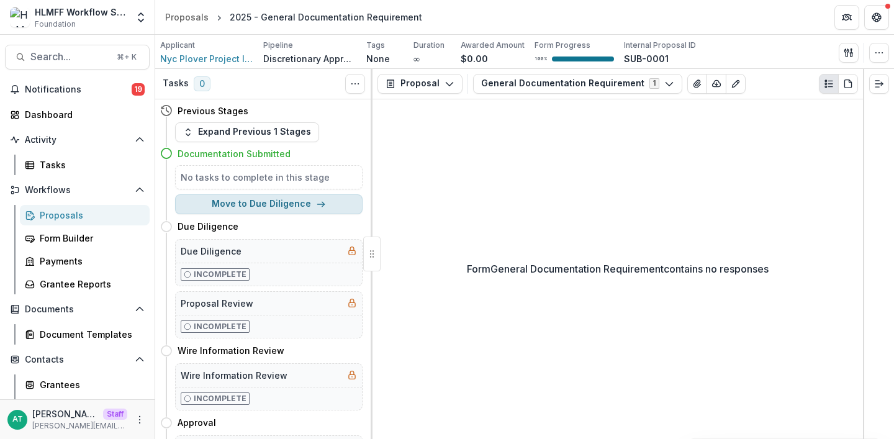
click at [244, 207] on button "Move to Due Diligence" at bounding box center [268, 204] width 187 height 20
select select "**********"
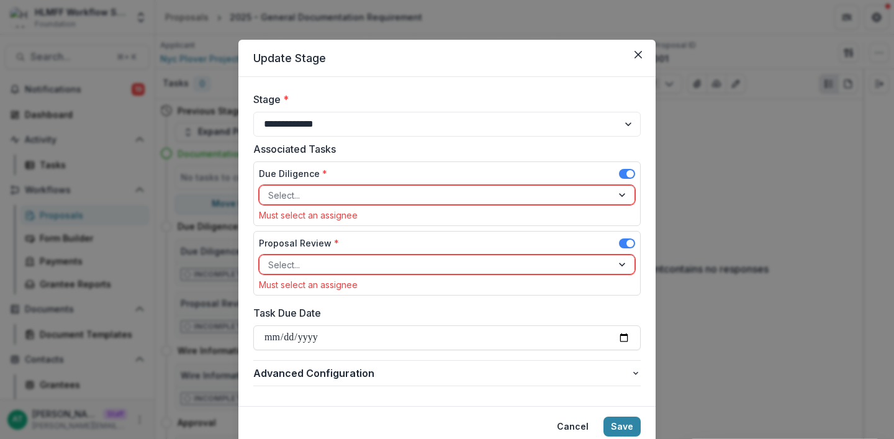
click at [623, 174] on span at bounding box center [627, 174] width 16 height 10
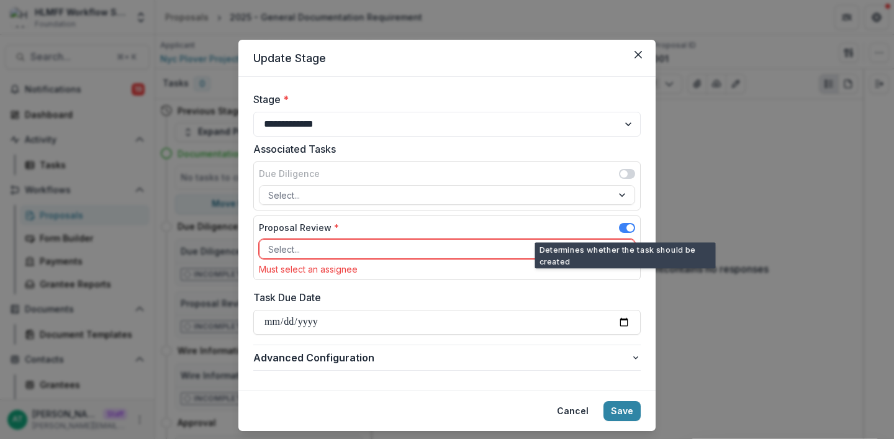
click at [623, 229] on span at bounding box center [627, 228] width 16 height 10
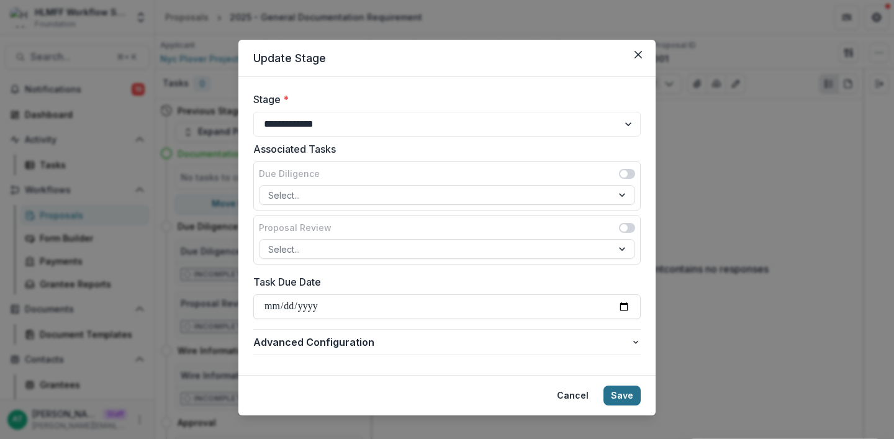
click at [621, 397] on button "Save" at bounding box center [621, 395] width 37 height 20
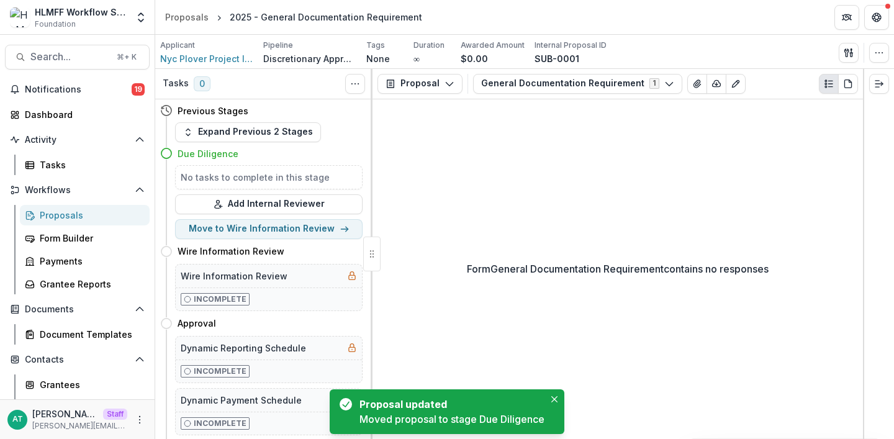
click at [88, 220] on div "Proposals" at bounding box center [90, 215] width 100 height 13
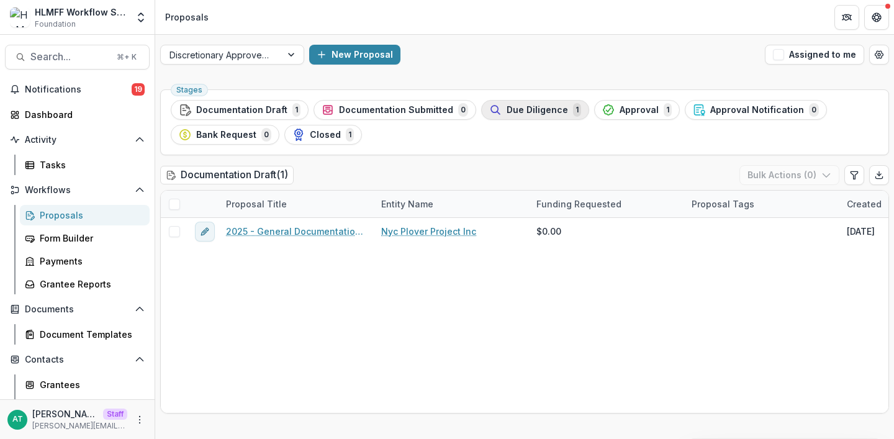
click at [527, 117] on button "Due Diligence 1" at bounding box center [535, 110] width 108 height 20
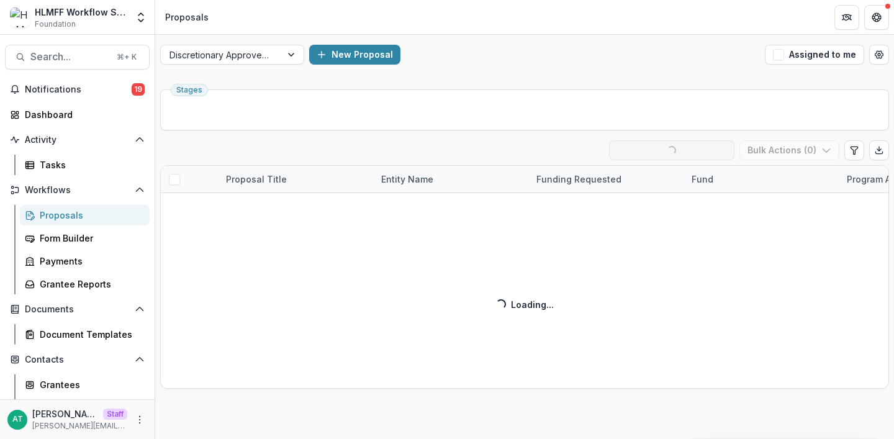
click at [525, 101] on ul "Stages" at bounding box center [525, 110] width 708 height 20
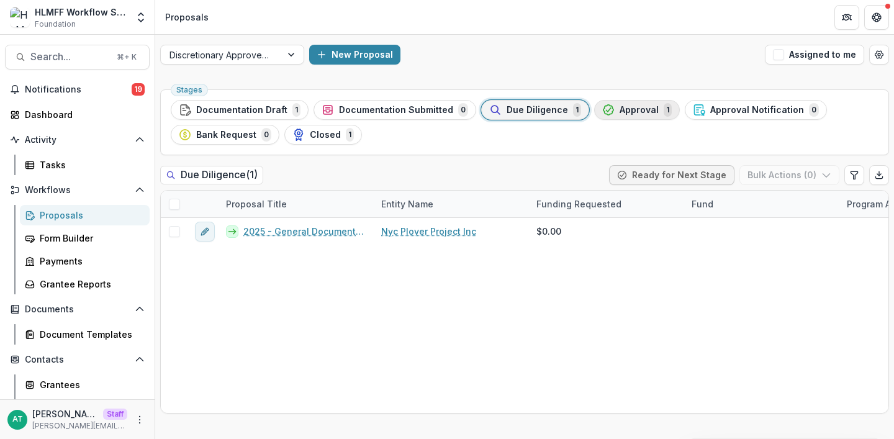
click at [645, 108] on div "Approval 1" at bounding box center [637, 110] width 70 height 14
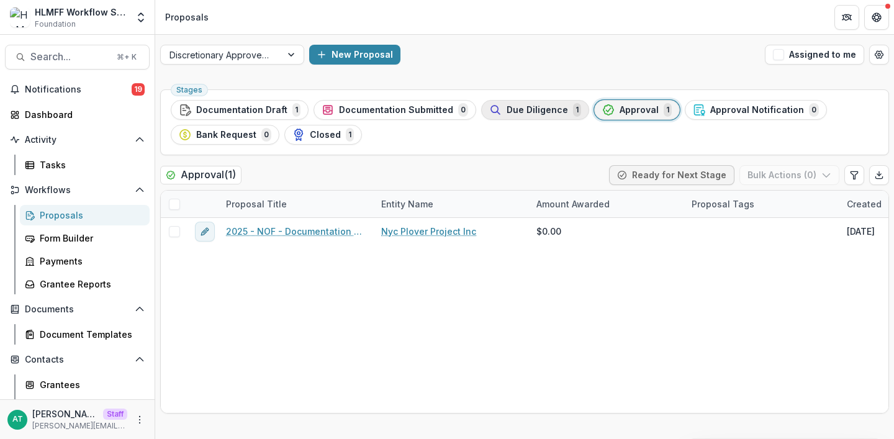
click at [536, 108] on span "Due Diligence" at bounding box center [537, 110] width 61 height 11
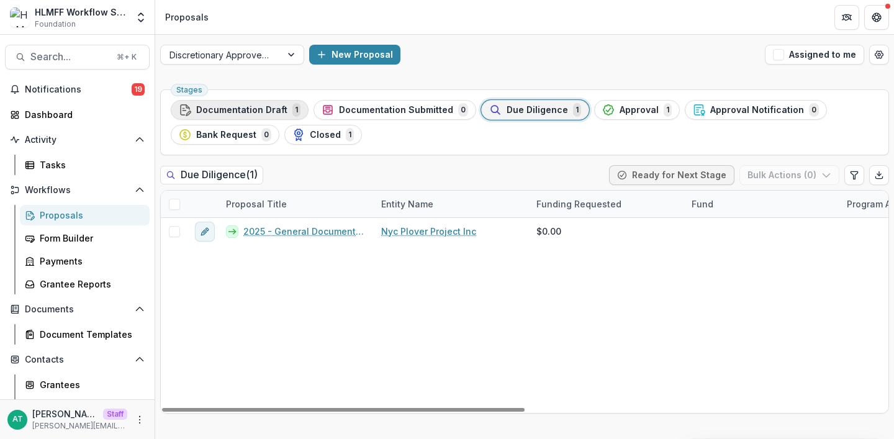
click at [276, 112] on span "Documentation Draft" at bounding box center [241, 110] width 91 height 11
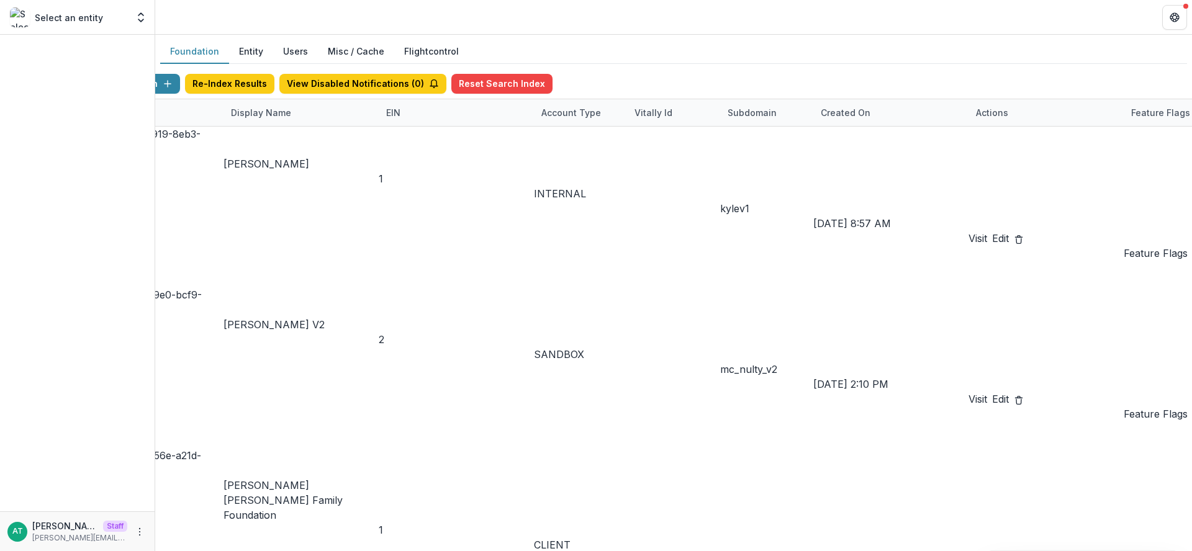
click at [299, 117] on div "Display Name" at bounding box center [260, 112] width 75 height 13
click at [358, 284] on input at bounding box center [375, 291] width 99 height 15
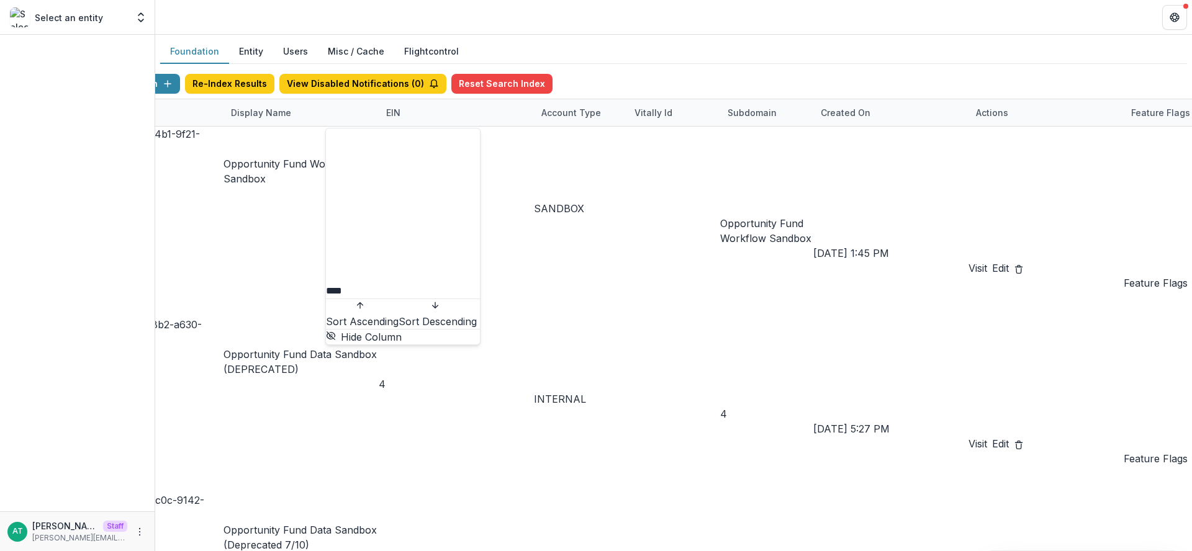
type input "****"
click at [559, 37] on div "Foundation Entity Users Misc / Cache Flightcontrol Create Foundation Re-Index R…" at bounding box center [673, 217] width 1037 height 364
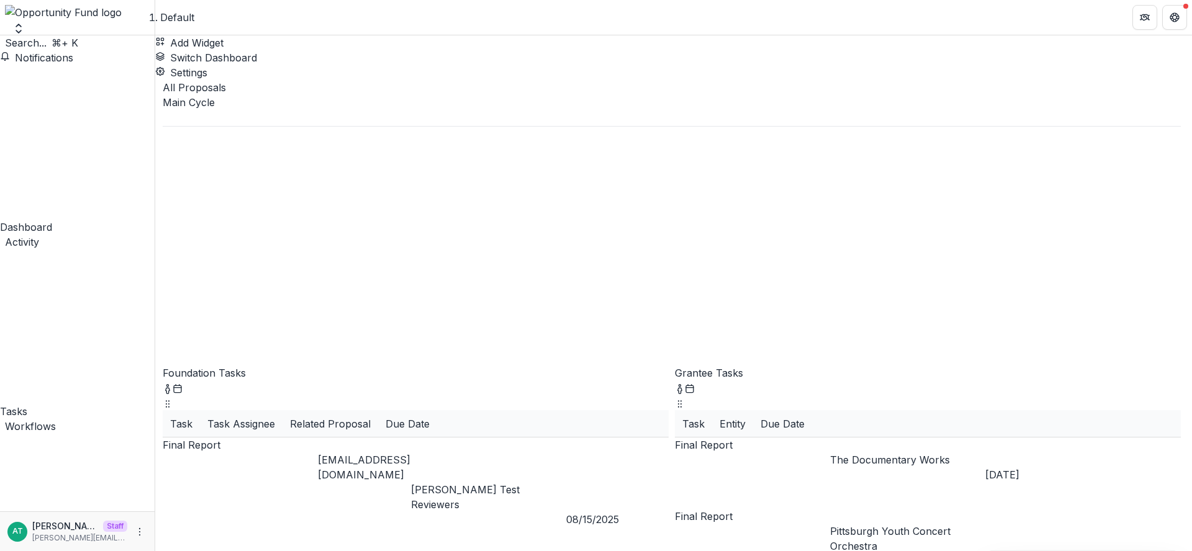
click at [47, 49] on span "Search..." at bounding box center [26, 43] width 42 height 12
type input "*********"
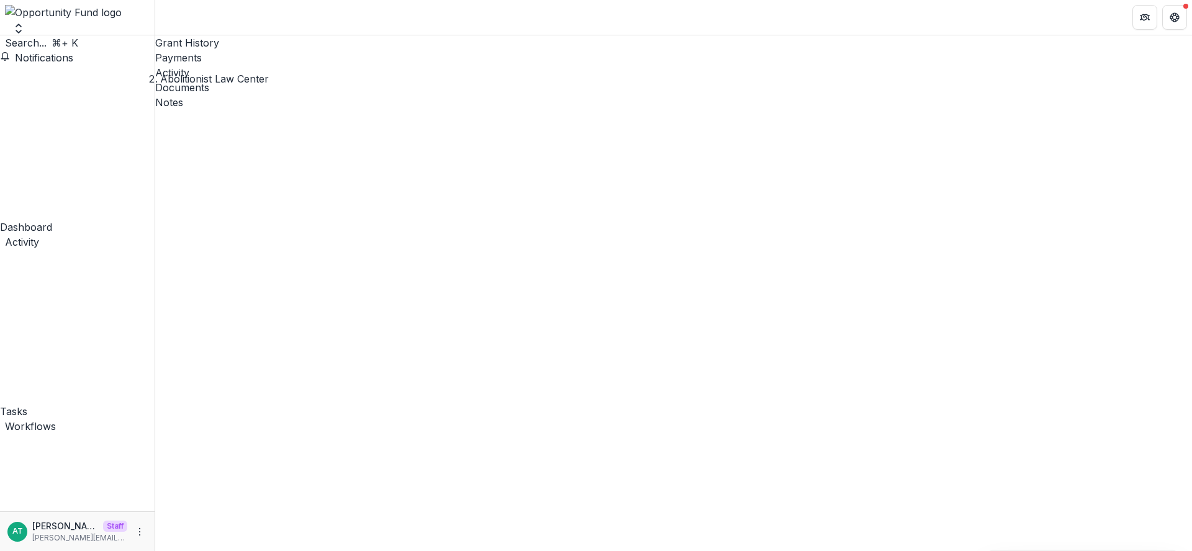
scroll to position [361, 0]
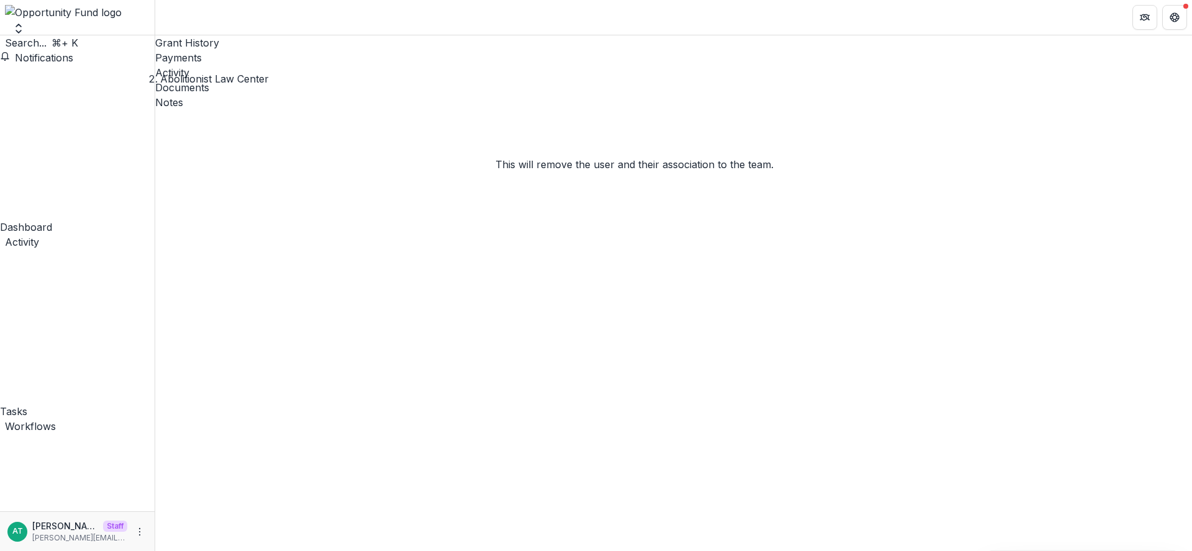
paste input "**********"
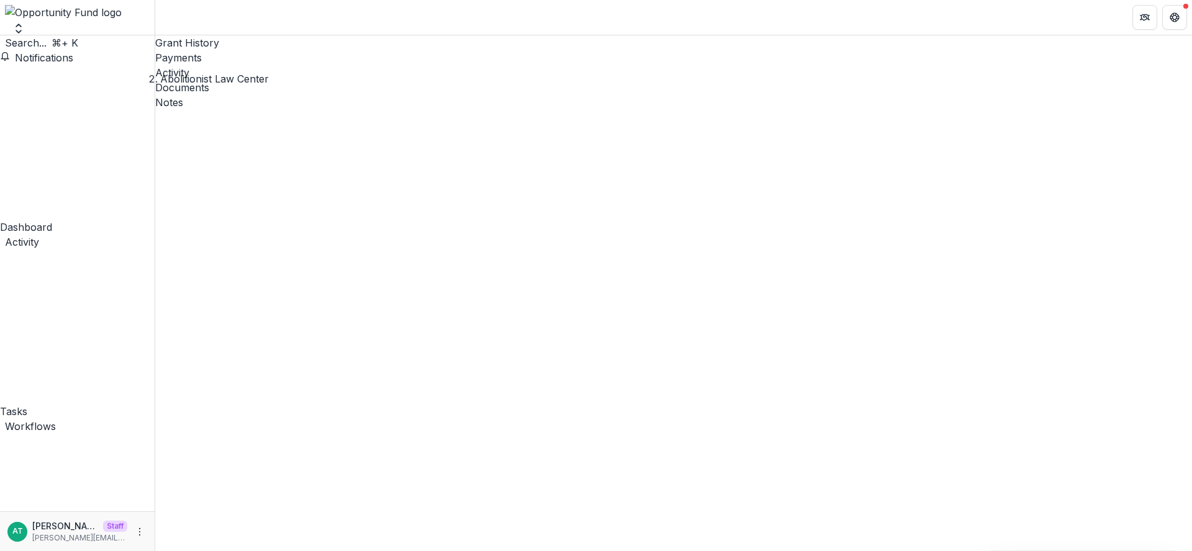
type input "**********"
type input "*********"
drag, startPoint x: 411, startPoint y: 171, endPoint x: 367, endPoint y: 171, distance: 44.1
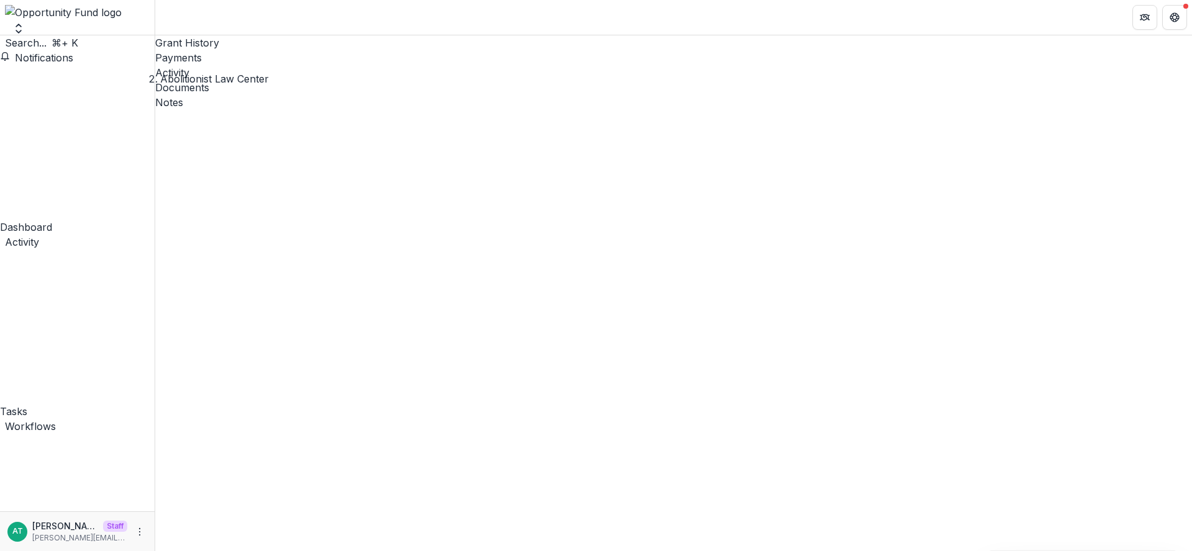
scroll to position [86, 0]
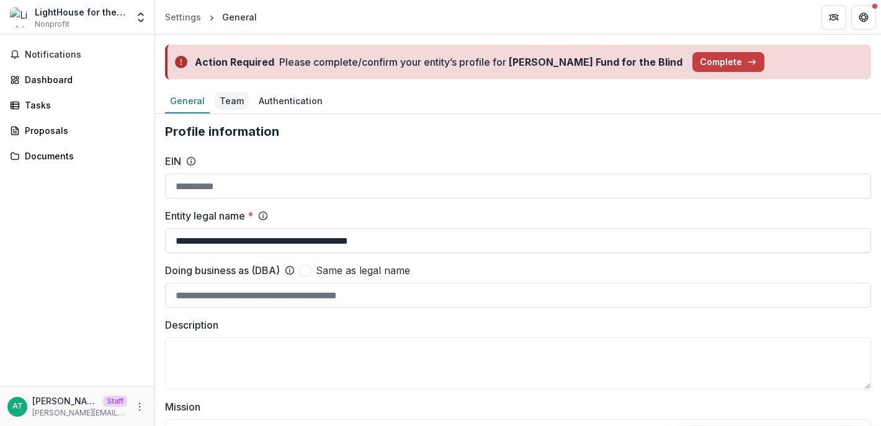
click at [232, 109] on div "Team" at bounding box center [232, 101] width 34 height 18
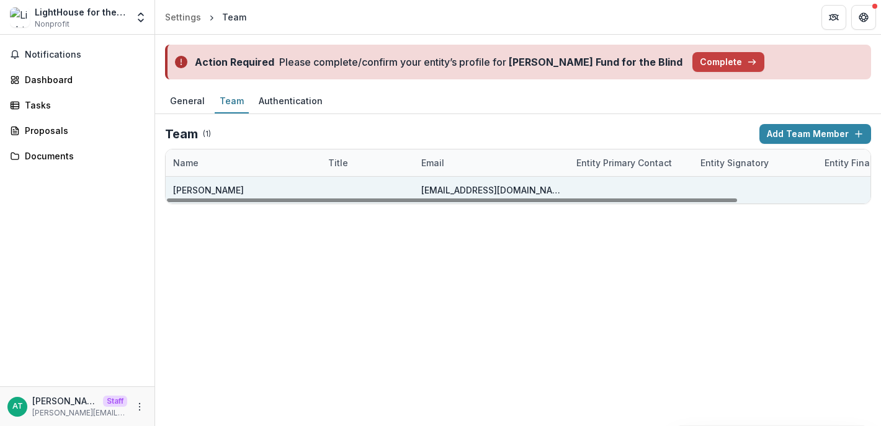
click at [468, 183] on div "[EMAIL_ADDRESS][DOMAIN_NAME]" at bounding box center [491, 190] width 140 height 27
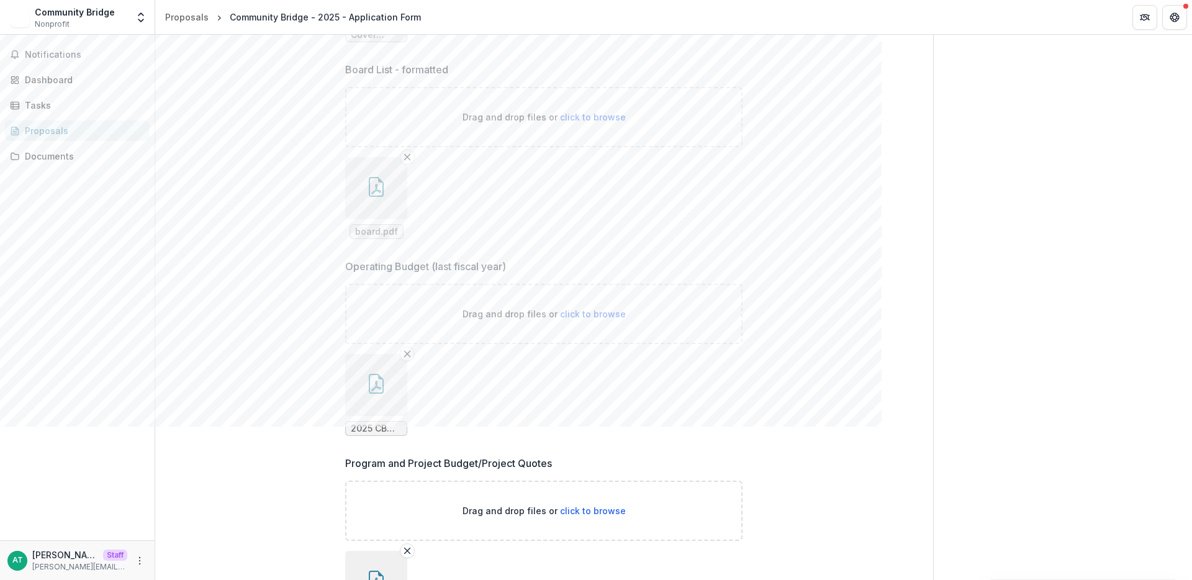
scroll to position [6478, 0]
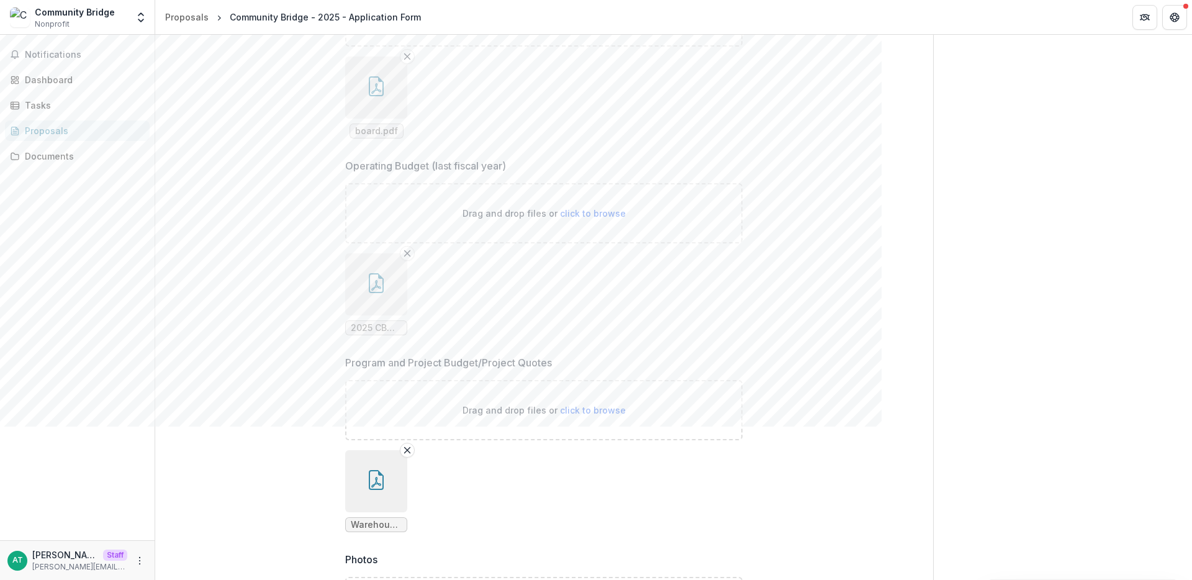
click at [390, 301] on button "button" at bounding box center [376, 284] width 62 height 62
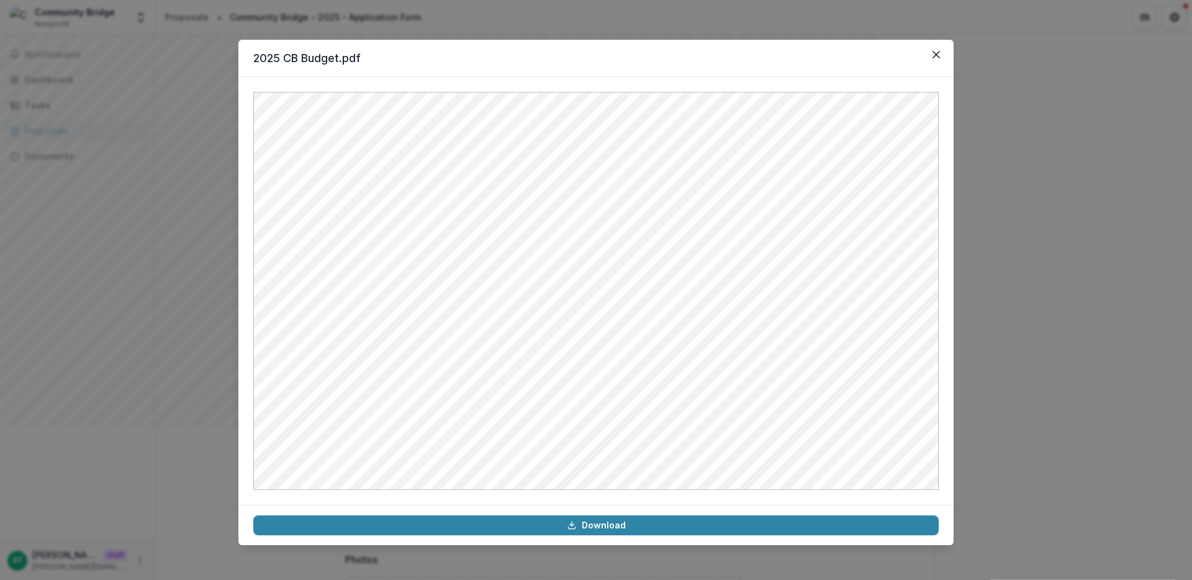
click at [881, 184] on div "2025 CB Budget.pdf Download" at bounding box center [596, 290] width 1192 height 580
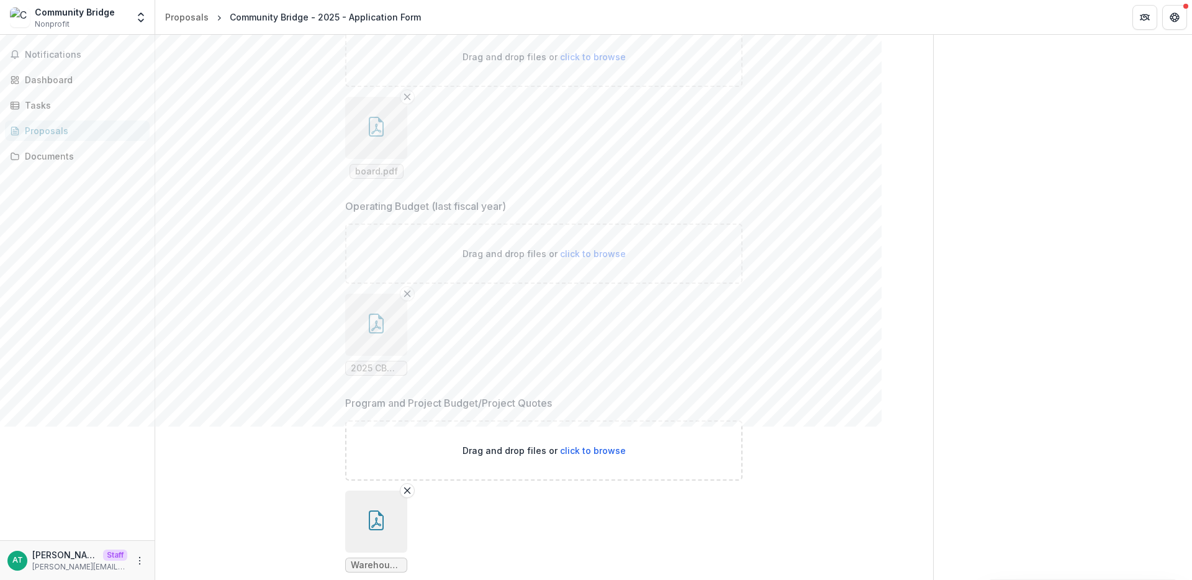
scroll to position [6779, 0]
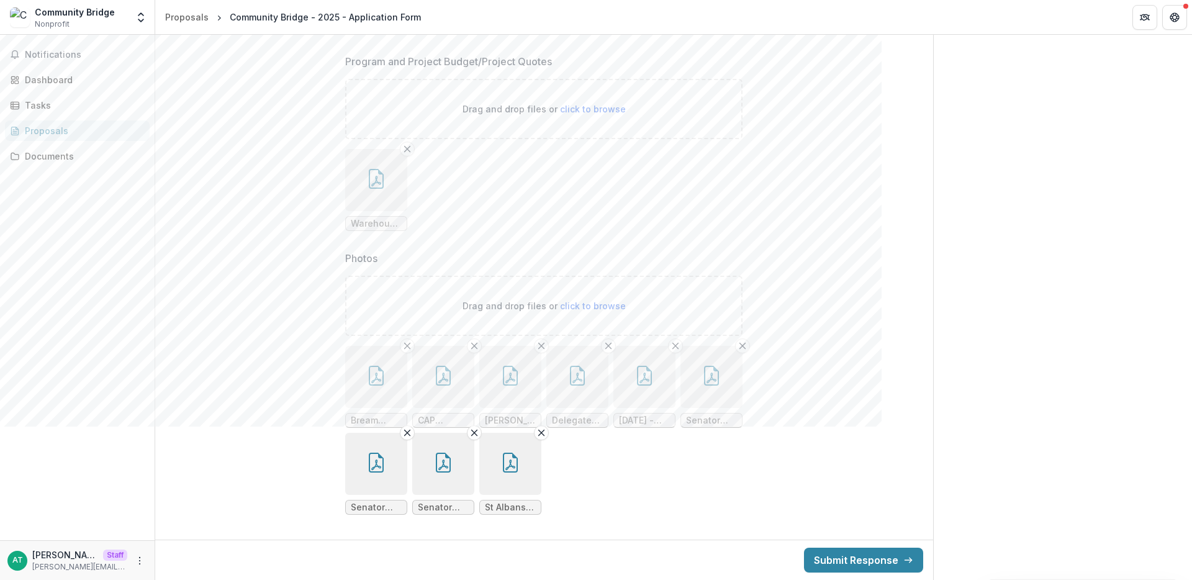
click at [510, 395] on button "button" at bounding box center [510, 377] width 62 height 62
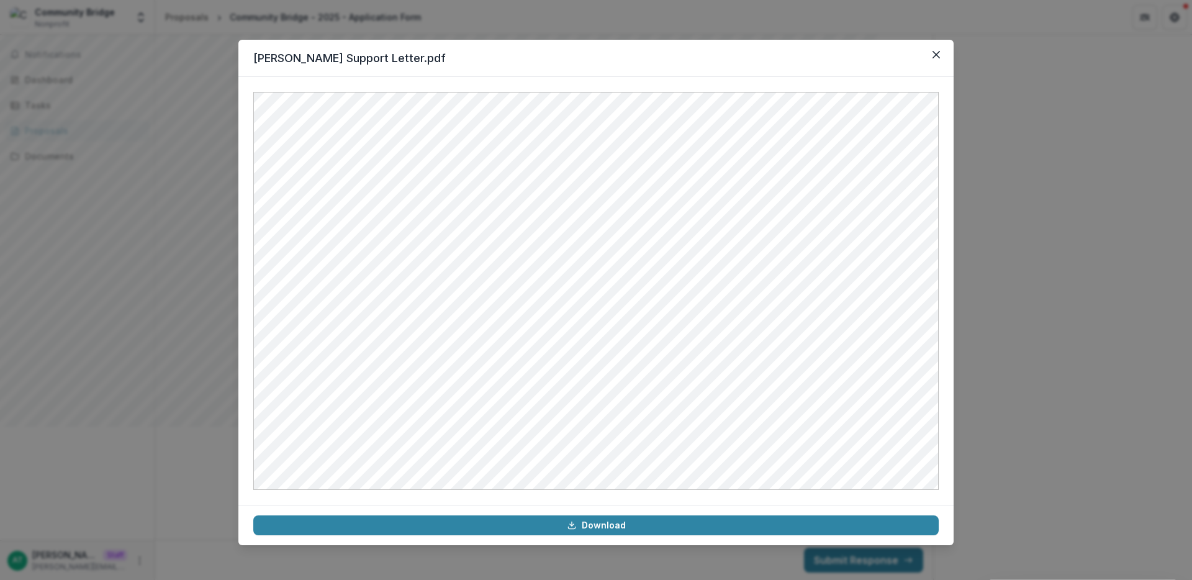
click at [881, 300] on div "Cody Justice Support Letter.pdf Download" at bounding box center [596, 290] width 1192 height 580
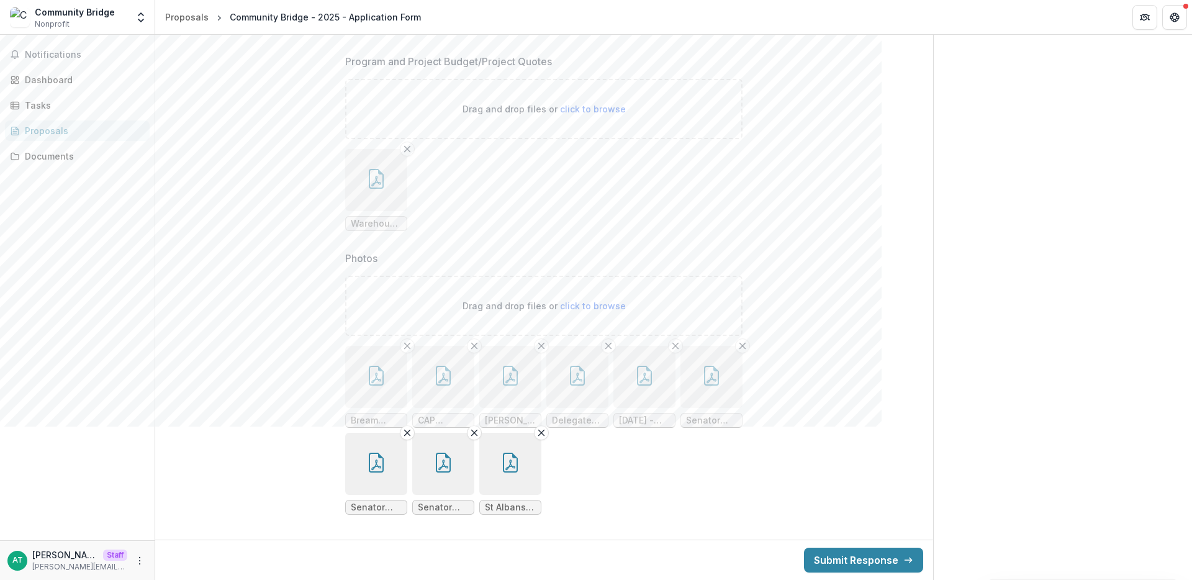
click at [698, 379] on button "button" at bounding box center [711, 377] width 62 height 62
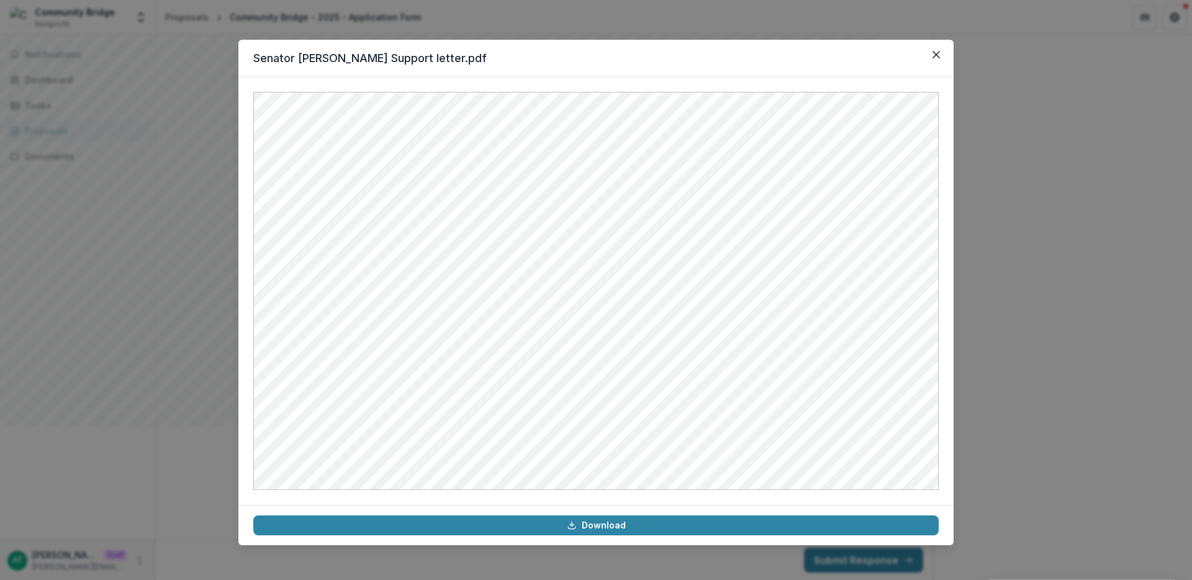
click at [881, 288] on div "Senator Fuller Support letter.pdf Download" at bounding box center [596, 290] width 1192 height 580
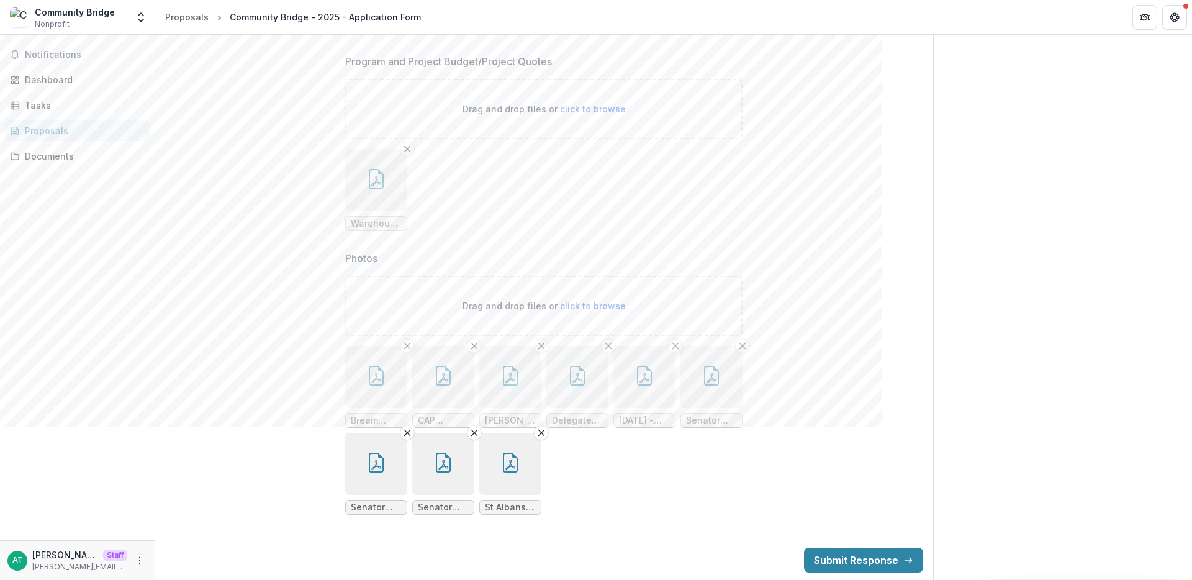
click at [375, 426] on icon "button" at bounding box center [376, 463] width 20 height 20
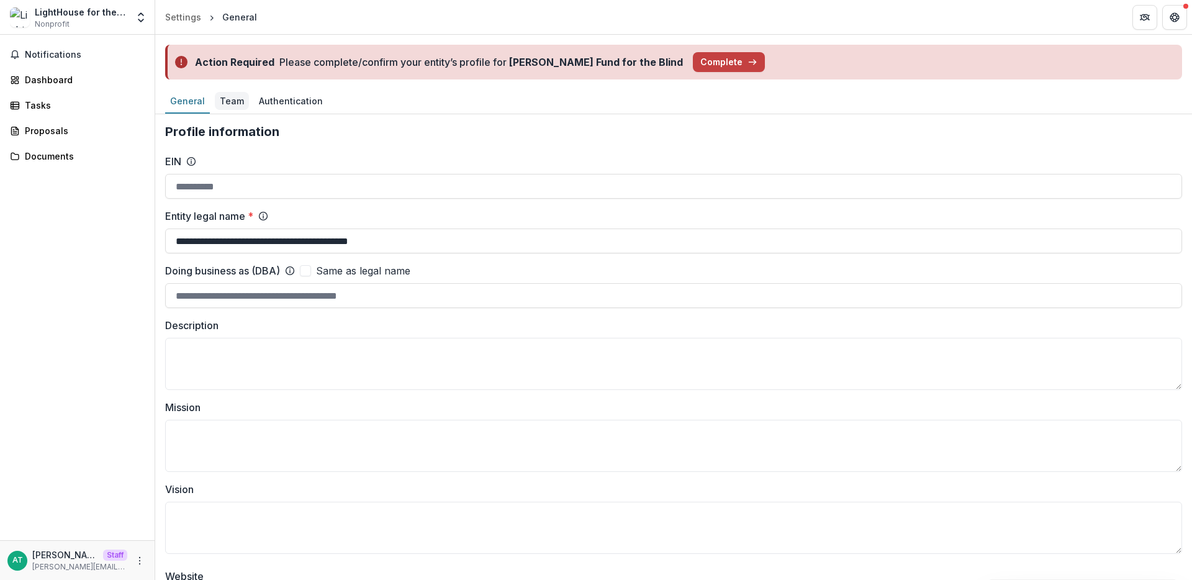
click at [233, 93] on div "Team" at bounding box center [232, 101] width 34 height 18
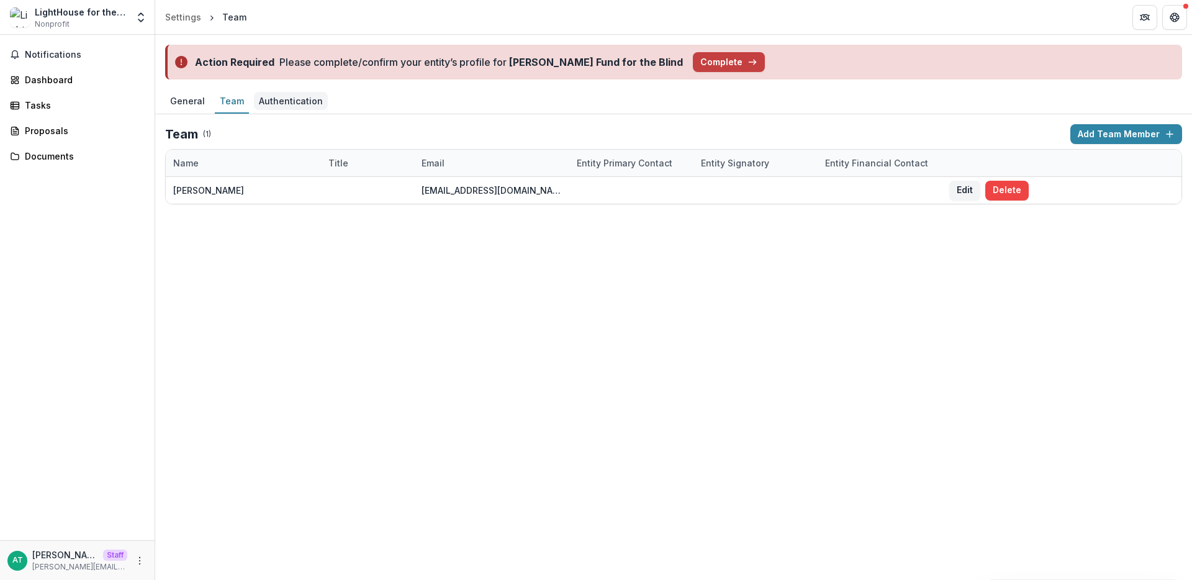
click at [275, 96] on div "Authentication" at bounding box center [291, 101] width 74 height 18
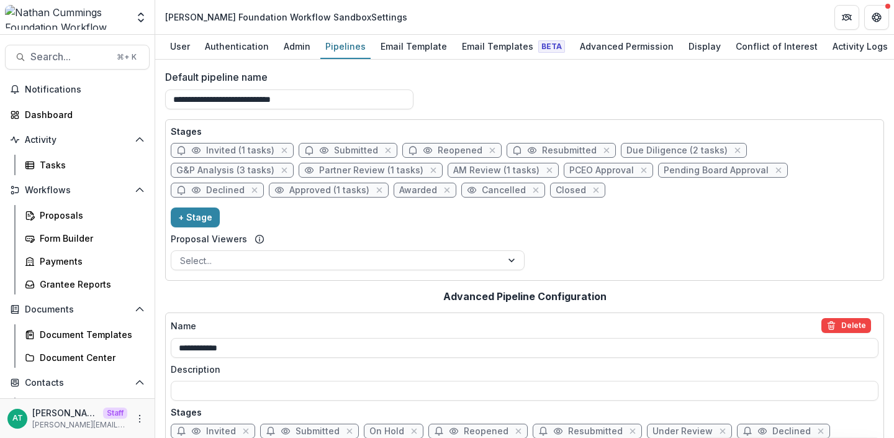
click at [439, 155] on span "Reopened" at bounding box center [460, 150] width 45 height 11
select select "*****"
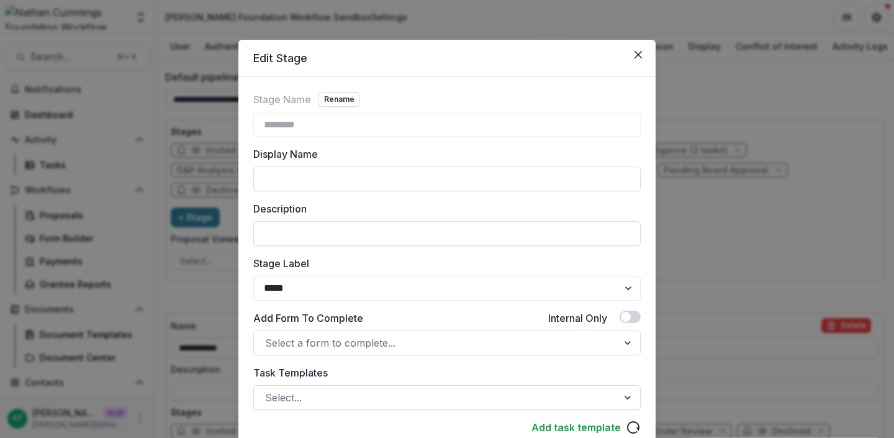
click at [716, 247] on div "Edit Stage Stage Name Rename ******** Display Name Description Stage Label ****…" at bounding box center [447, 219] width 894 height 438
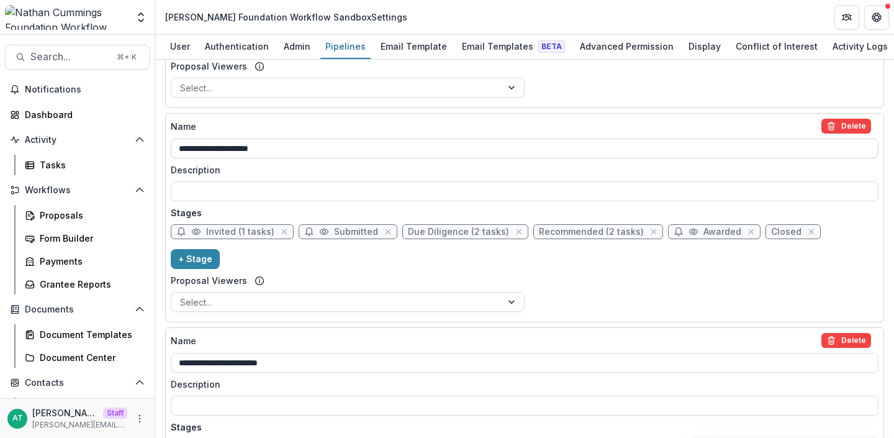
scroll to position [569, 0]
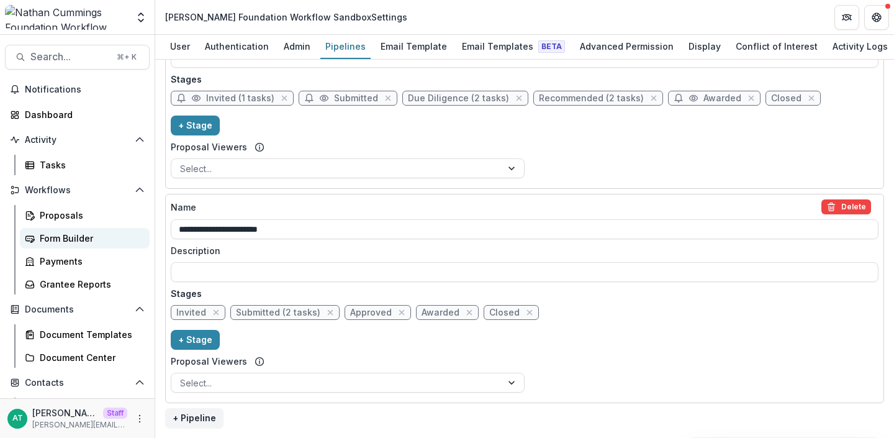
click at [79, 243] on div "Form Builder" at bounding box center [90, 238] width 100 height 13
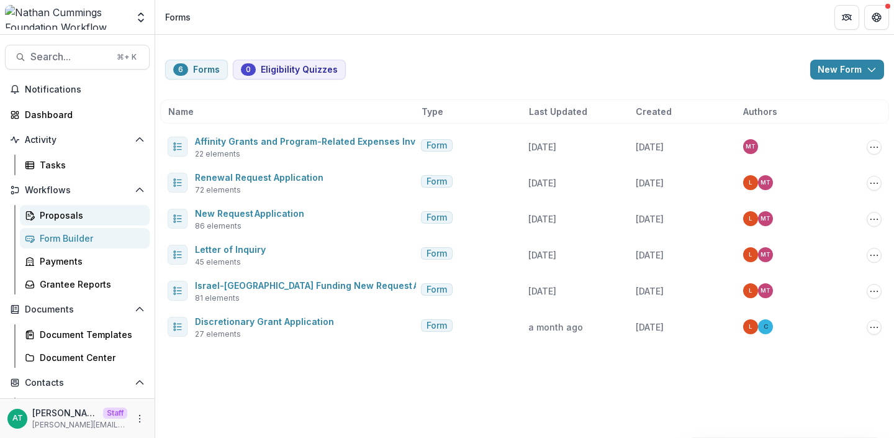
click at [74, 220] on div "Proposals" at bounding box center [90, 215] width 100 height 13
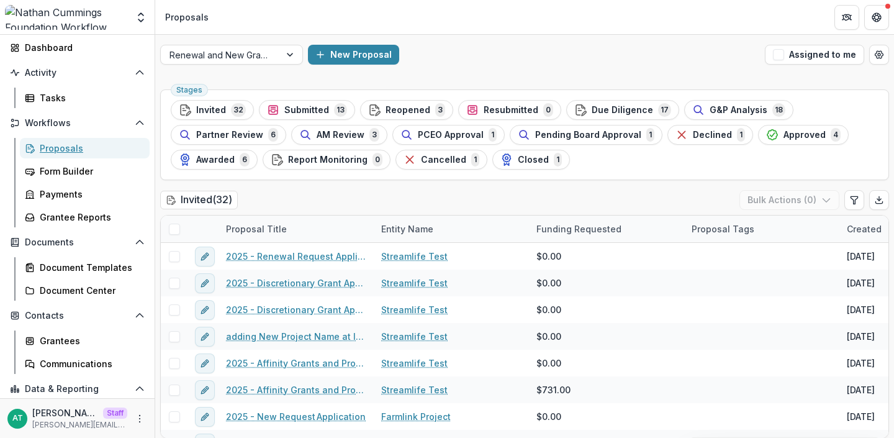
scroll to position [116, 0]
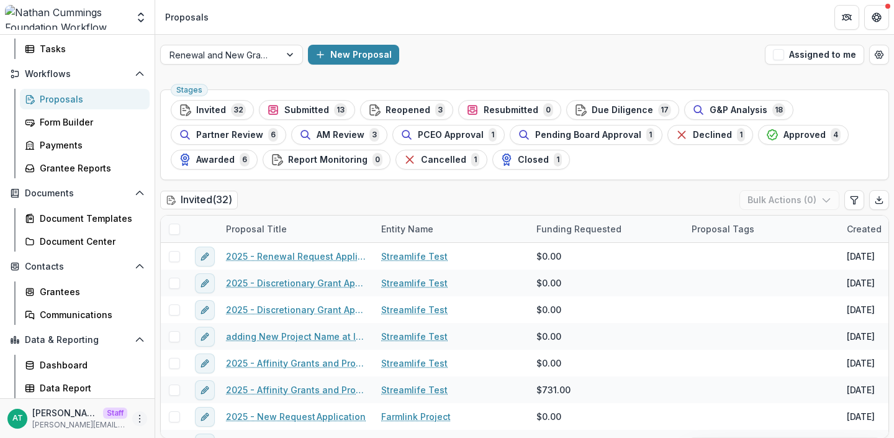
click at [135, 418] on icon "More" at bounding box center [140, 418] width 10 height 10
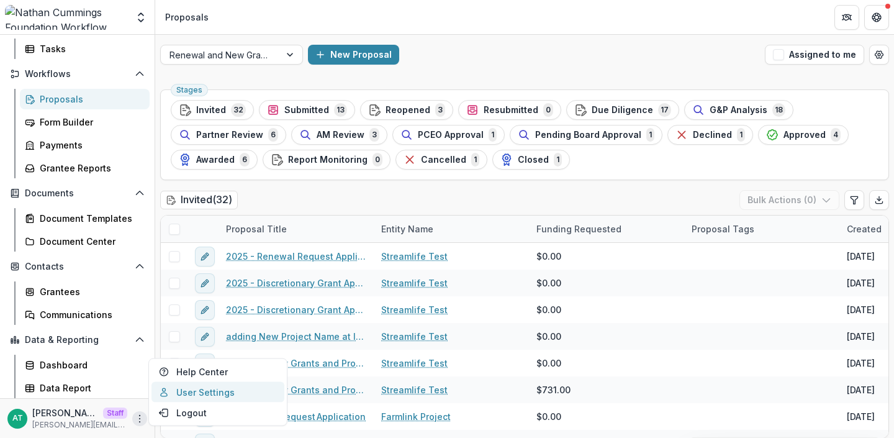
click at [184, 395] on link "User Settings" at bounding box center [217, 392] width 133 height 20
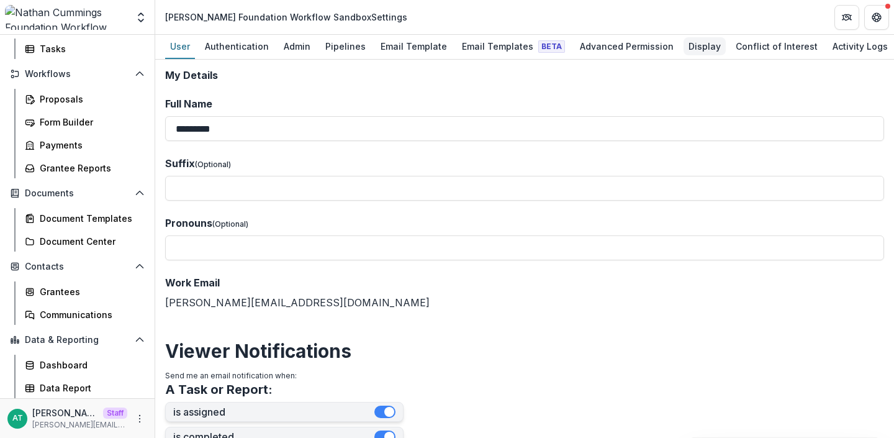
click at [688, 48] on div "Display" at bounding box center [704, 46] width 42 height 18
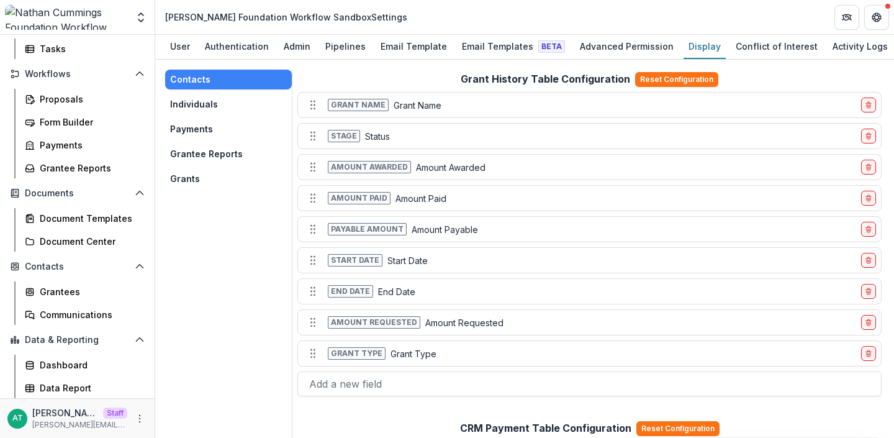
click at [201, 178] on button "Grants" at bounding box center [228, 179] width 127 height 20
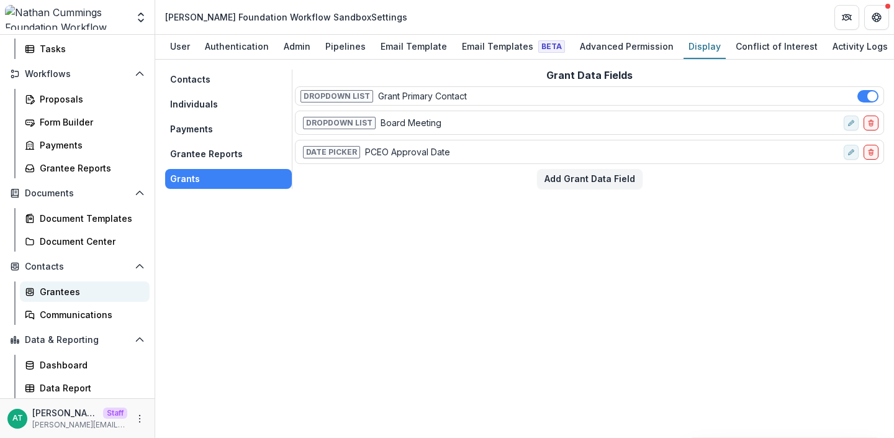
click at [66, 294] on div "Grantees" at bounding box center [90, 291] width 100 height 13
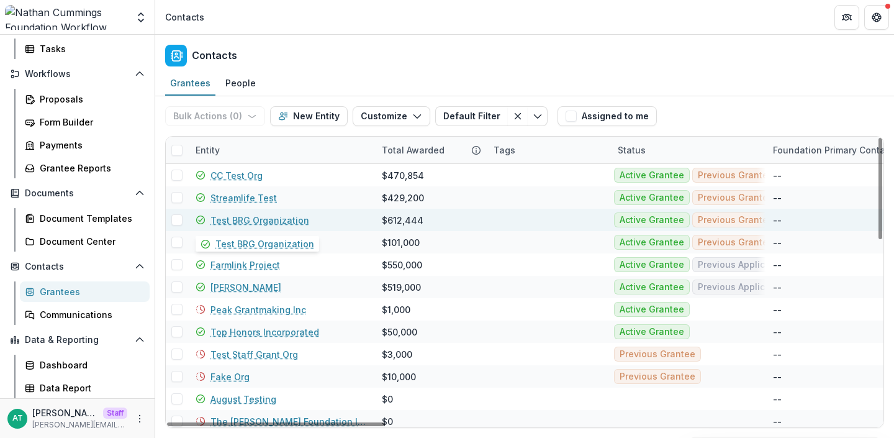
click at [244, 221] on link "Test BRG Organization" at bounding box center [259, 220] width 99 height 13
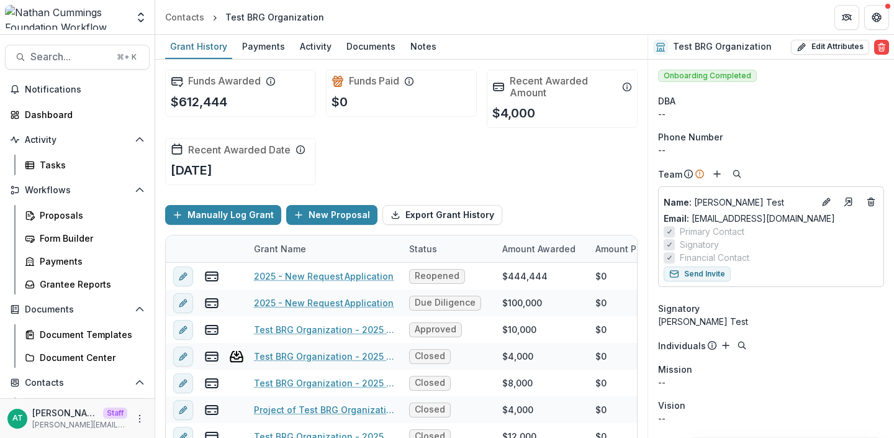
scroll to position [859, 0]
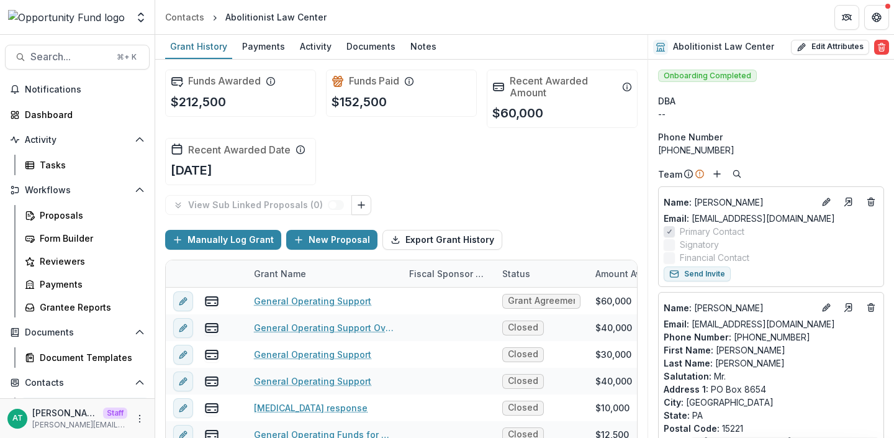
scroll to position [333, 0]
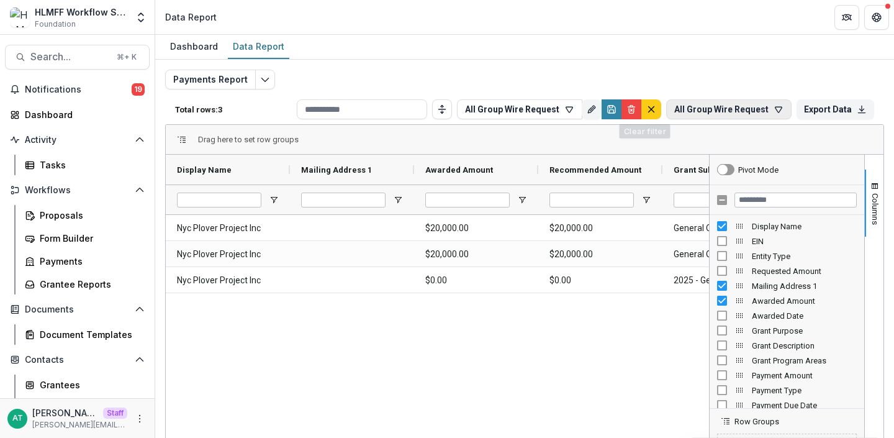
click at [732, 102] on button "All Group Wire Request" at bounding box center [728, 109] width 125 height 20
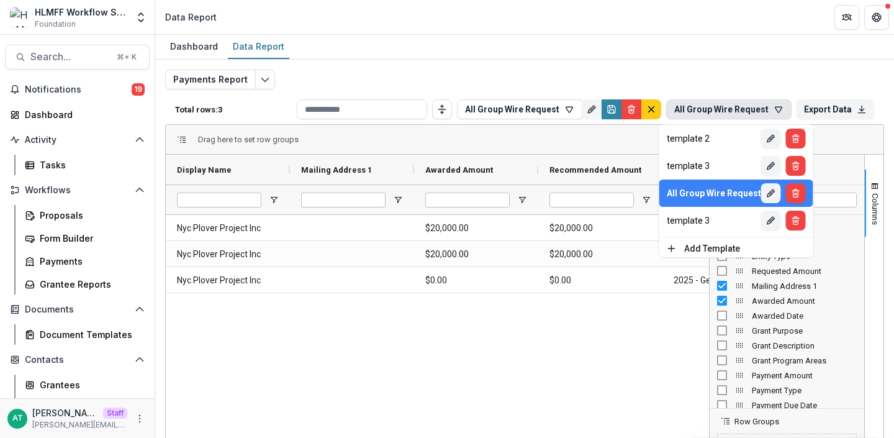
click at [520, 52] on div "Dashboard Data Report" at bounding box center [524, 47] width 739 height 25
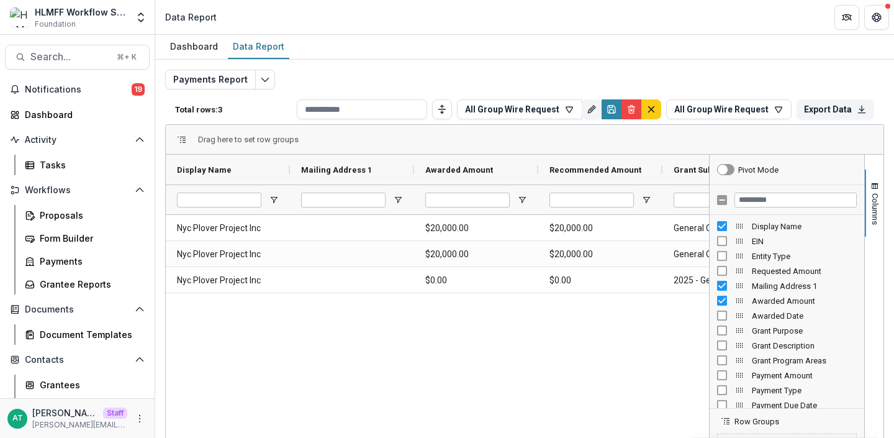
scroll to position [93, 0]
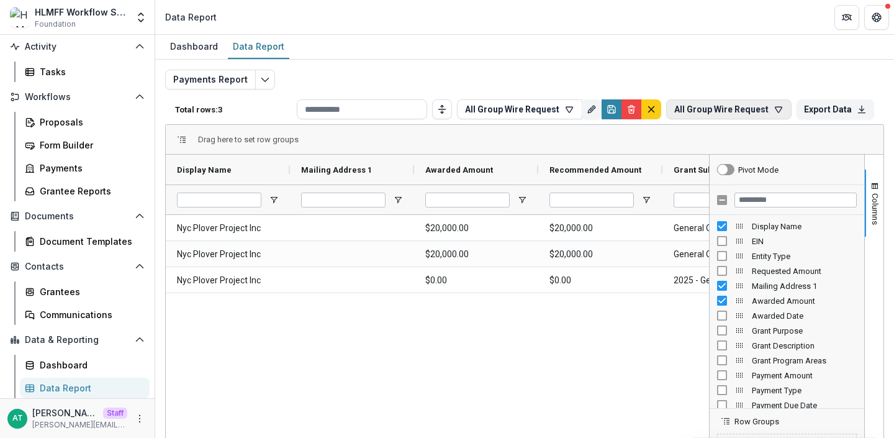
click at [757, 115] on button "All Group Wire Request" at bounding box center [728, 109] width 125 height 20
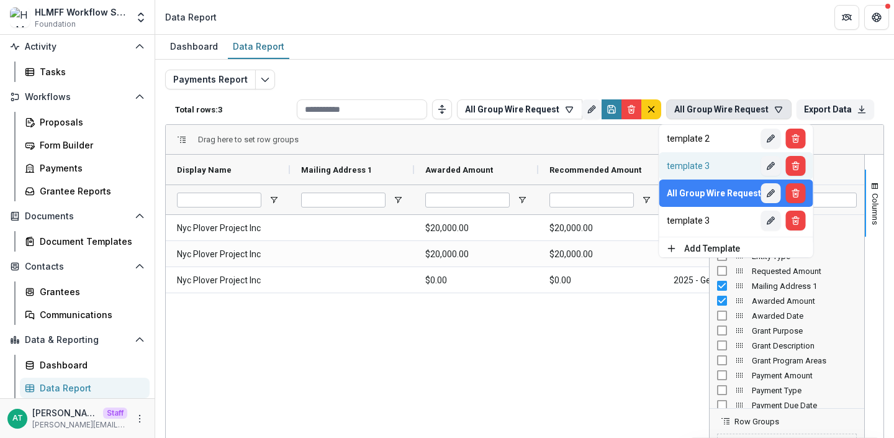
click at [717, 173] on button "template 3" at bounding box center [736, 165] width 154 height 27
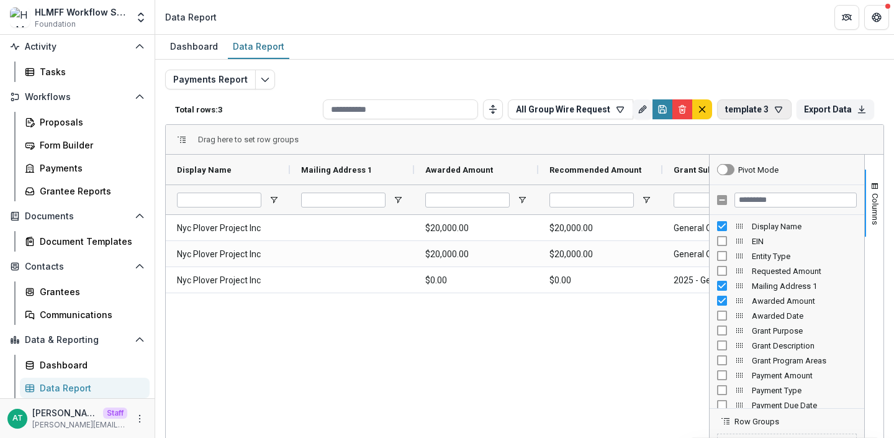
click at [720, 113] on button "template 3" at bounding box center [754, 109] width 74 height 20
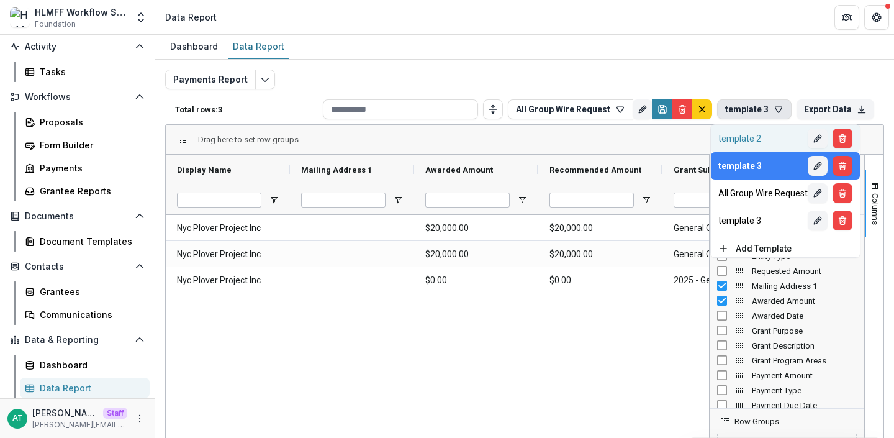
click at [754, 137] on div "template 2" at bounding box center [762, 138] width 89 height 10
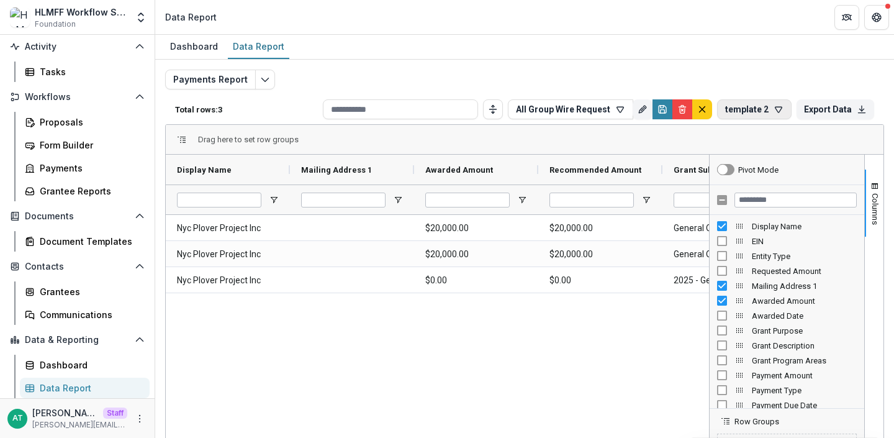
click at [739, 108] on button "template 2" at bounding box center [754, 109] width 74 height 20
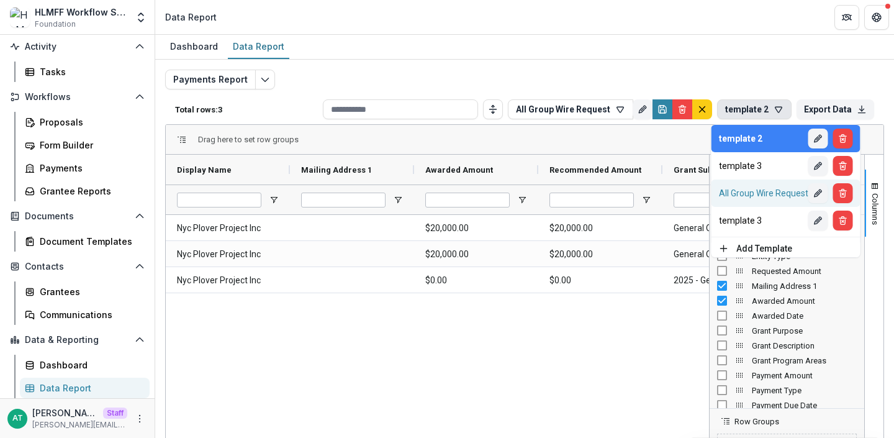
click at [757, 194] on div "All Group Wire Request" at bounding box center [763, 193] width 89 height 10
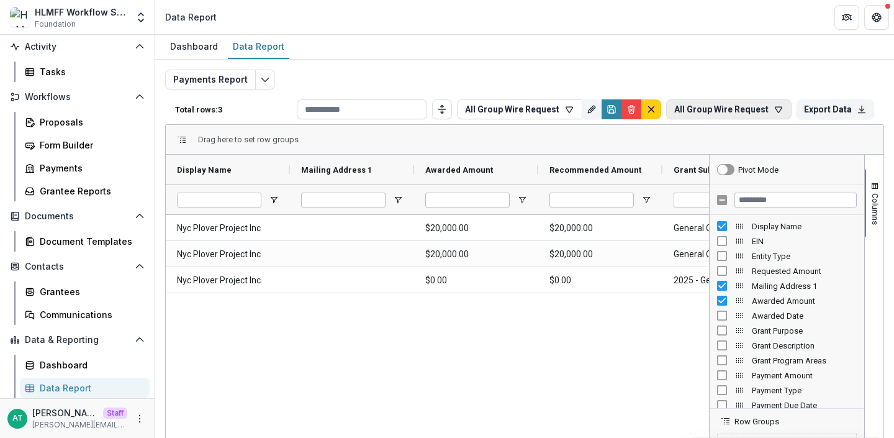
click at [741, 110] on button "All Group Wire Request" at bounding box center [728, 109] width 125 height 20
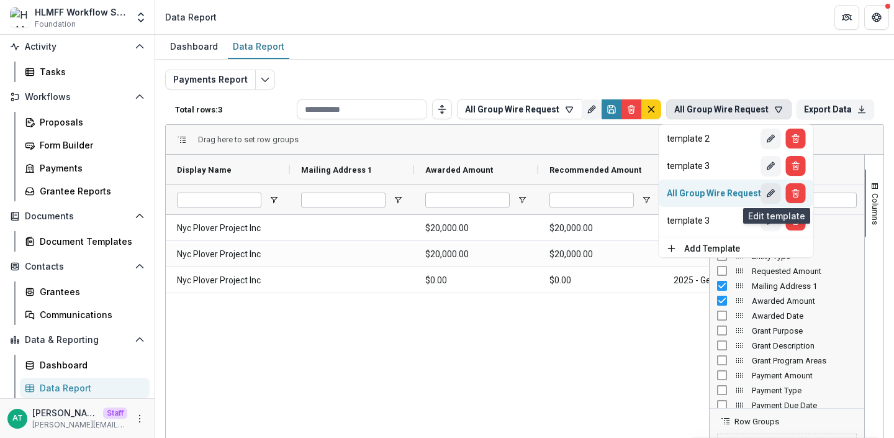
click at [771, 197] on icon "Edit" at bounding box center [771, 193] width 10 height 10
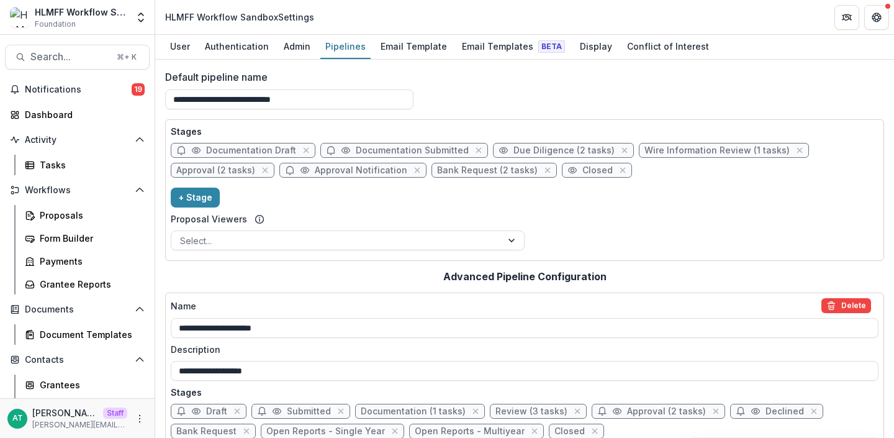
scroll to position [5, 0]
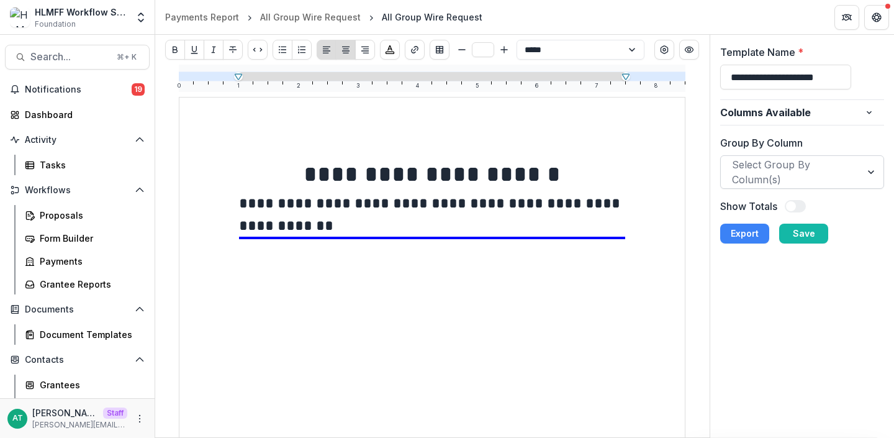
click at [795, 165] on div at bounding box center [791, 171] width 119 height 17
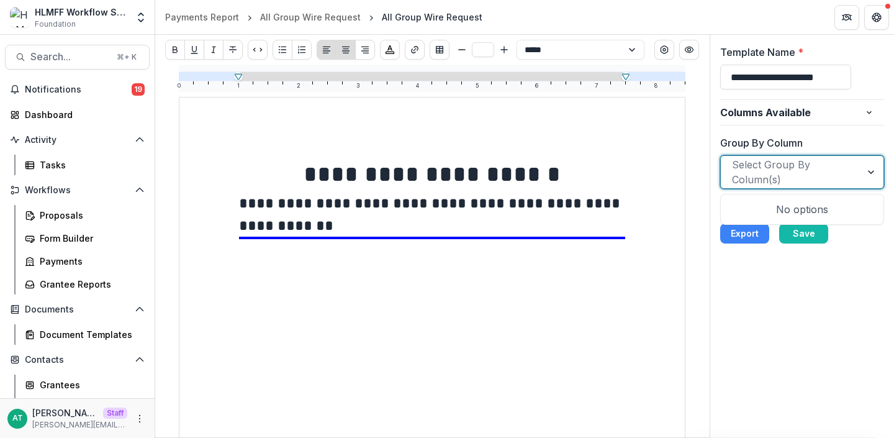
click at [799, 138] on label "Group By Column" at bounding box center [798, 142] width 157 height 15
click at [735, 165] on input "Group By Column" at bounding box center [733, 172] width 3 height 15
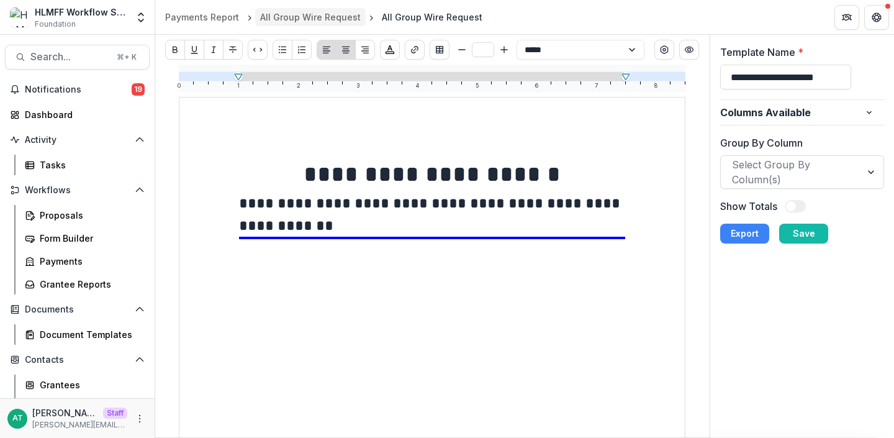
click at [292, 24] on link "All Group Wire Request" at bounding box center [310, 17] width 110 height 18
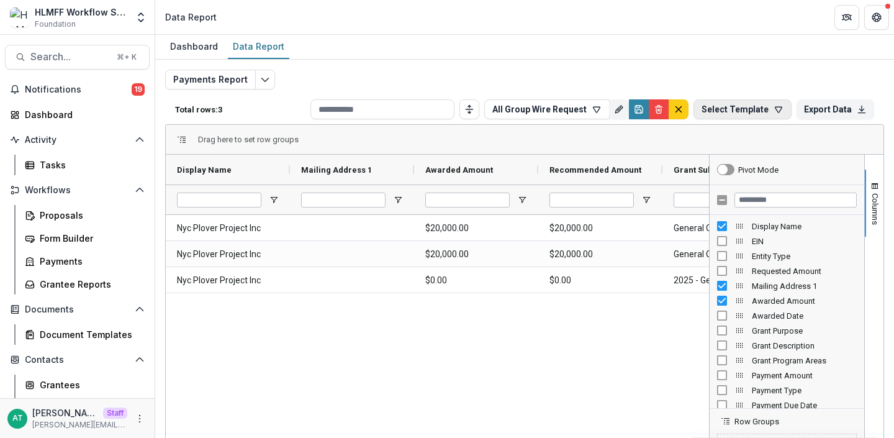
click at [755, 107] on button "Select Template" at bounding box center [742, 109] width 98 height 20
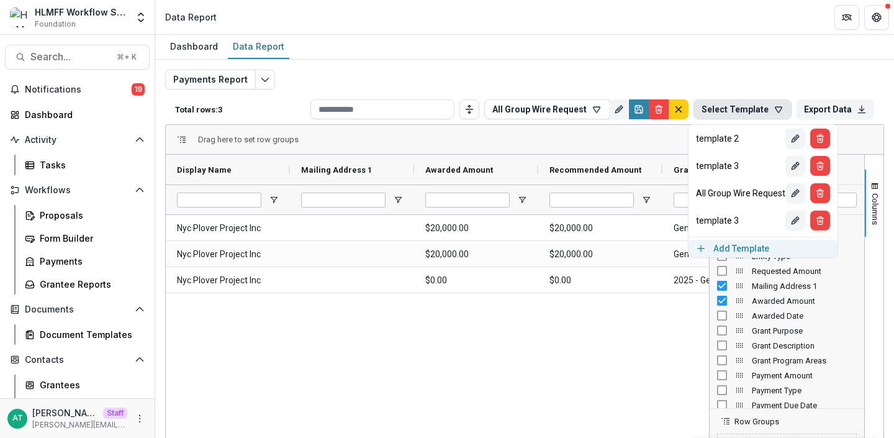
click at [736, 251] on button "Add Template" at bounding box center [762, 248] width 149 height 17
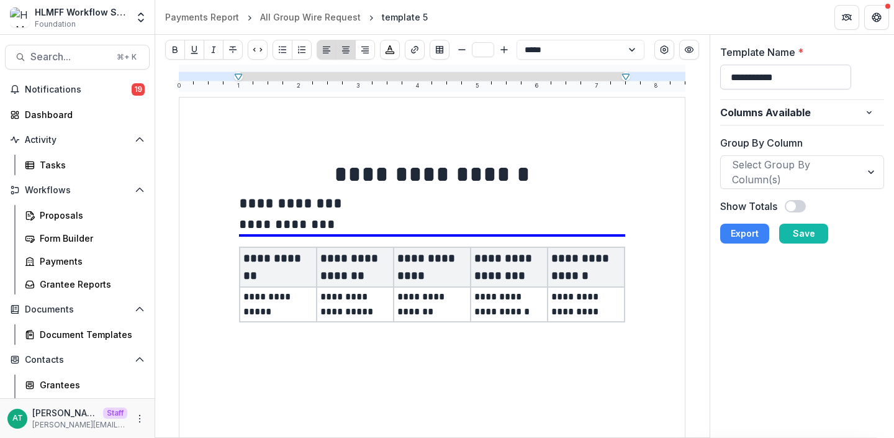
drag, startPoint x: 801, startPoint y: 77, endPoint x: 723, endPoint y: 80, distance: 78.3
click at [722, 80] on input "**********" at bounding box center [786, 77] width 132 height 25
type input "**********"
click at [803, 237] on button "Save" at bounding box center [803, 233] width 49 height 20
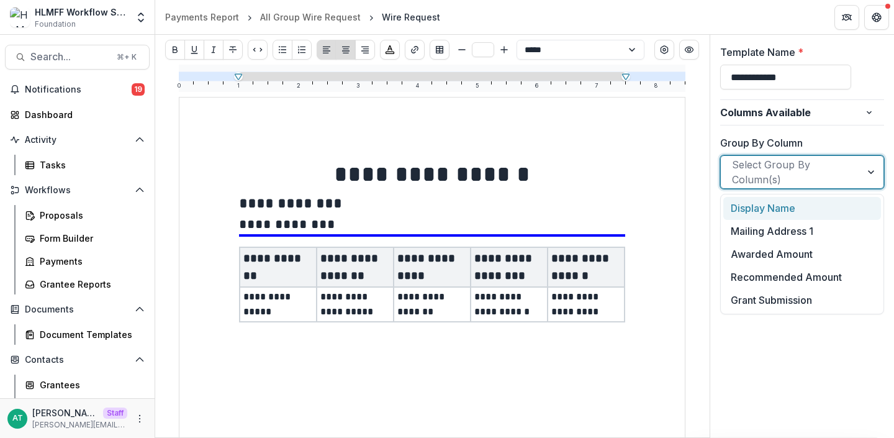
click at [777, 166] on div at bounding box center [791, 171] width 119 height 17
click at [733, 133] on div "**********" at bounding box center [802, 144] width 165 height 199
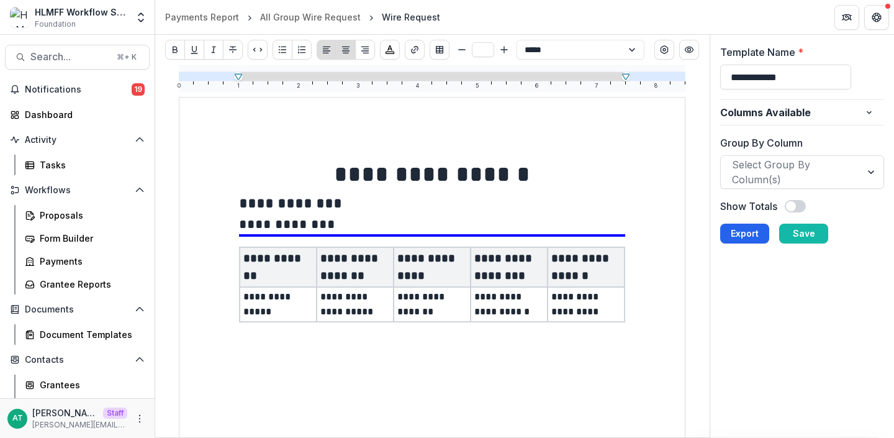
click at [740, 225] on button "Export" at bounding box center [744, 233] width 49 height 20
click at [325, 15] on div "All Group Wire Request" at bounding box center [310, 17] width 101 height 13
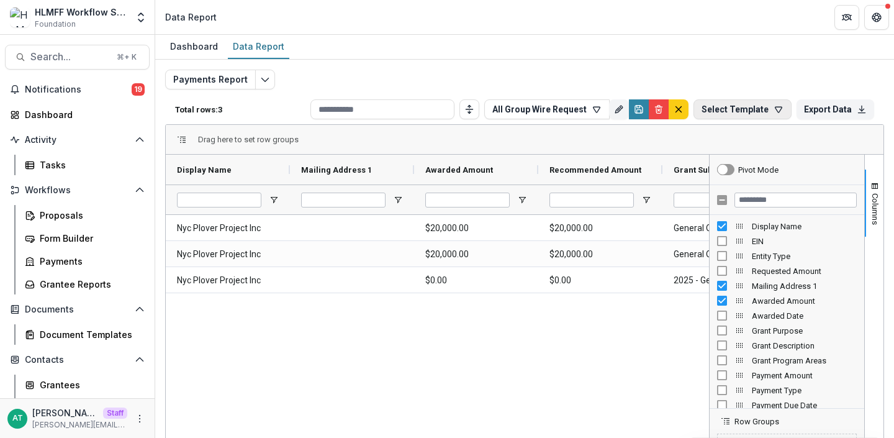
click at [756, 110] on button "Select Template" at bounding box center [742, 109] width 98 height 20
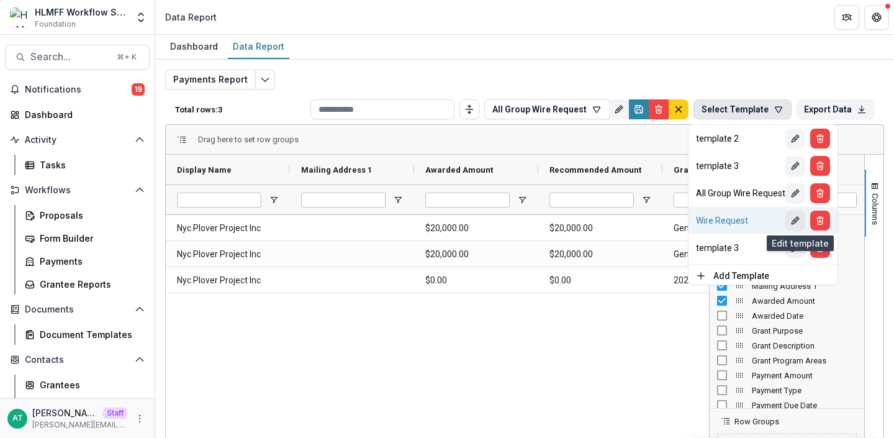
click at [800, 224] on icon "Edit" at bounding box center [795, 220] width 10 height 10
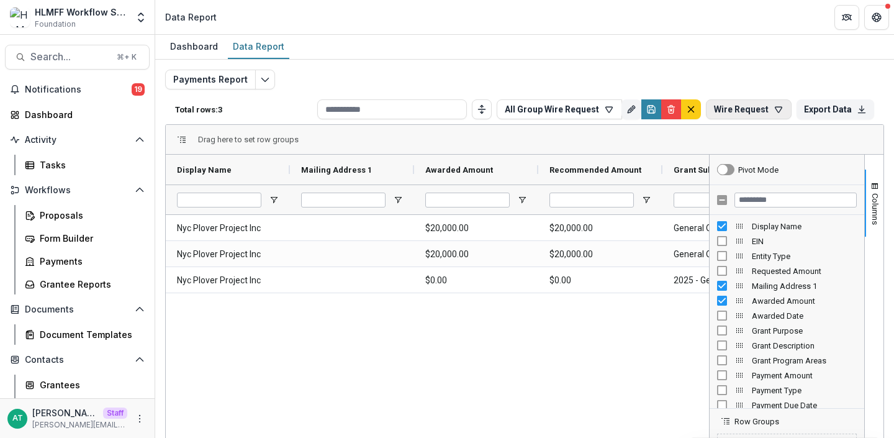
click at [741, 109] on button "Wire Request" at bounding box center [749, 109] width 86 height 20
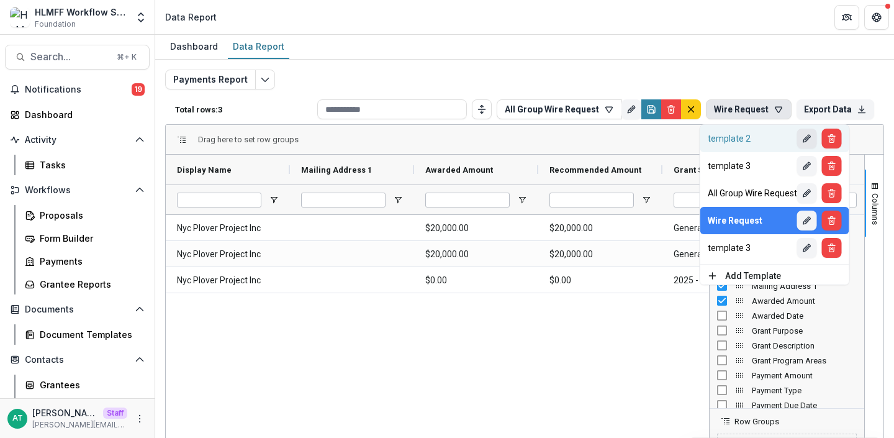
click at [811, 145] on button "Edit" at bounding box center [807, 138] width 20 height 20
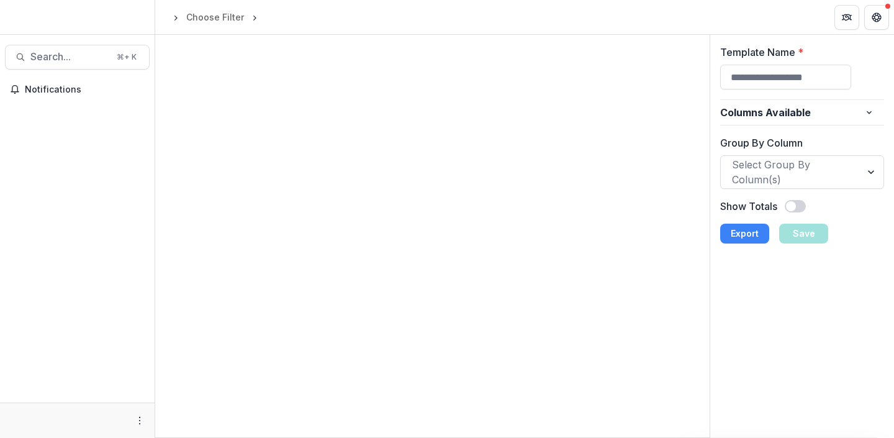
type input "**********"
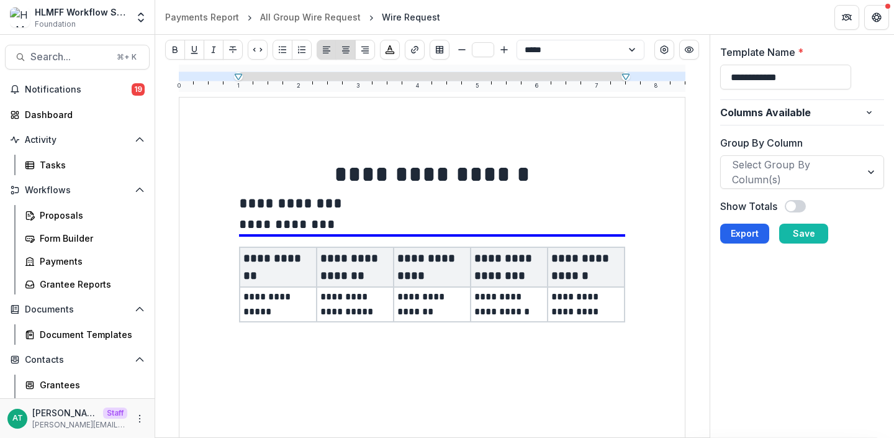
click at [742, 236] on button "Export" at bounding box center [744, 233] width 49 height 20
click at [739, 237] on button "Export" at bounding box center [744, 233] width 49 height 20
click at [310, 16] on div "All Group Wire Request" at bounding box center [310, 17] width 101 height 13
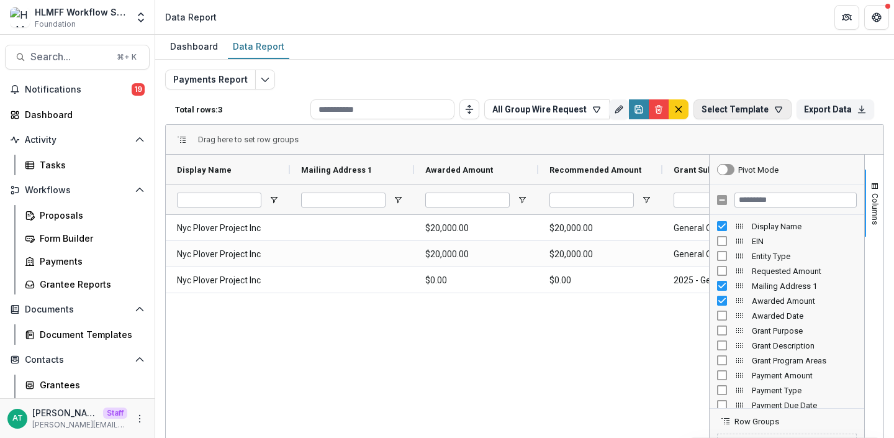
click at [736, 105] on button "Select Template" at bounding box center [742, 109] width 98 height 20
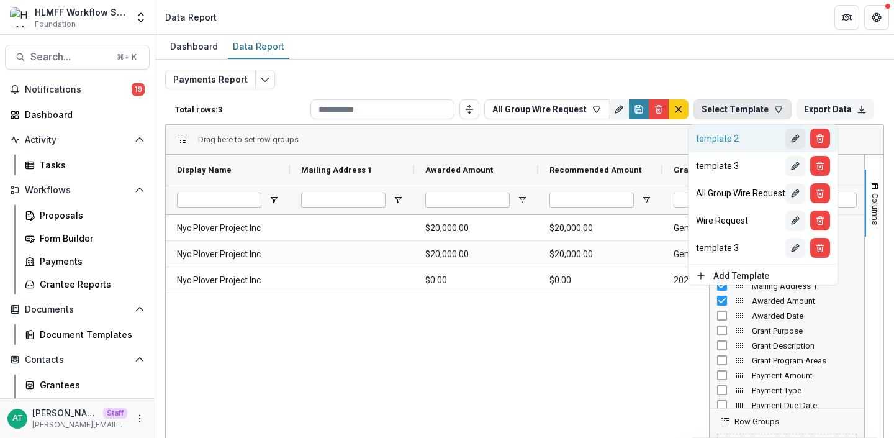
click at [797, 137] on icon "Edit" at bounding box center [794, 140] width 6 height 6
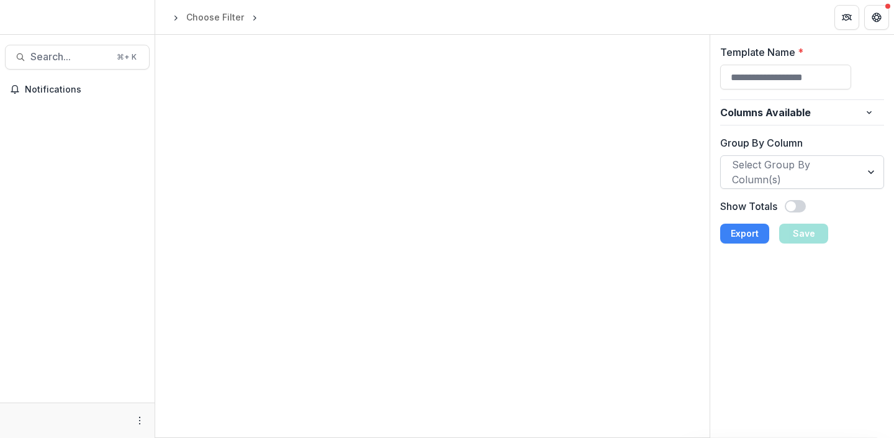
type input "**********"
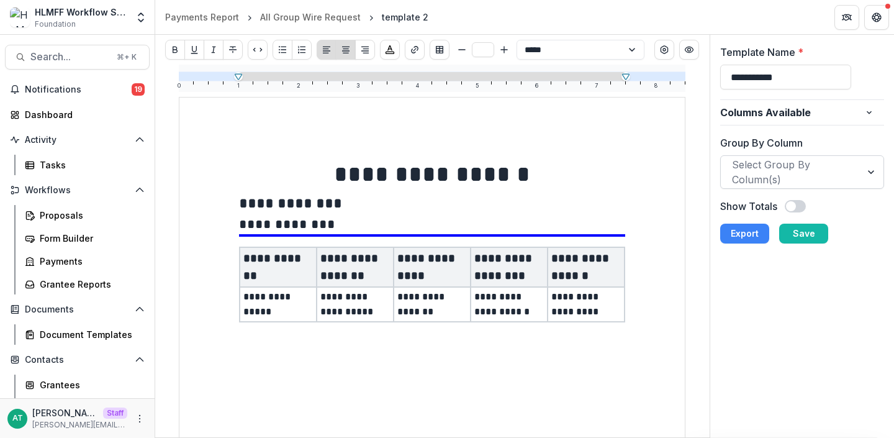
click at [760, 176] on div at bounding box center [791, 171] width 119 height 17
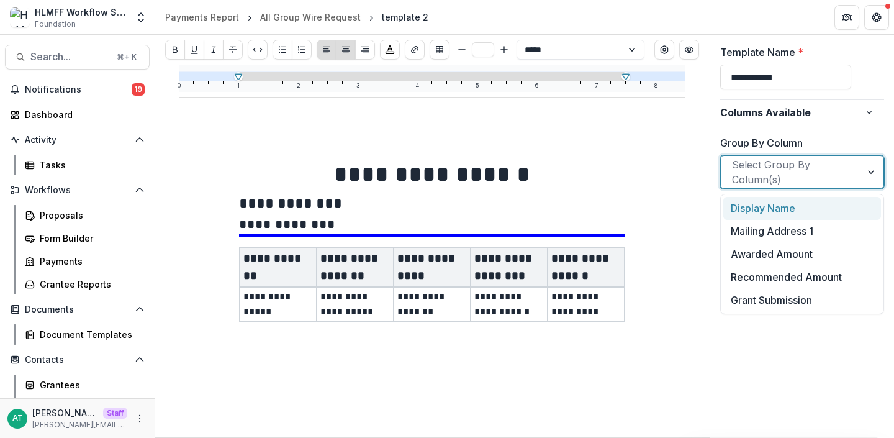
click at [761, 208] on div "Display Name" at bounding box center [802, 208] width 158 height 23
type input "**"
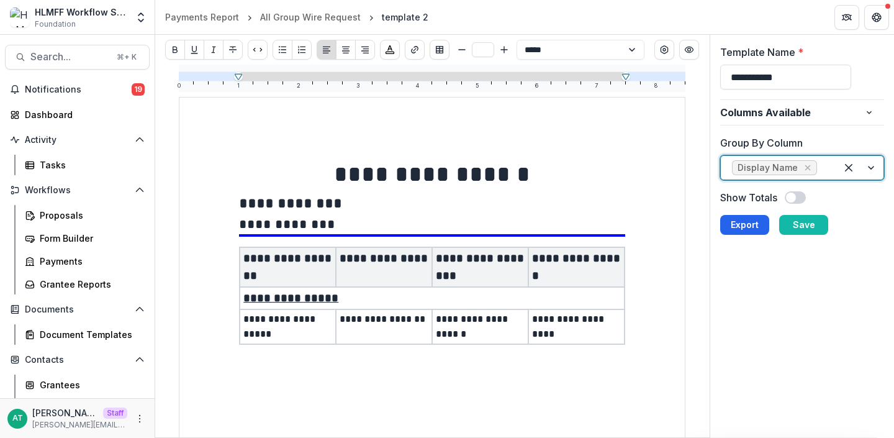
click at [750, 229] on button "Export" at bounding box center [744, 225] width 49 height 20
click at [302, 15] on div "All Group Wire Request" at bounding box center [310, 17] width 101 height 13
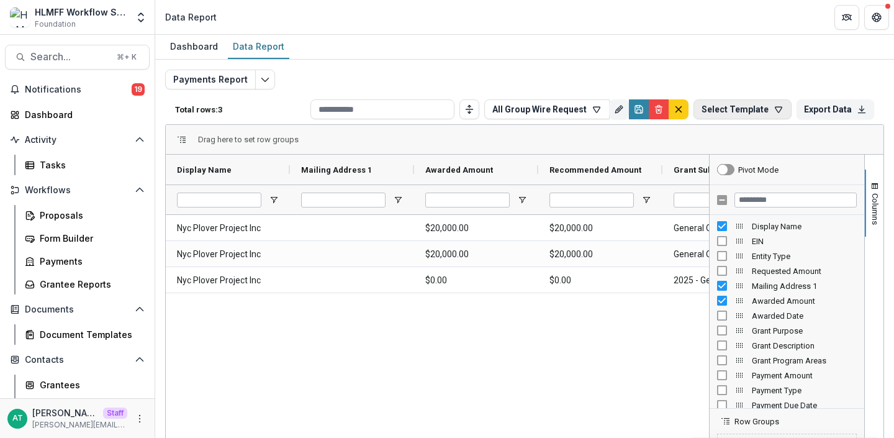
click at [742, 115] on button "Select Template" at bounding box center [742, 109] width 98 height 20
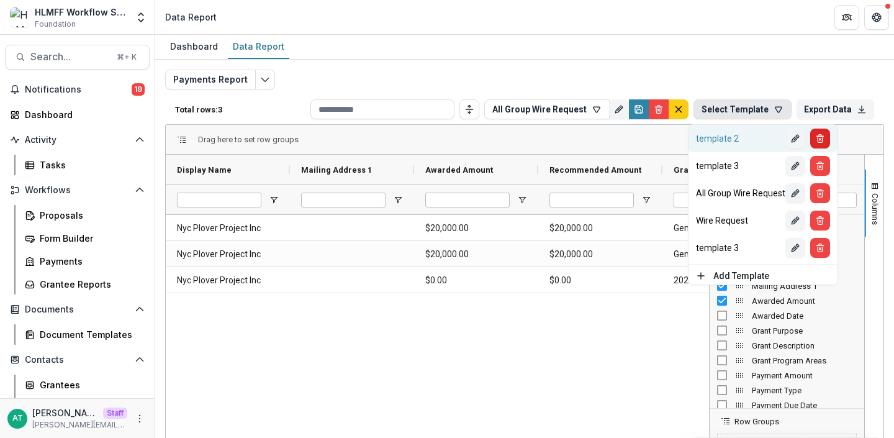
click at [821, 135] on icon "Delete" at bounding box center [820, 136] width 2 height 2
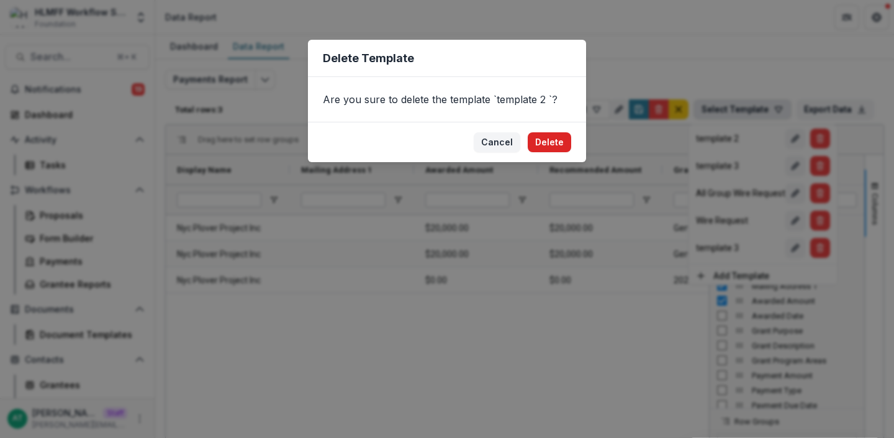
click at [544, 139] on button "Delete" at bounding box center [549, 142] width 43 height 20
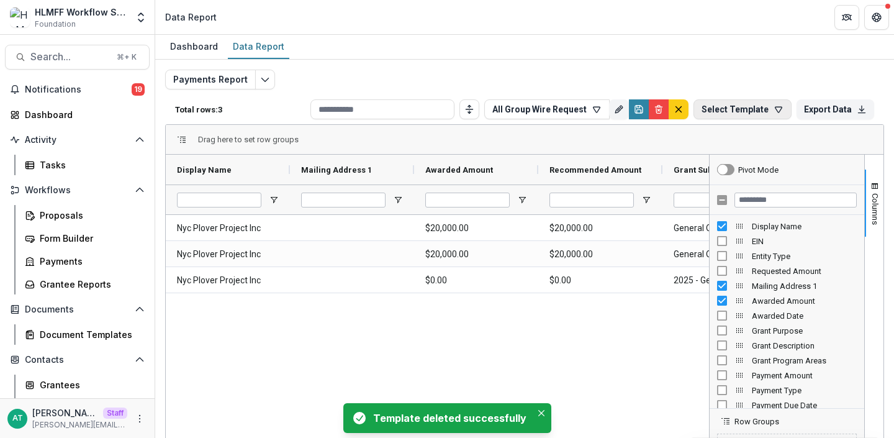
click at [750, 107] on button "Select Template" at bounding box center [742, 109] width 98 height 20
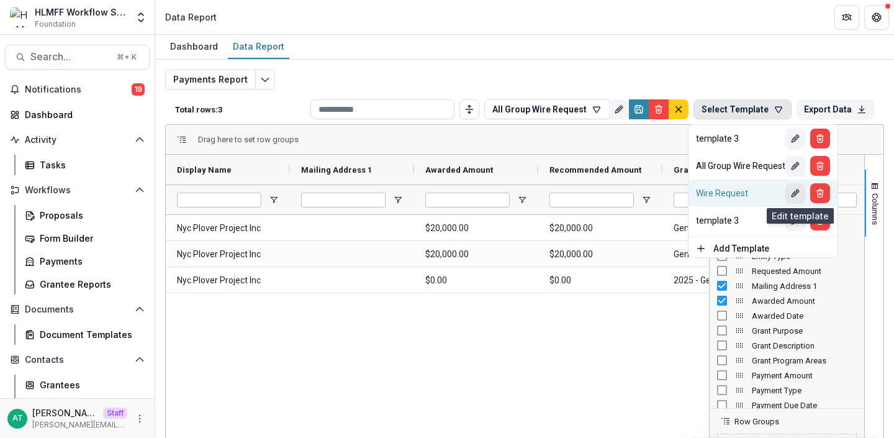
click at [800, 194] on icon "Edit" at bounding box center [795, 193] width 10 height 10
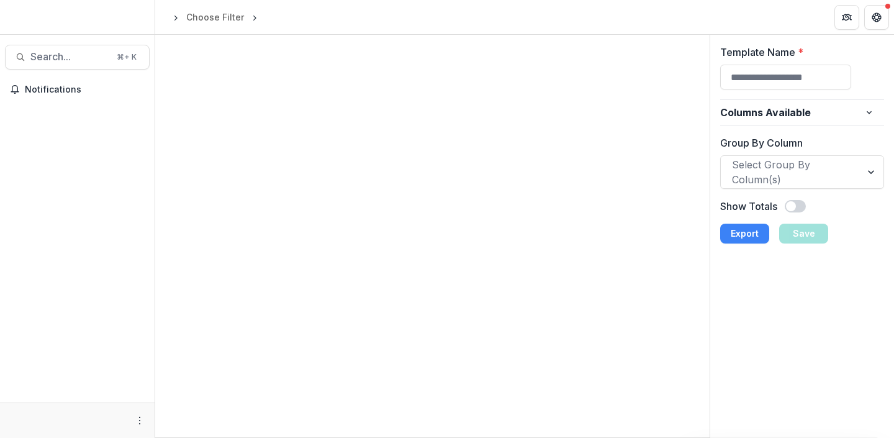
type input "**********"
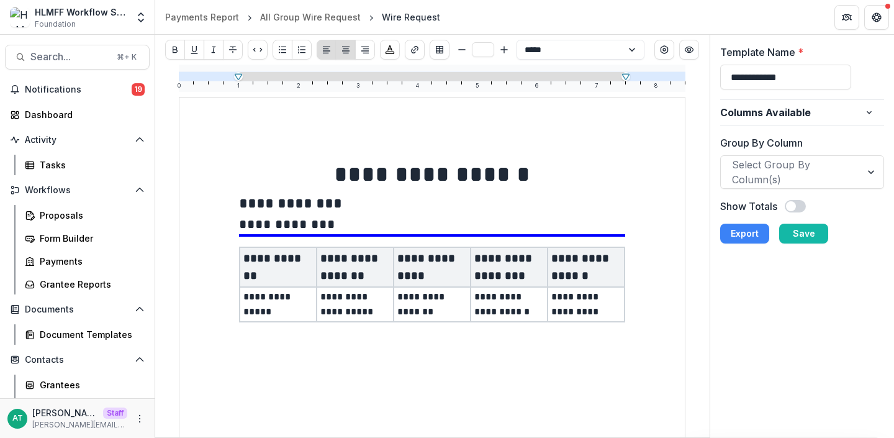
click at [798, 208] on span at bounding box center [795, 206] width 21 height 12
click at [727, 241] on button "Export" at bounding box center [744, 233] width 49 height 20
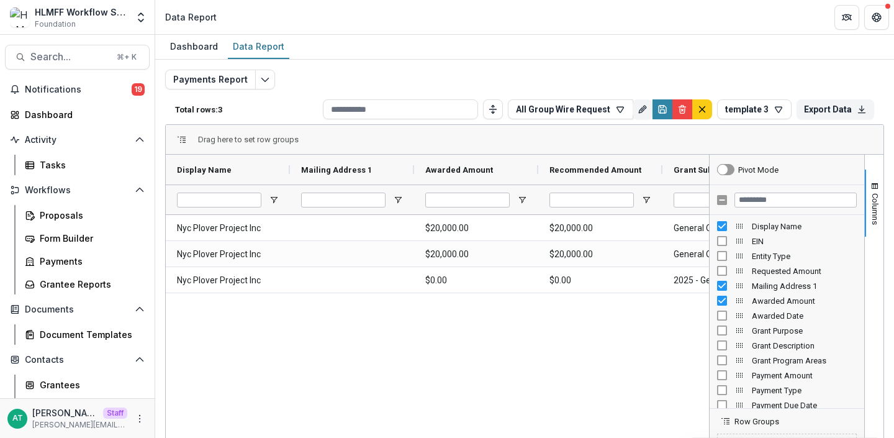
click at [431, 71] on div "Payments Report Total rows: 3 All Group Wire Request Personal Filters Team Filt…" at bounding box center [524, 299] width 719 height 459
click at [747, 121] on div "Total rows: 3 All Group Wire Request Personal Filters Team Filters Temelio Filt…" at bounding box center [524, 109] width 719 height 30
click at [750, 108] on button "template 3" at bounding box center [754, 109] width 74 height 20
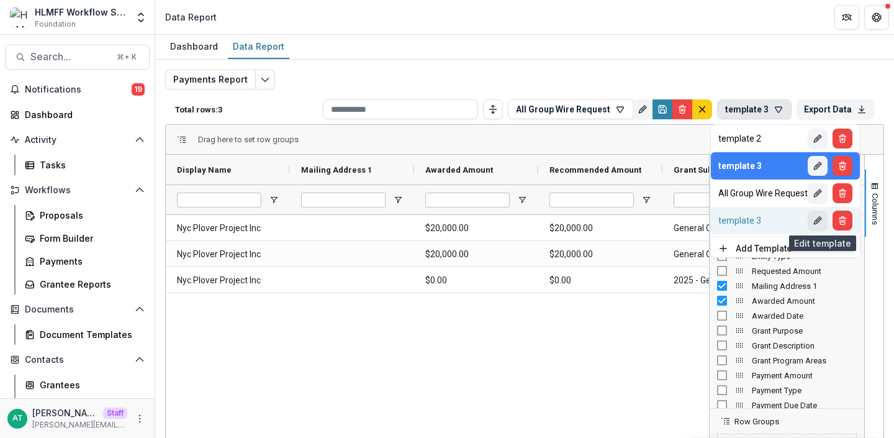
click at [821, 219] on icon "Edit" at bounding box center [819, 218] width 3 height 3
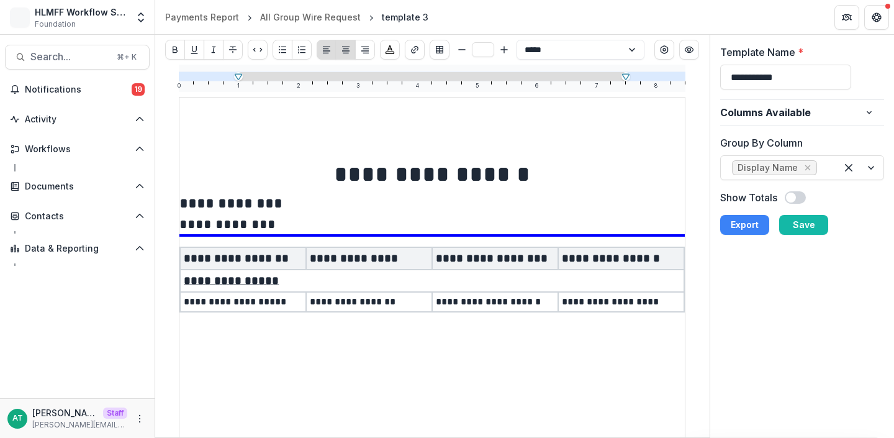
type input "**********"
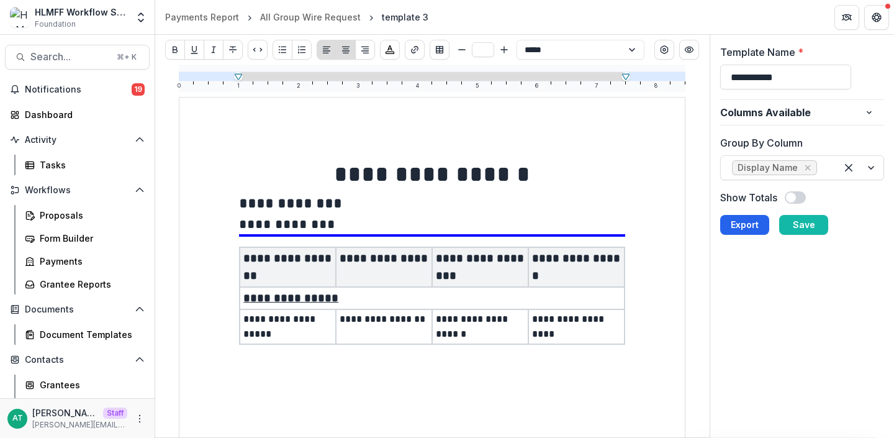
click at [744, 221] on button "Export" at bounding box center [744, 225] width 49 height 20
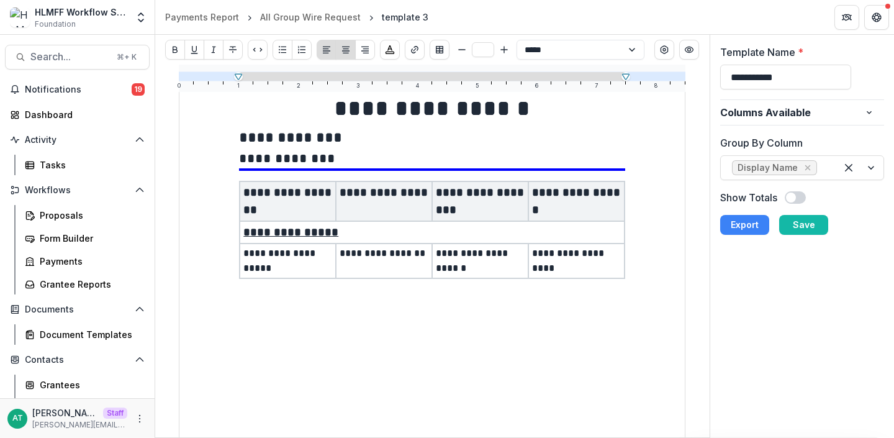
scroll to position [68, 0]
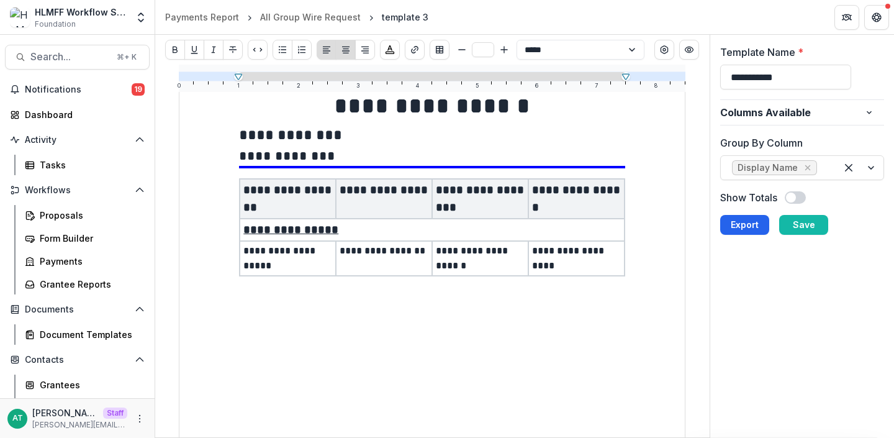
click at [733, 227] on button "Export" at bounding box center [744, 225] width 49 height 20
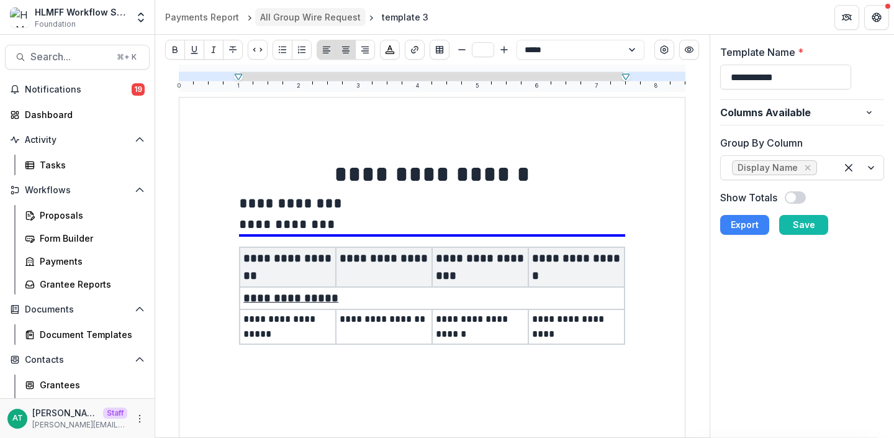
click at [315, 11] on div "All Group Wire Request" at bounding box center [310, 17] width 101 height 13
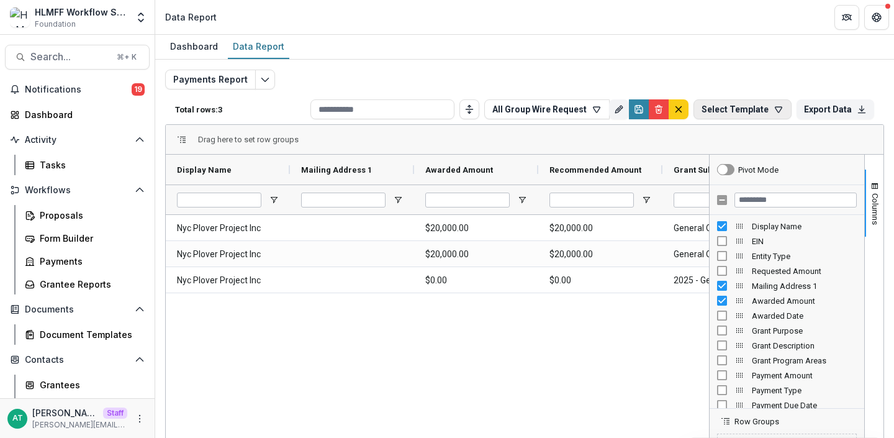
click at [724, 112] on button "Select Template" at bounding box center [742, 109] width 98 height 20
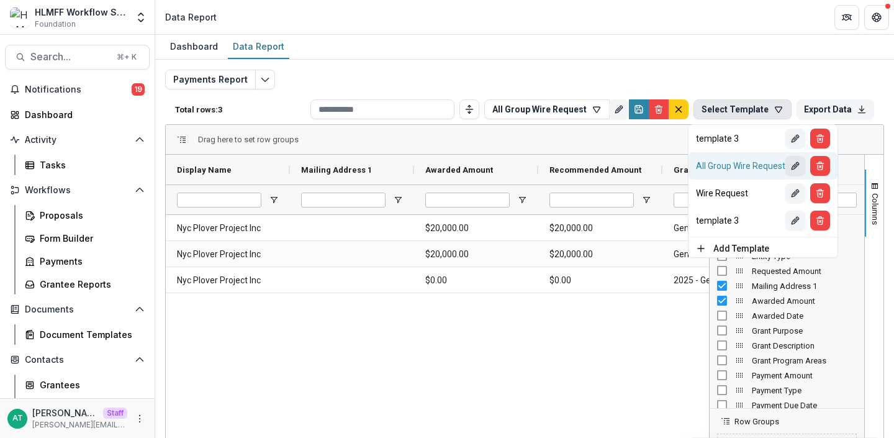
click at [796, 167] on line "Edit" at bounding box center [795, 166] width 2 height 2
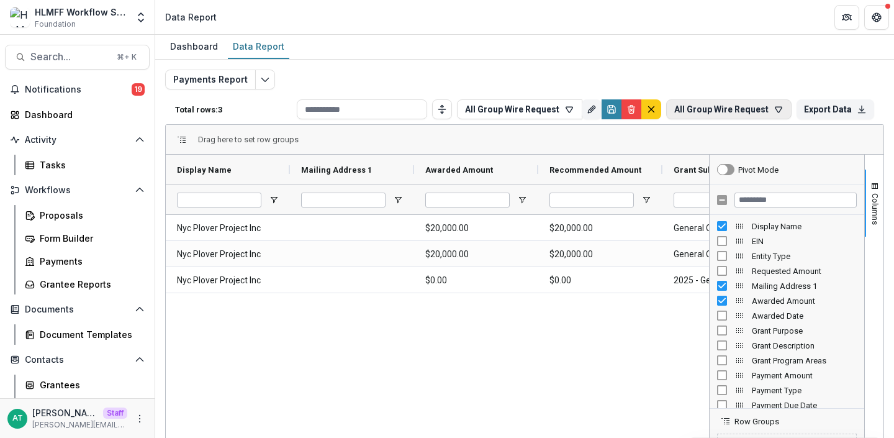
click at [711, 111] on button "All Group Wire Request" at bounding box center [728, 109] width 125 height 20
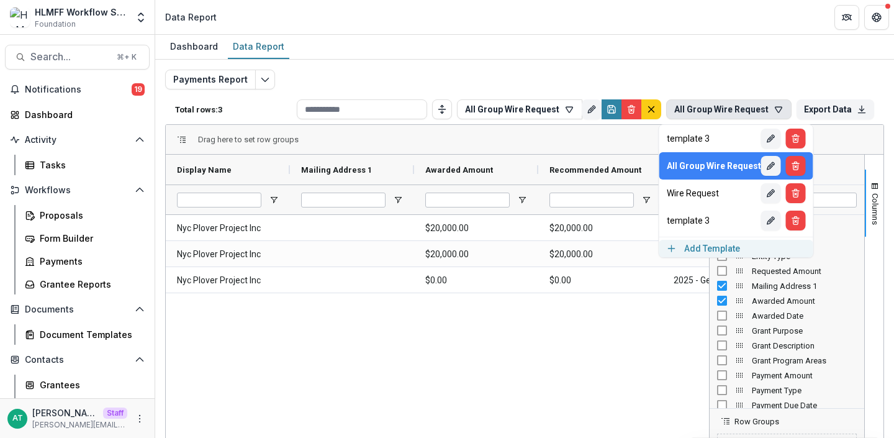
click at [716, 250] on button "Add Template" at bounding box center [736, 248] width 154 height 17
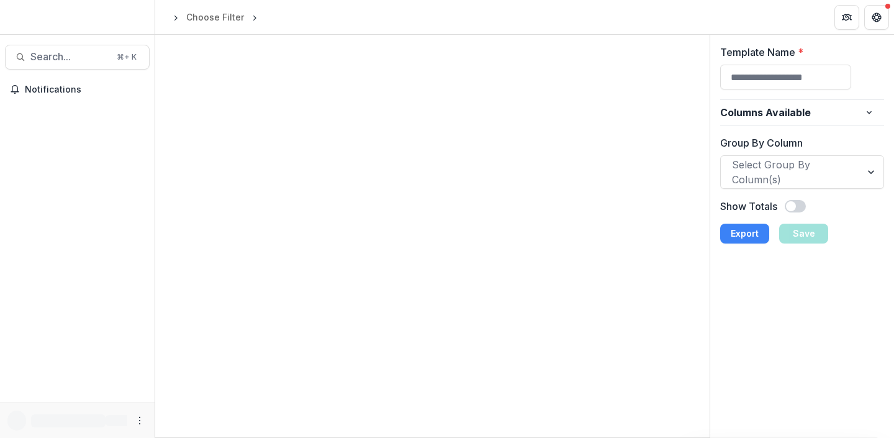
type input "**********"
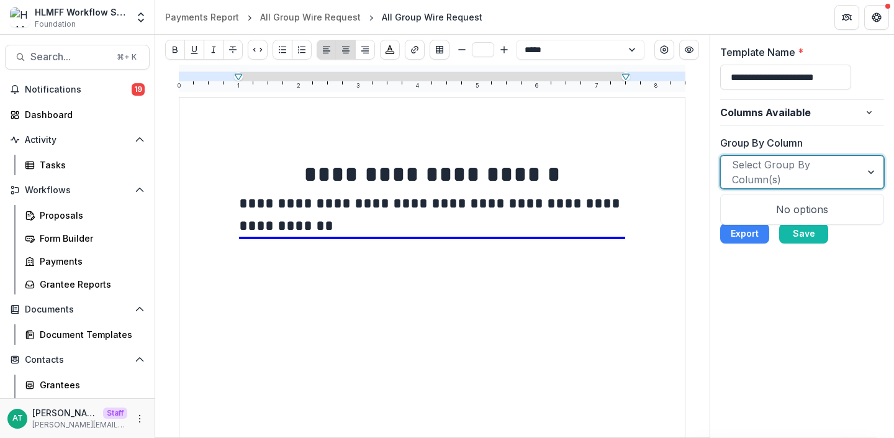
click at [739, 163] on div at bounding box center [791, 171] width 119 height 17
click at [727, 137] on label "Group By Column" at bounding box center [798, 142] width 157 height 15
click at [732, 165] on input "Group By Column" at bounding box center [733, 172] width 3 height 15
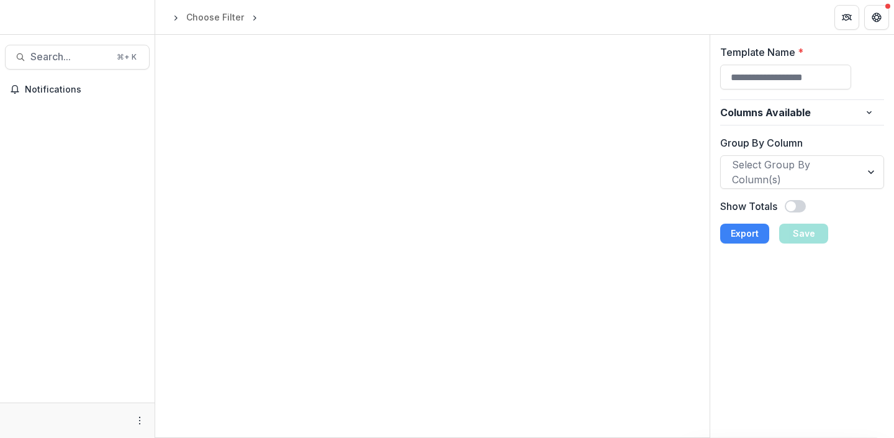
type input "**********"
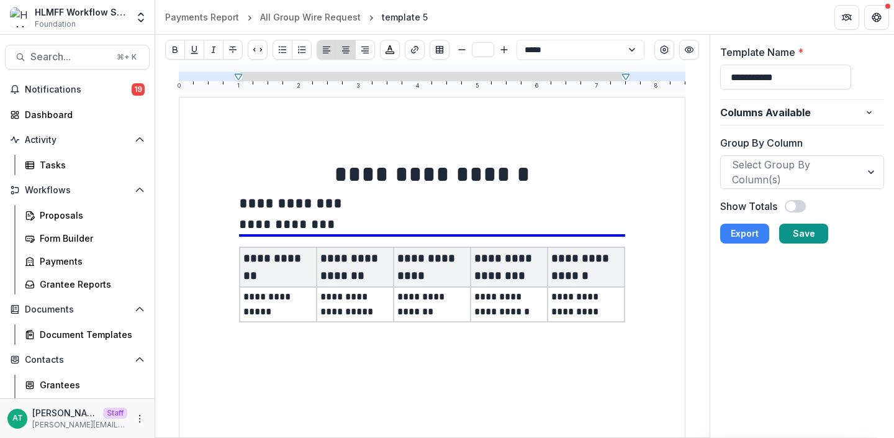
click at [803, 230] on button "Save" at bounding box center [803, 233] width 49 height 20
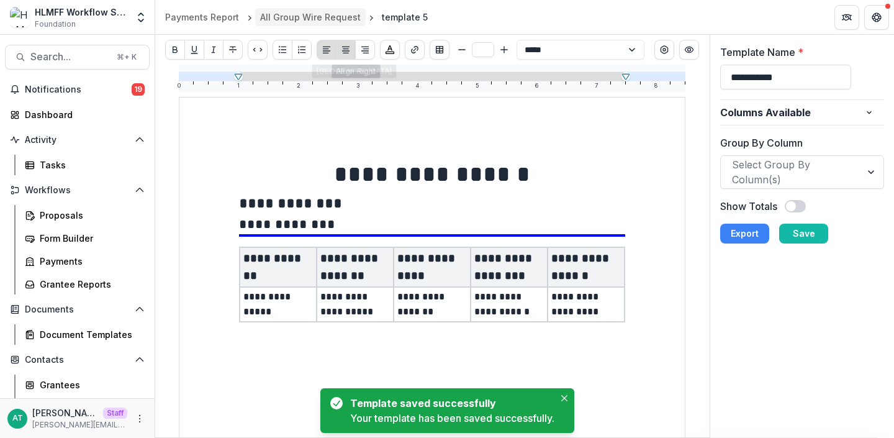
click at [324, 17] on div "All Group Wire Request" at bounding box center [310, 17] width 101 height 13
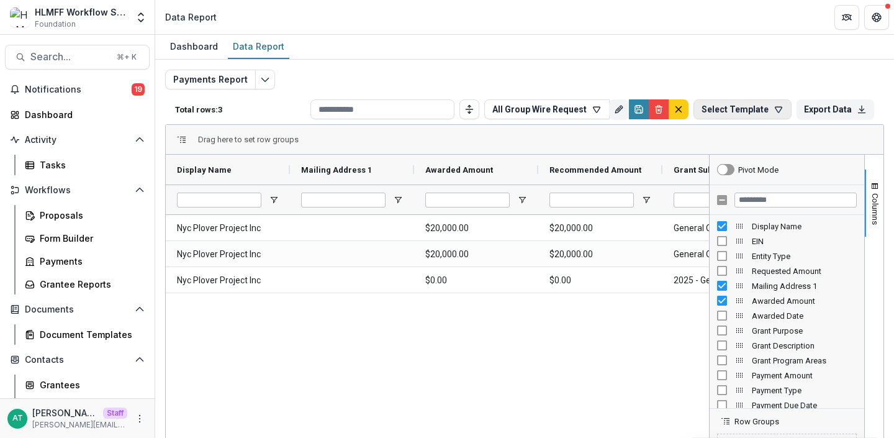
click at [757, 112] on button "Select Template" at bounding box center [742, 109] width 98 height 20
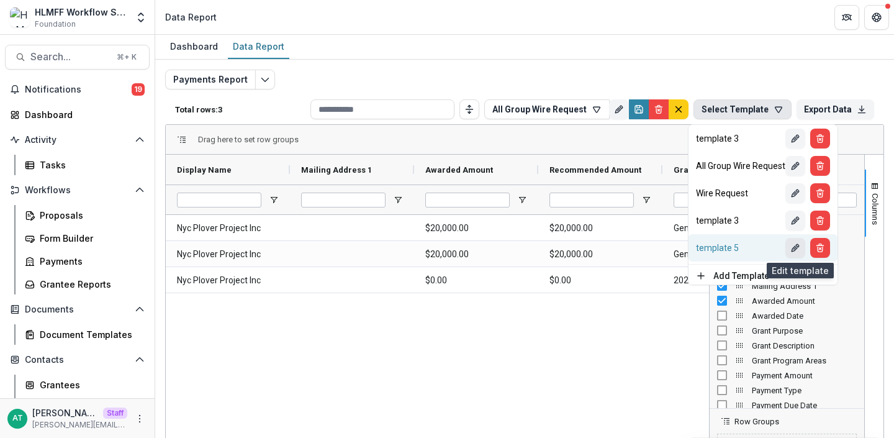
click at [800, 248] on icon "Edit" at bounding box center [795, 248] width 10 height 10
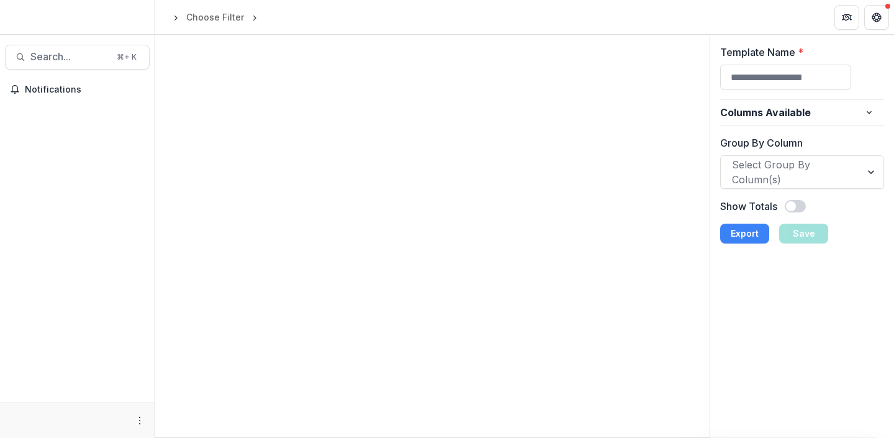
type input "**********"
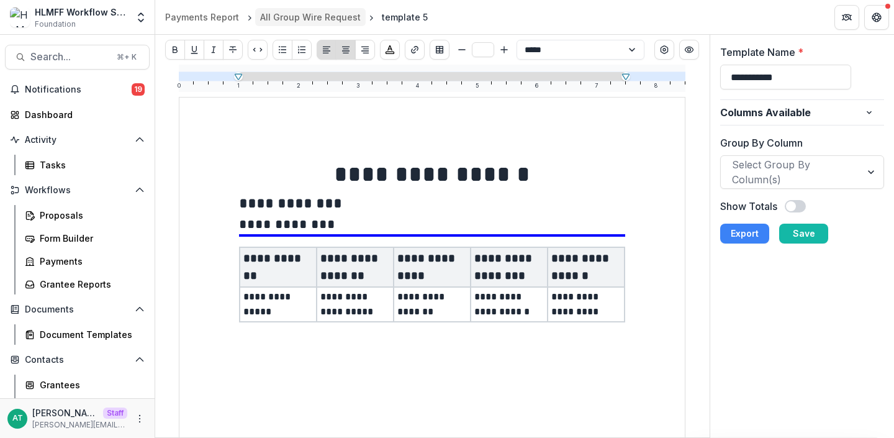
click at [321, 21] on div "All Group Wire Request" at bounding box center [310, 17] width 101 height 13
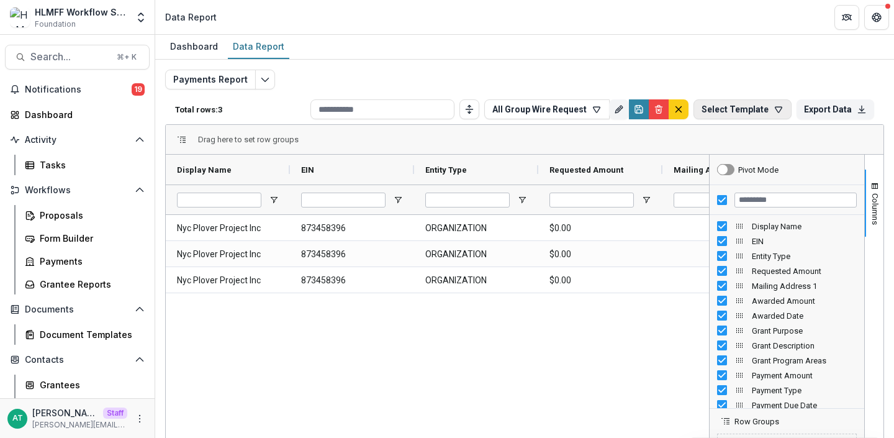
click at [773, 107] on icon "button" at bounding box center [778, 109] width 10 height 10
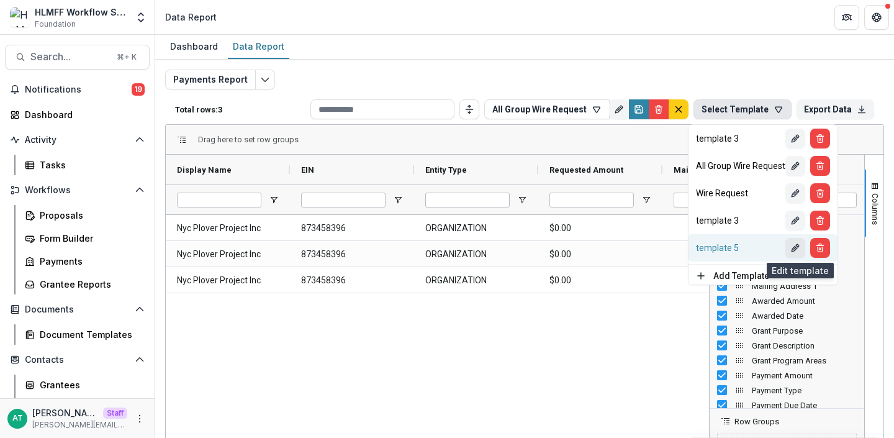
click at [800, 251] on icon "Edit" at bounding box center [795, 248] width 10 height 10
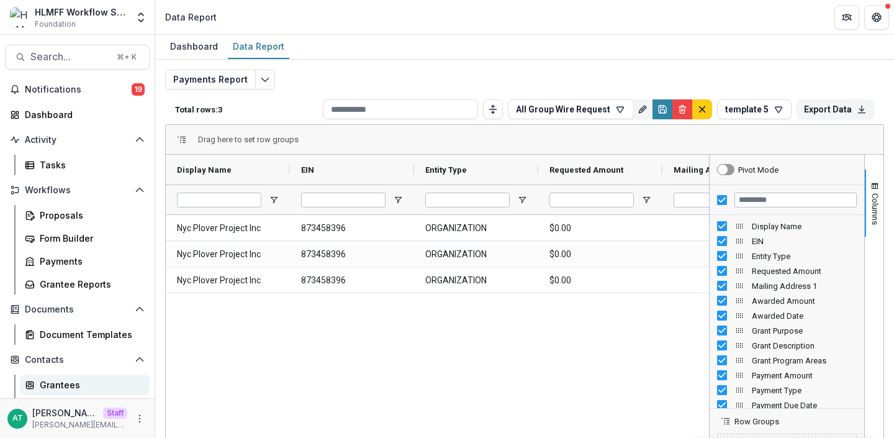
scroll to position [93, 0]
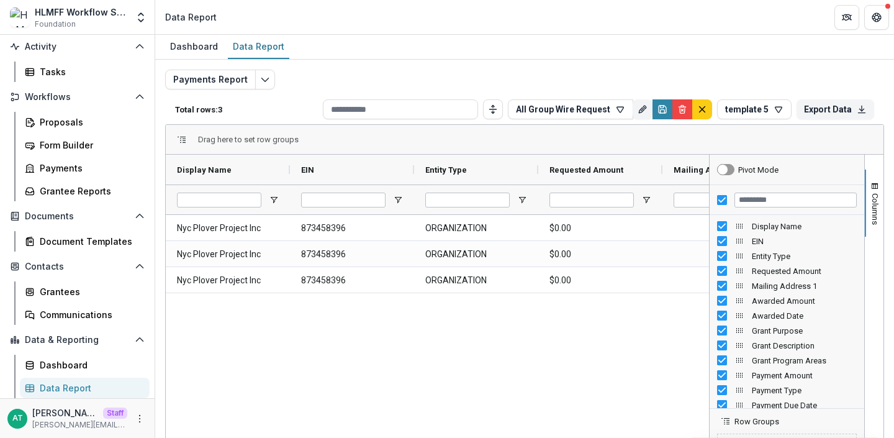
click at [75, 387] on div "Data Report" at bounding box center [90, 387] width 100 height 13
click at [747, 114] on button "template 5" at bounding box center [754, 109] width 74 height 20
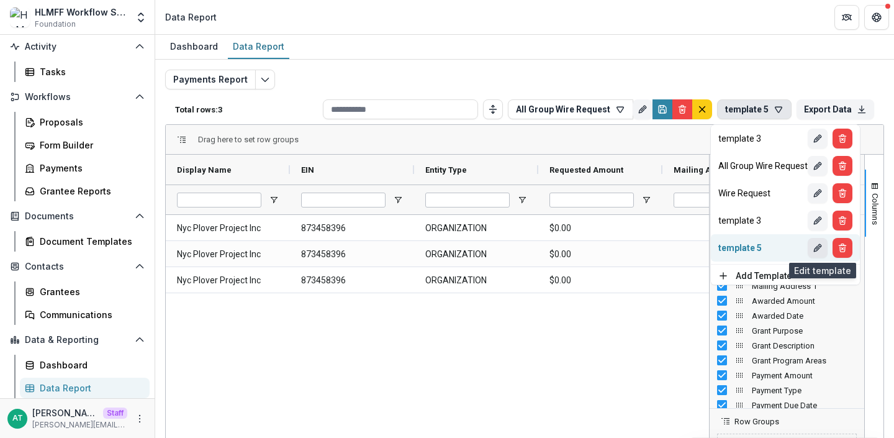
click at [823, 252] on icon "Edit" at bounding box center [818, 248] width 10 height 10
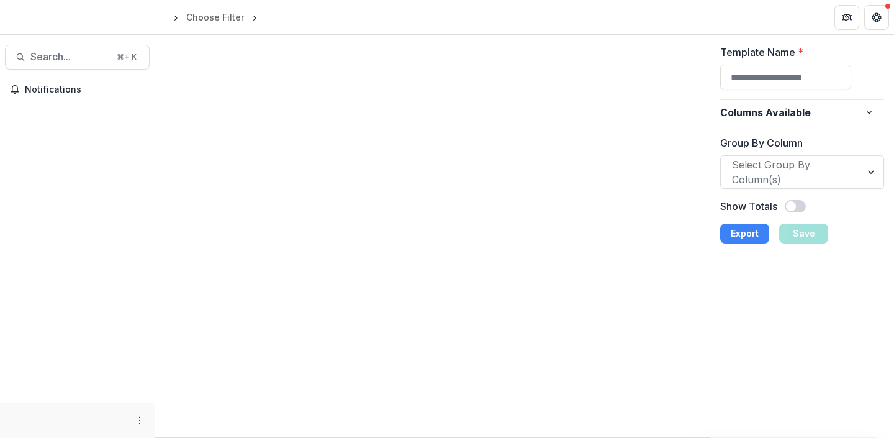
type input "**********"
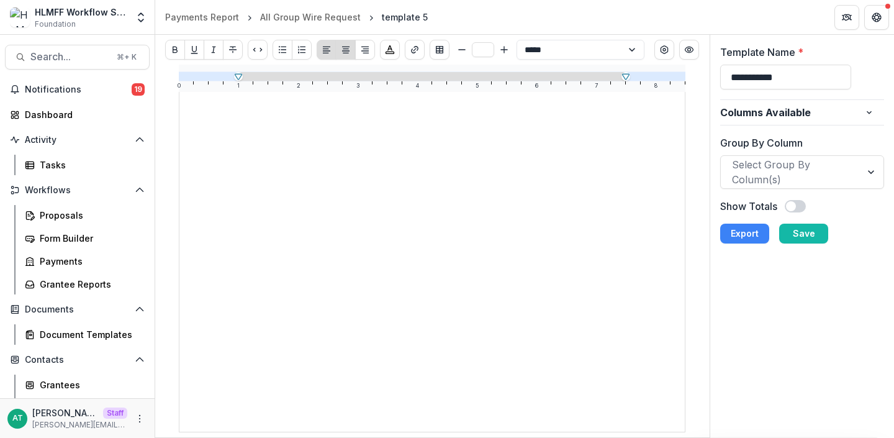
scroll to position [93, 0]
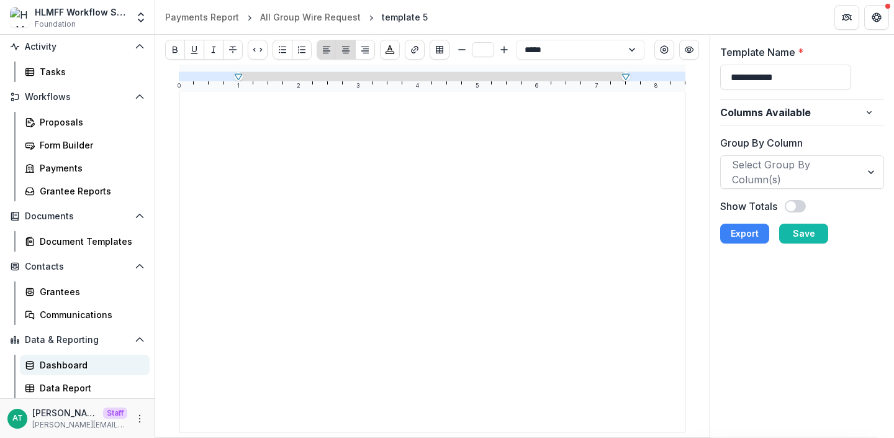
click at [53, 372] on link "Dashboard" at bounding box center [85, 364] width 130 height 20
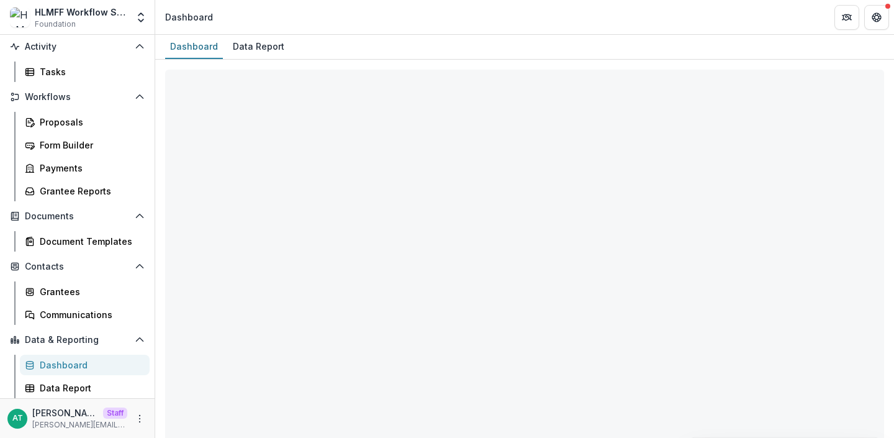
select select "**********"
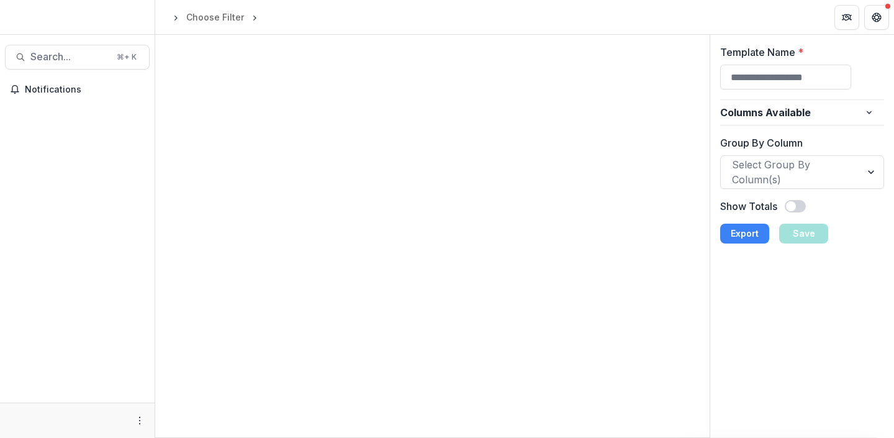
type input "**********"
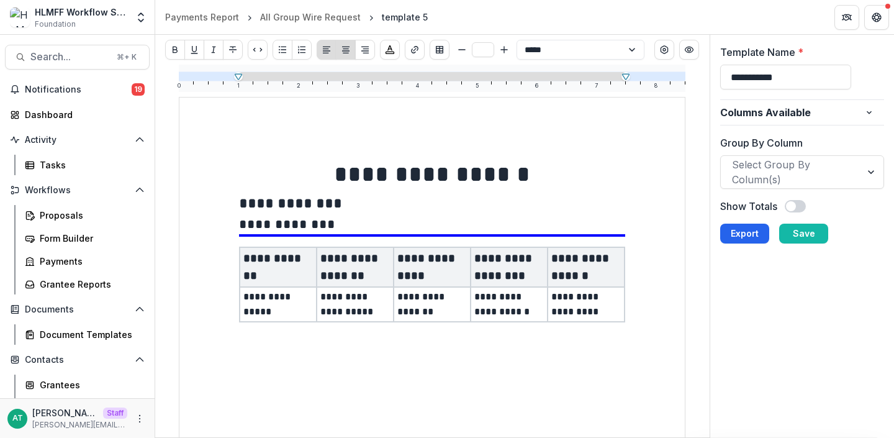
click at [737, 237] on button "Export" at bounding box center [744, 233] width 49 height 20
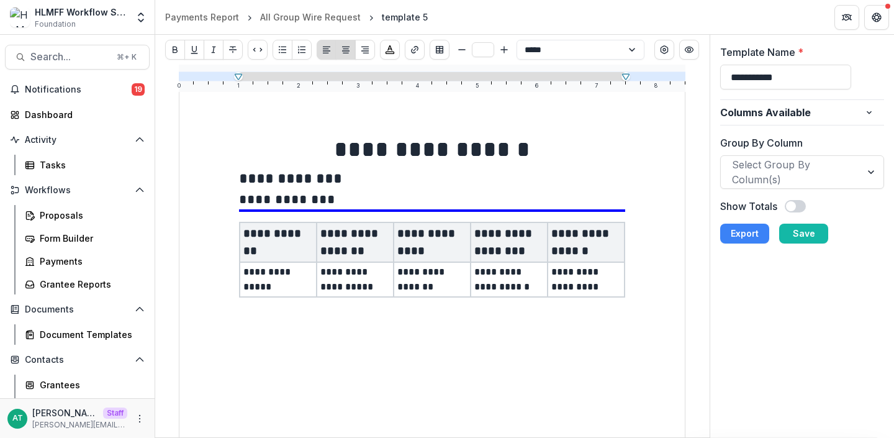
scroll to position [24, 0]
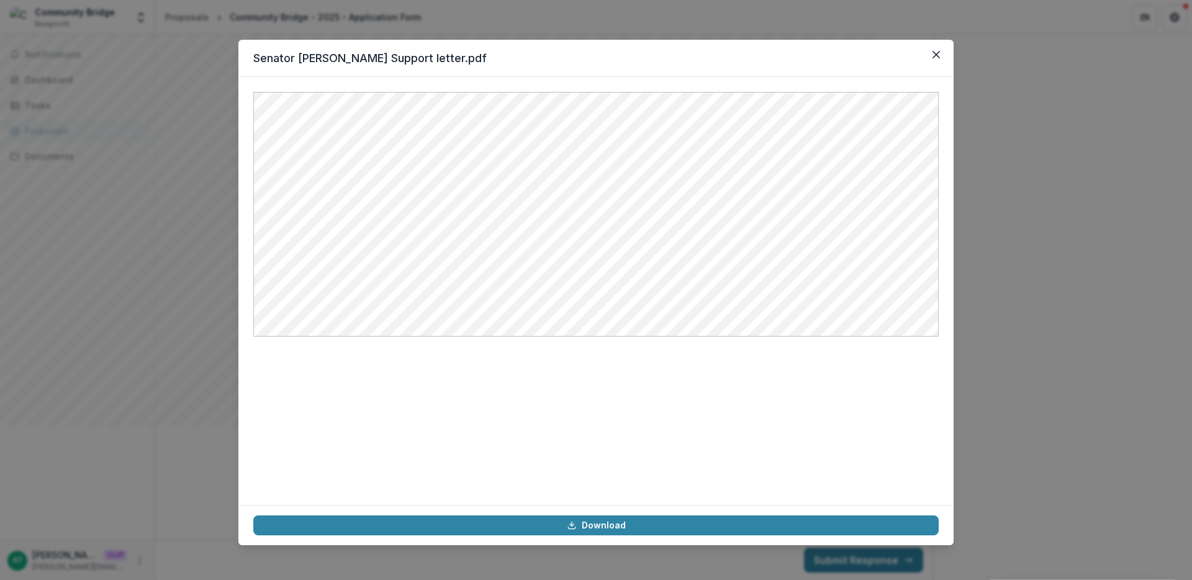
scroll to position [6779, 0]
